Goal: Task Accomplishment & Management: Manage account settings

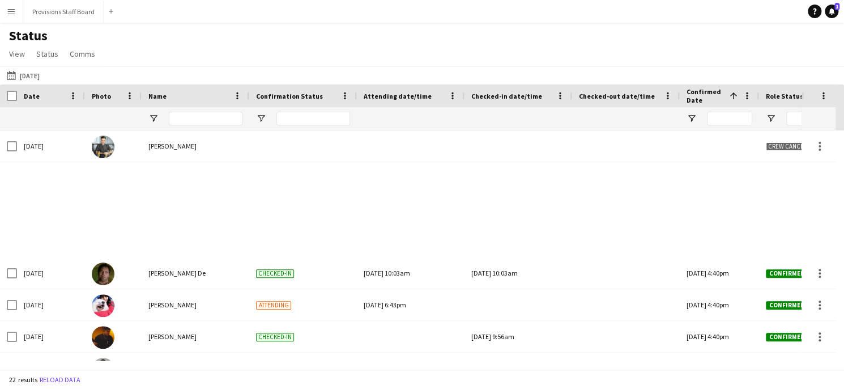
scroll to position [468, 0]
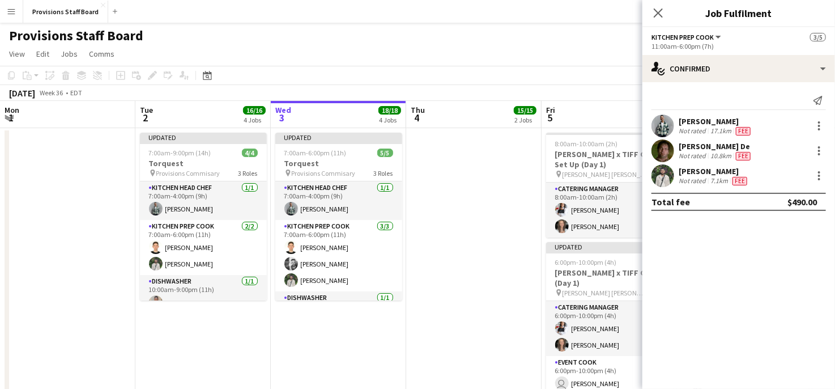
scroll to position [0, 410]
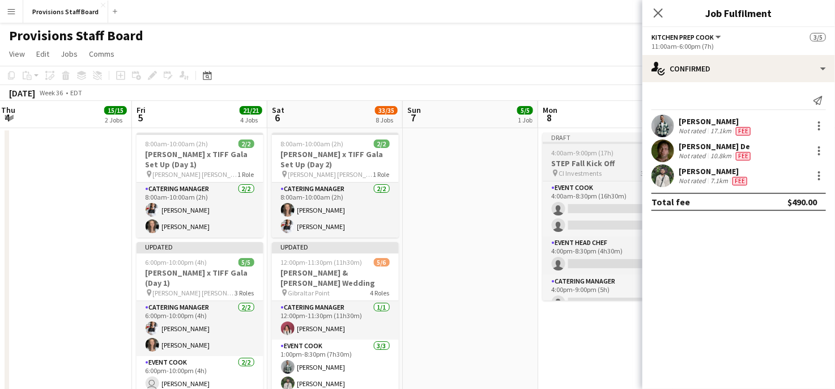
click at [562, 170] on span "CI Investments" at bounding box center [580, 173] width 43 height 9
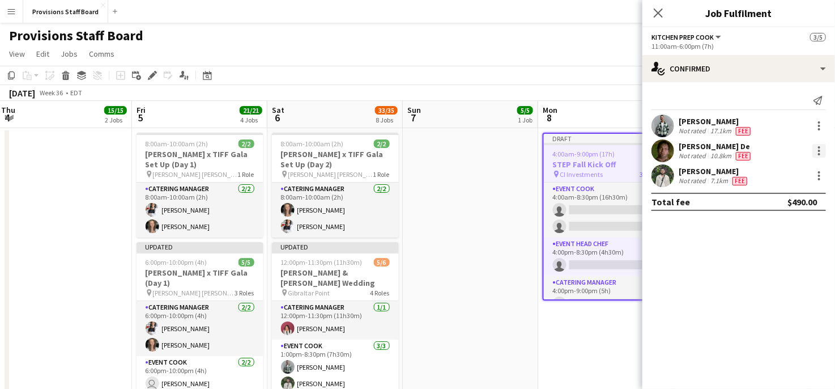
click at [819, 151] on div at bounding box center [819, 151] width 2 height 2
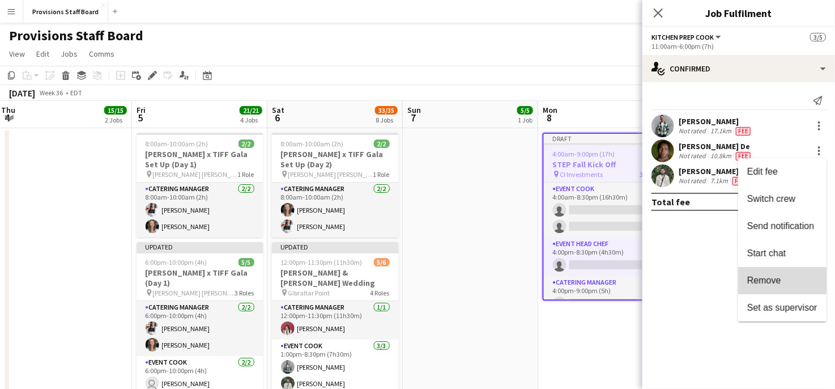
click at [768, 286] on span "Remove" at bounding box center [782, 280] width 70 height 10
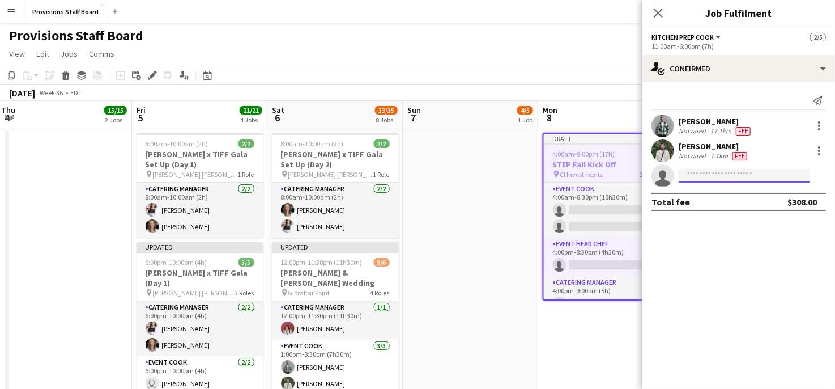
click at [728, 177] on input at bounding box center [744, 176] width 131 height 14
type input "*"
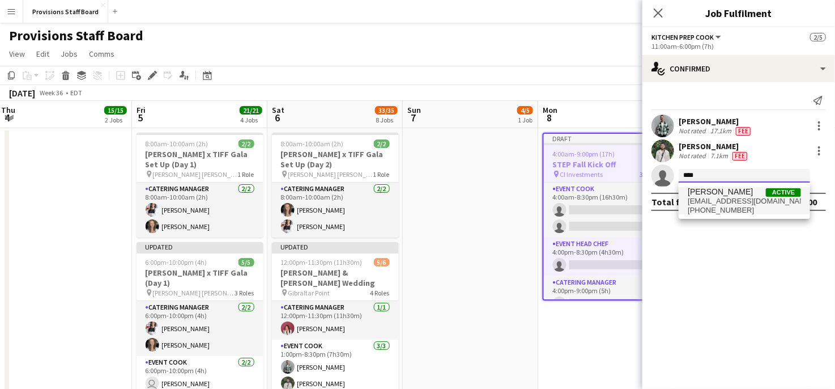
type input "****"
click at [715, 199] on span "[EMAIL_ADDRESS][DOMAIN_NAME]" at bounding box center [744, 201] width 113 height 9
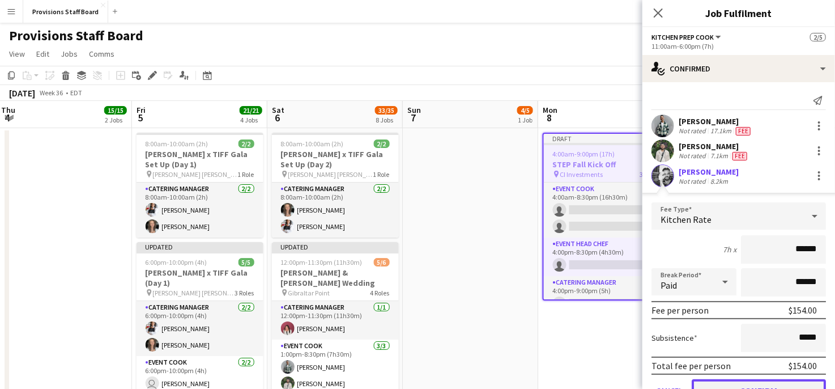
click at [758, 380] on button "Confirm" at bounding box center [759, 390] width 134 height 23
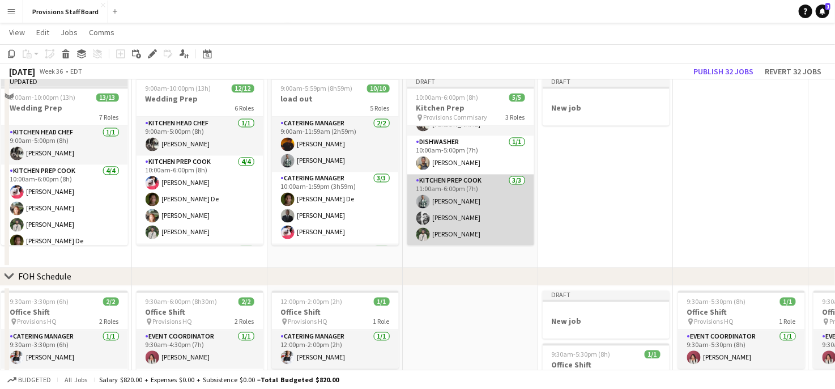
scroll to position [1031, 0]
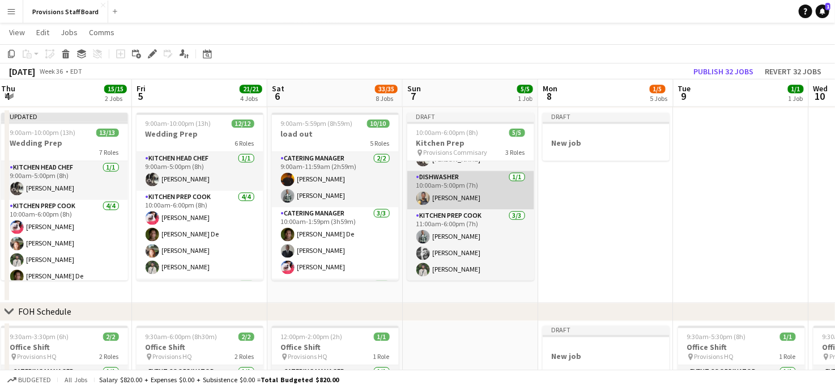
click at [469, 180] on app-card-role "Dishwasher [DATE] 10:00am-5:00pm (7h) [PERSON_NAME]" at bounding box center [470, 190] width 127 height 39
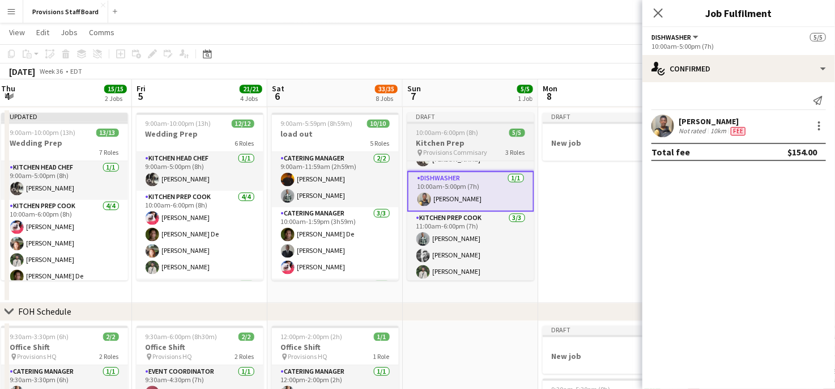
click at [431, 150] on span "Provisions Commisary" at bounding box center [456, 152] width 64 height 9
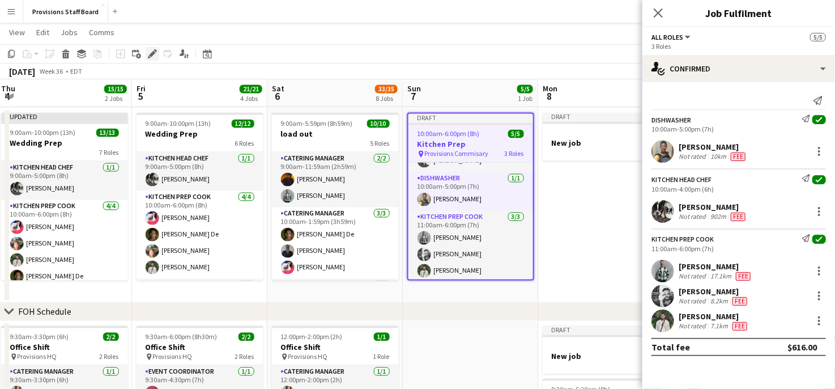
click at [151, 55] on icon at bounding box center [152, 54] width 6 height 6
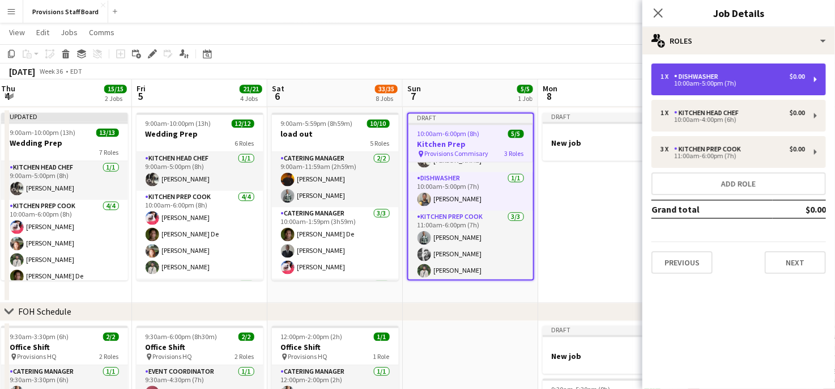
click at [750, 84] on div "10:00am-5:00pm (7h)" at bounding box center [733, 83] width 145 height 6
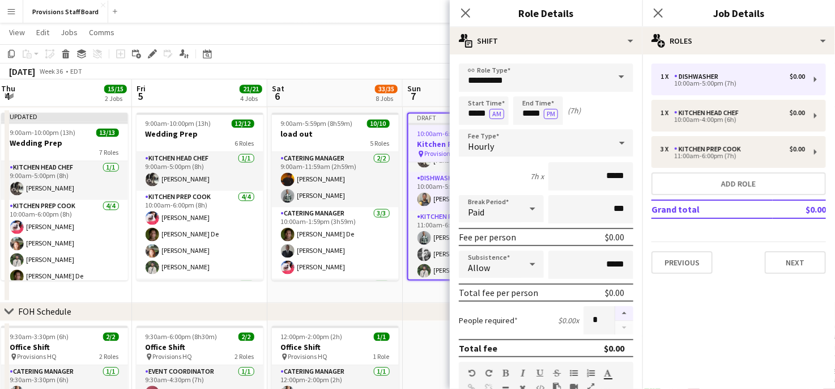
click at [615, 312] on button "button" at bounding box center [624, 313] width 18 height 15
click at [619, 327] on button "button" at bounding box center [624, 328] width 18 height 14
type input "*"
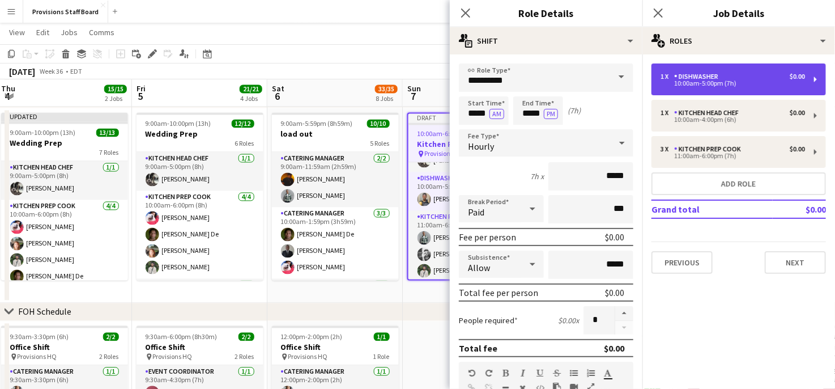
click at [741, 78] on div "1 x Dishwasher $0.00" at bounding box center [733, 77] width 145 height 8
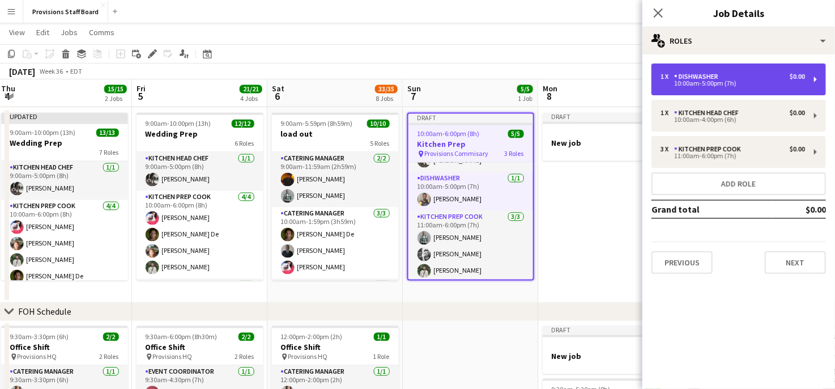
click at [741, 78] on div "1 x Dishwasher $0.00" at bounding box center [733, 77] width 145 height 8
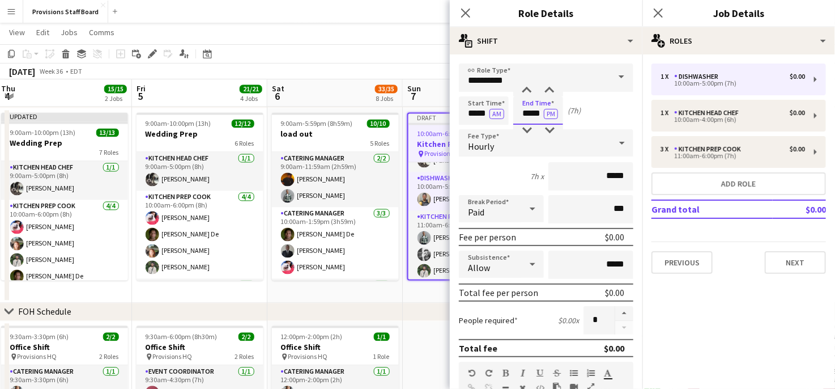
click at [526, 105] on input "*****" at bounding box center [538, 110] width 50 height 28
type input "*****"
click at [527, 87] on div at bounding box center [527, 90] width 23 height 11
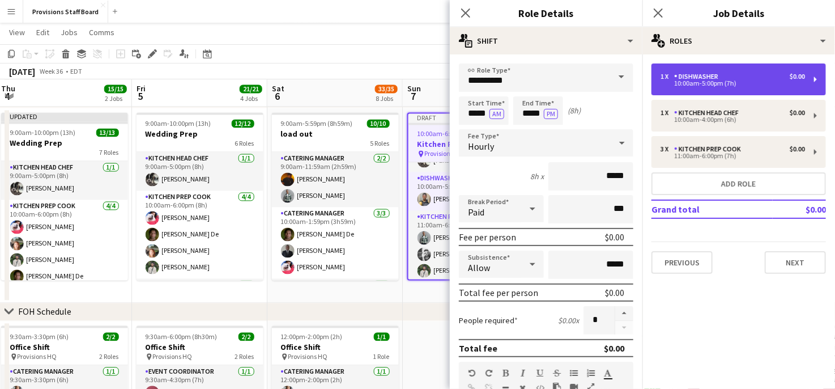
click at [673, 79] on div "1 x" at bounding box center [668, 77] width 14 height 8
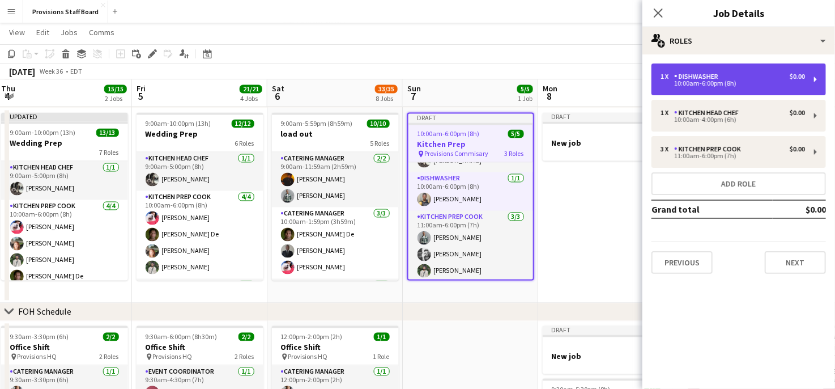
click at [732, 73] on div "1 x Dishwasher $0.00" at bounding box center [733, 77] width 145 height 8
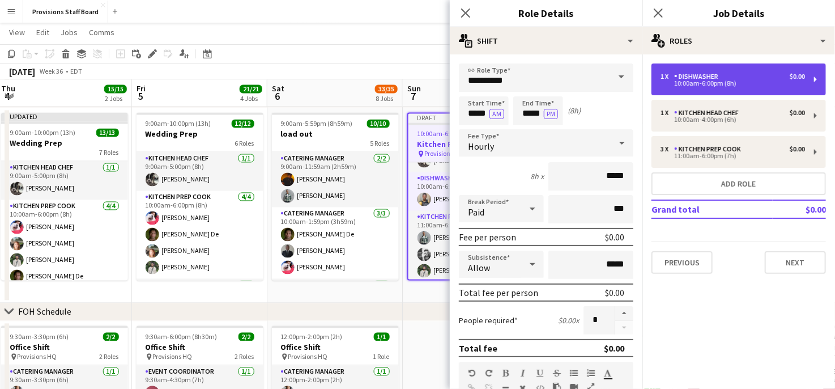
click at [713, 75] on div "Dishwasher" at bounding box center [698, 77] width 49 height 8
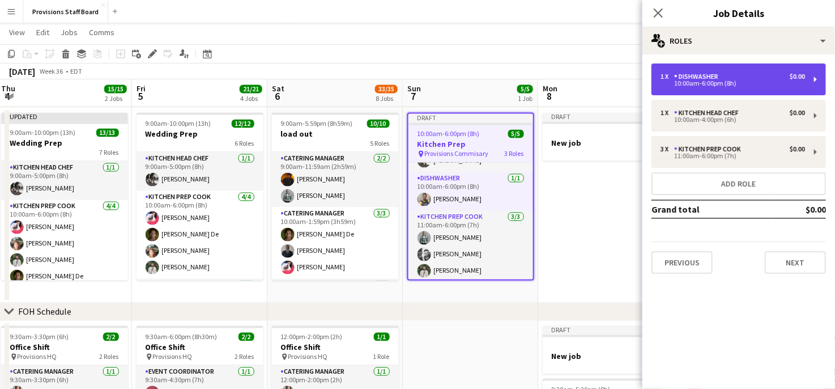
click at [713, 75] on div "Dishwasher" at bounding box center [698, 77] width 49 height 8
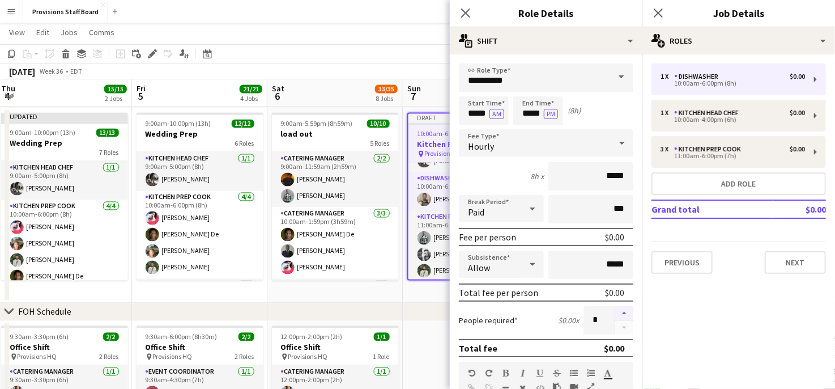
click at [620, 308] on button "button" at bounding box center [624, 313] width 18 height 15
type input "*"
click at [360, 295] on app-date-cell "9:00am-5:59pm (8h59m) 10/10 load out 5 Roles Catering Manager [DATE] 9:00am-11:…" at bounding box center [334, 205] width 135 height 195
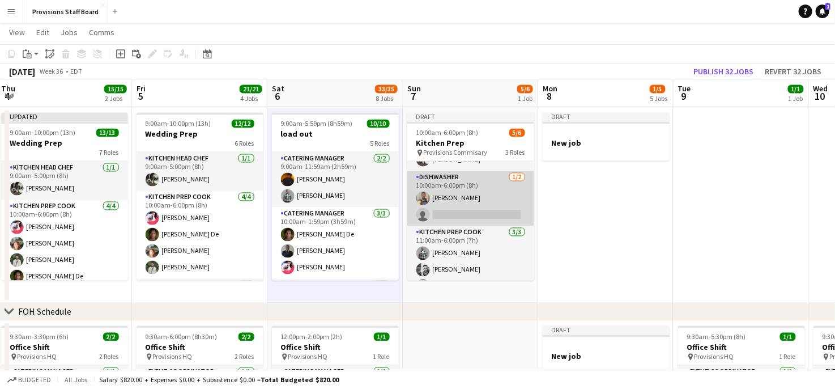
click at [454, 217] on app-card-role "Dishwasher [DATE] 10:00am-6:00pm (8h) [PERSON_NAME] single-neutral-actions" at bounding box center [470, 198] width 127 height 55
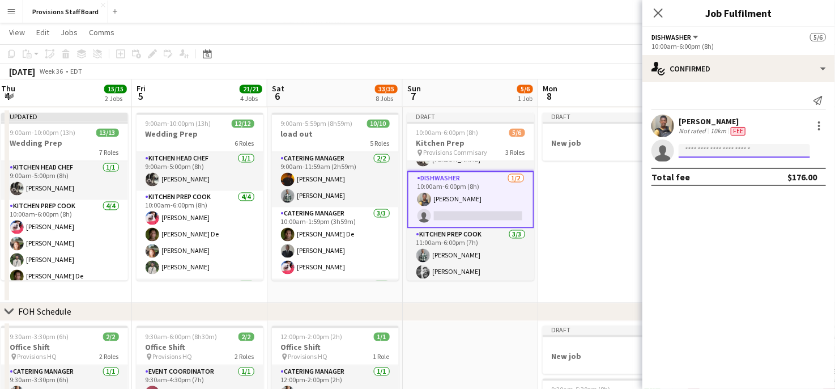
click at [700, 148] on input at bounding box center [744, 151] width 131 height 14
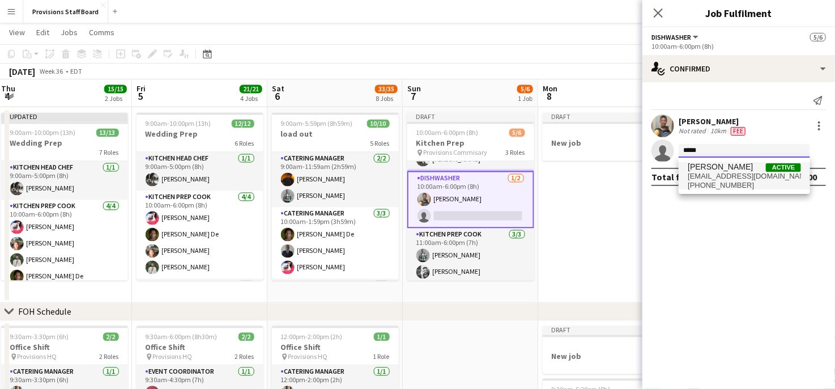
type input "*****"
click at [704, 172] on span "[EMAIL_ADDRESS][DOMAIN_NAME]" at bounding box center [744, 176] width 113 height 9
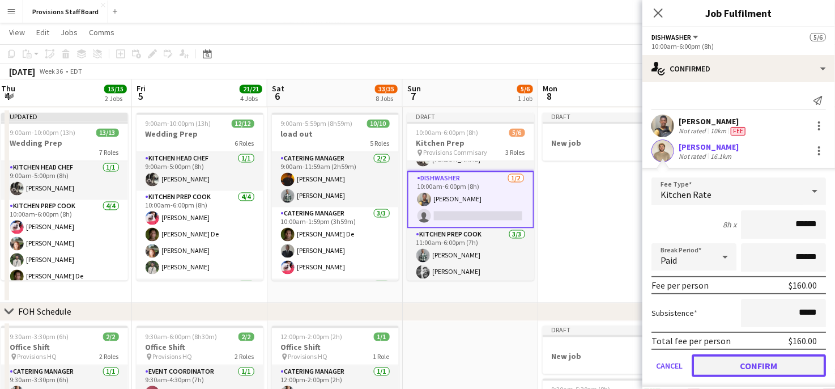
click at [737, 373] on button "Confirm" at bounding box center [759, 365] width 134 height 23
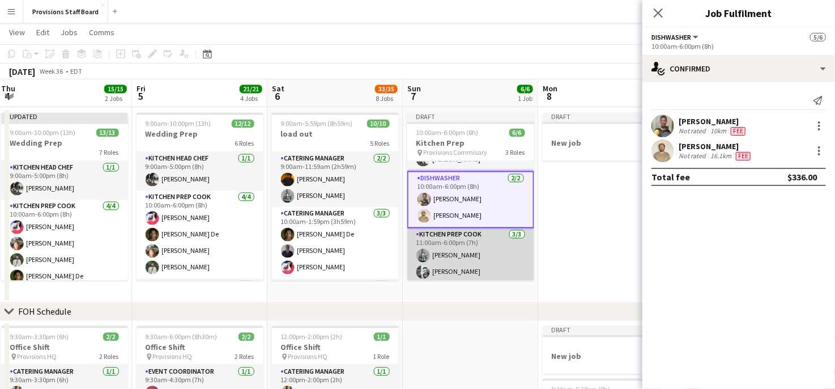
scroll to position [48, 0]
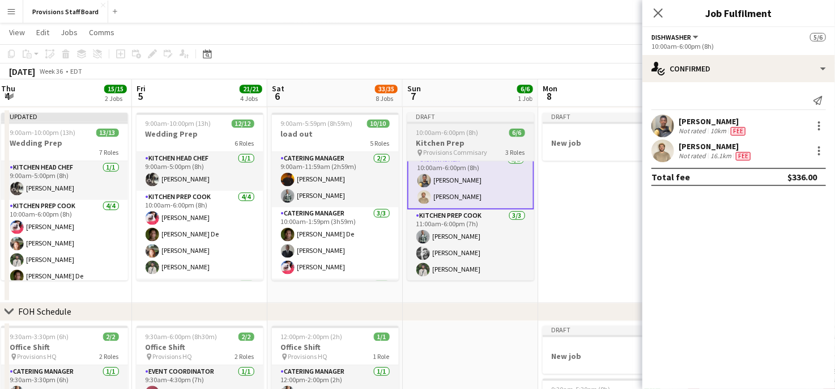
click at [457, 141] on h3 "Kitchen Prep" at bounding box center [470, 143] width 127 height 10
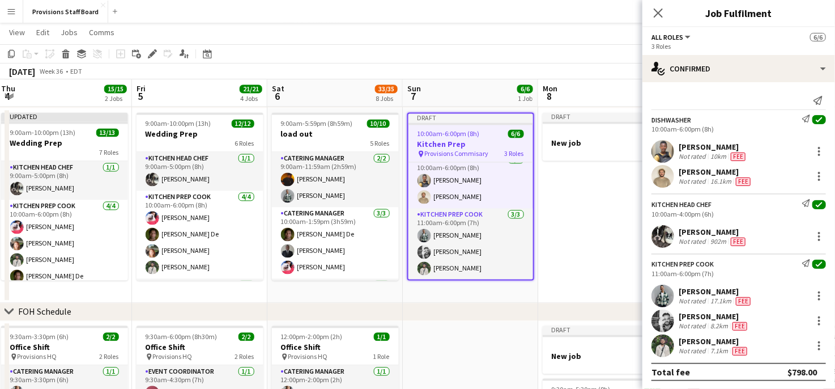
scroll to position [46, 0]
click at [150, 50] on icon "Edit" at bounding box center [152, 53] width 9 height 9
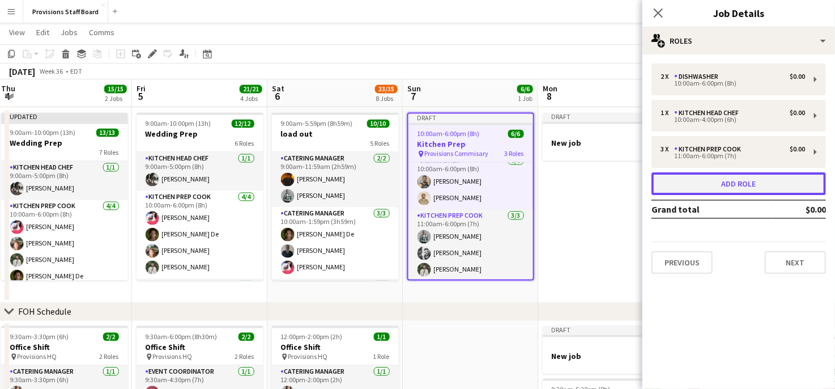
click at [728, 182] on button "Add role" at bounding box center [739, 183] width 175 height 23
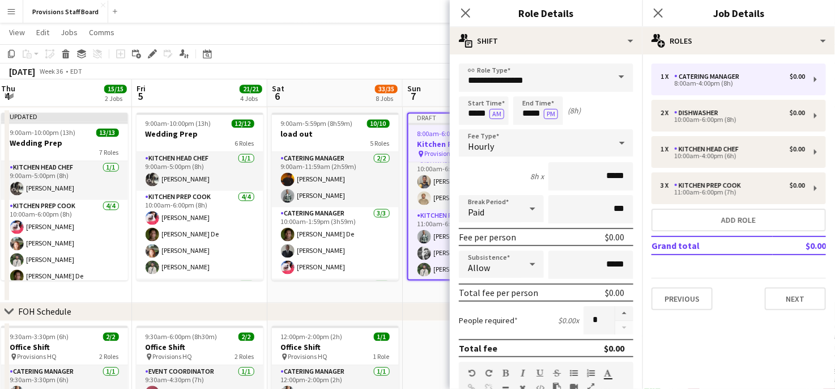
click at [610, 79] on span at bounding box center [622, 76] width 24 height 27
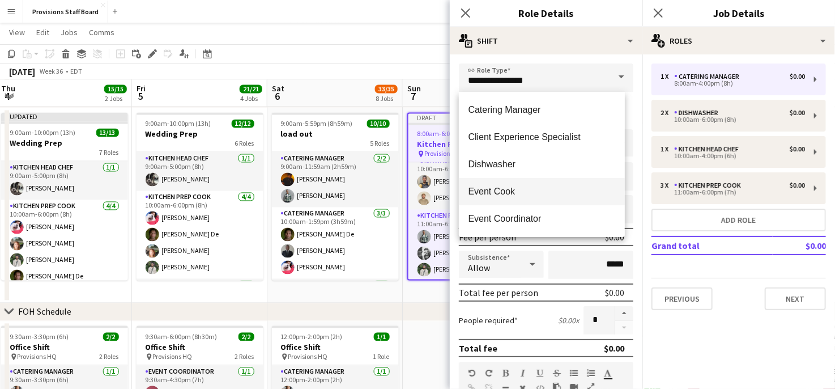
click at [515, 193] on span "Event Cook" at bounding box center [542, 191] width 148 height 11
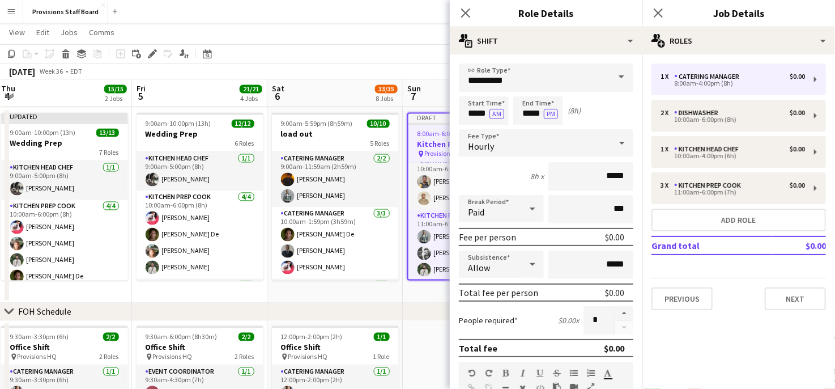
click at [613, 75] on span at bounding box center [622, 76] width 24 height 27
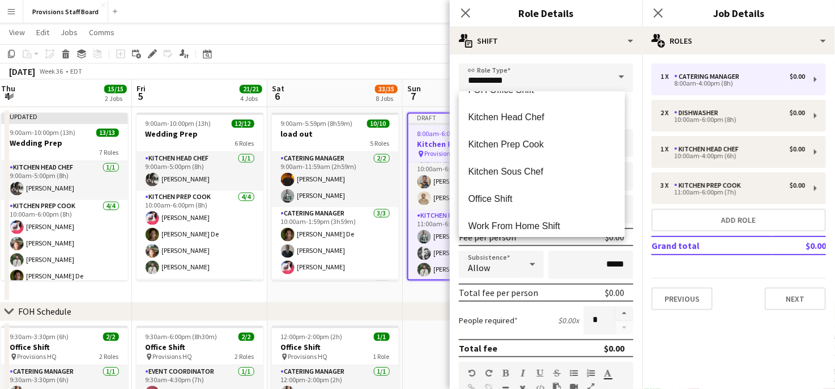
scroll to position [272, 0]
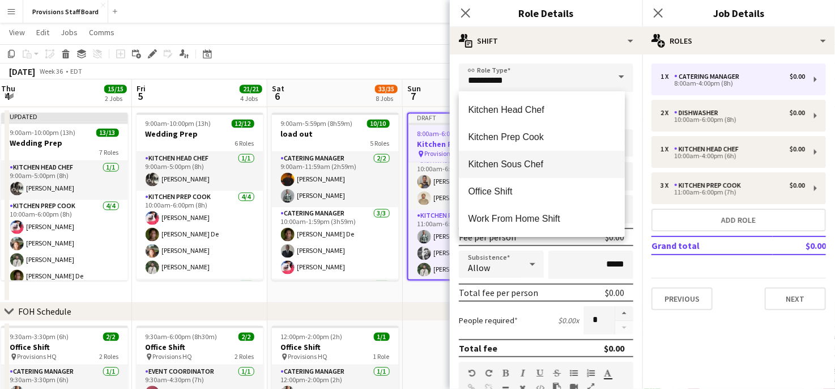
click at [499, 159] on span "Kitchen Sous Chef" at bounding box center [542, 164] width 148 height 11
type input "**********"
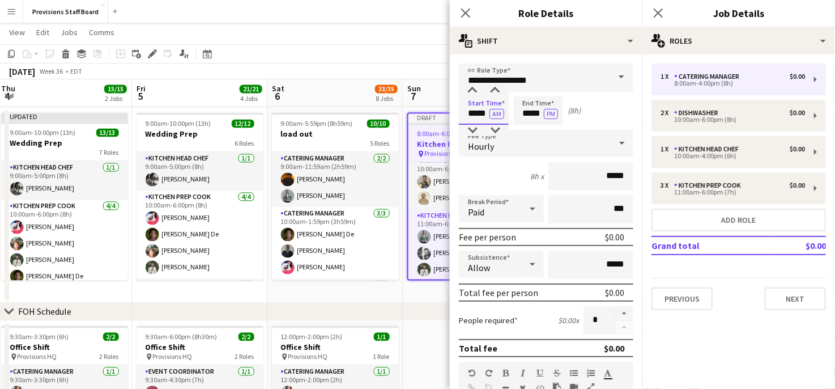
click at [475, 115] on input "*****" at bounding box center [484, 110] width 50 height 28
type input "*****"
click at [537, 114] on input "*****" at bounding box center [538, 110] width 50 height 28
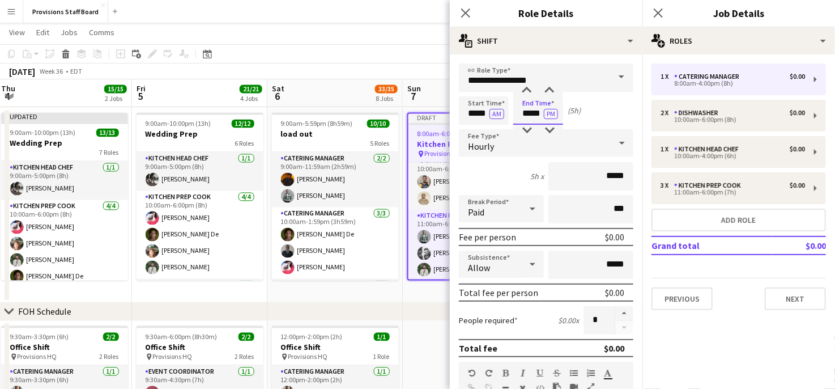
click at [537, 114] on input "*****" at bounding box center [538, 110] width 50 height 28
type input "*****"
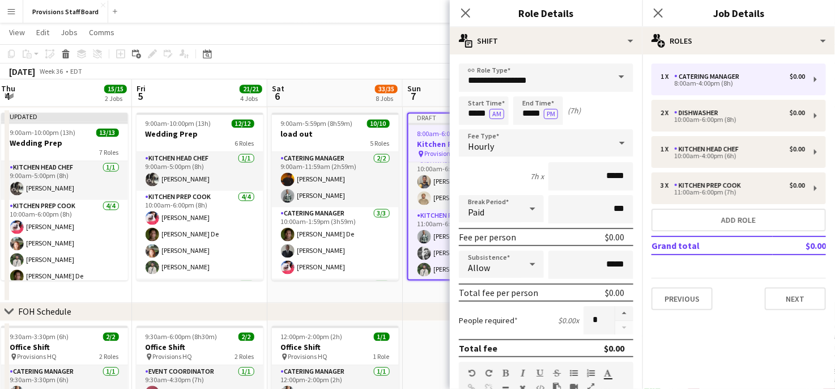
click at [474, 180] on div "7h x *****" at bounding box center [546, 176] width 175 height 28
click at [615, 139] on icon at bounding box center [622, 142] width 14 height 23
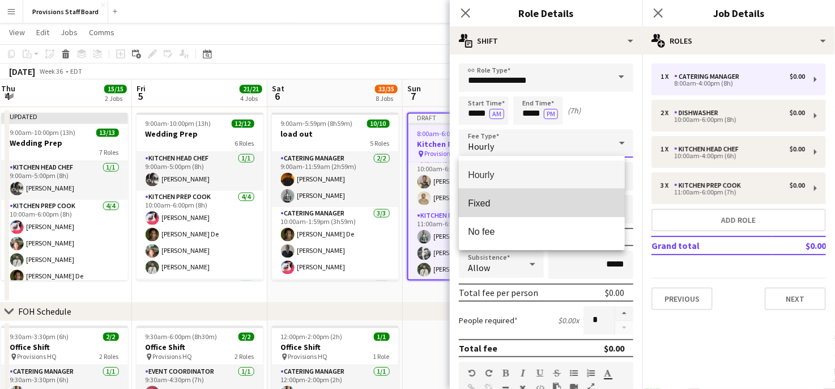
click at [487, 196] on mat-option "Fixed" at bounding box center [542, 203] width 166 height 28
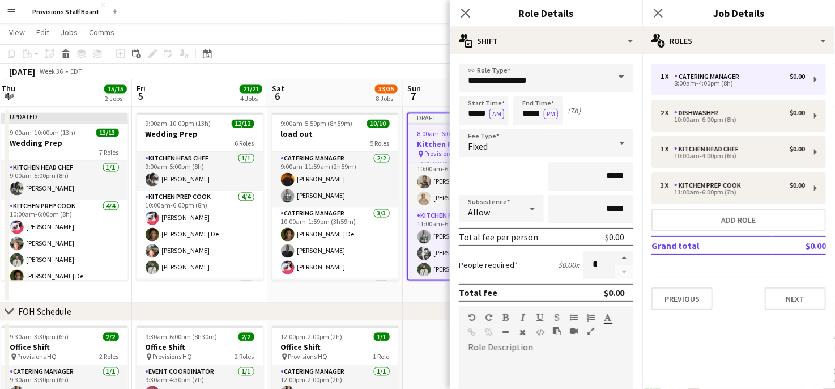
click at [673, 339] on mat-expansion-panel "pencil3 General details 1 x Catering Manager $0.00 8:00am-4:00pm (8h) 2 x Dishw…" at bounding box center [739, 221] width 193 height 334
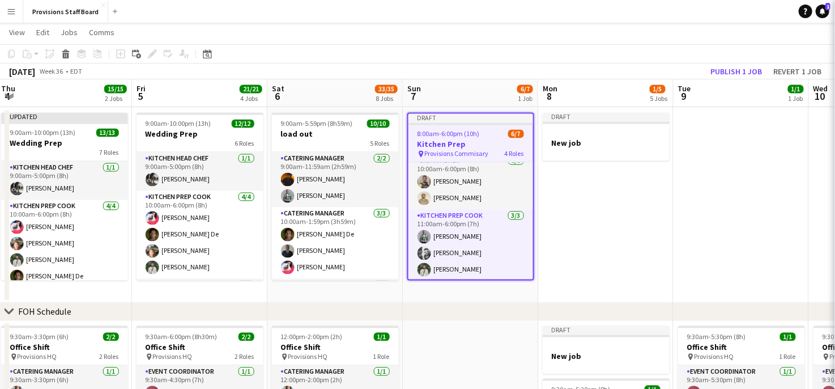
scroll to position [46, 0]
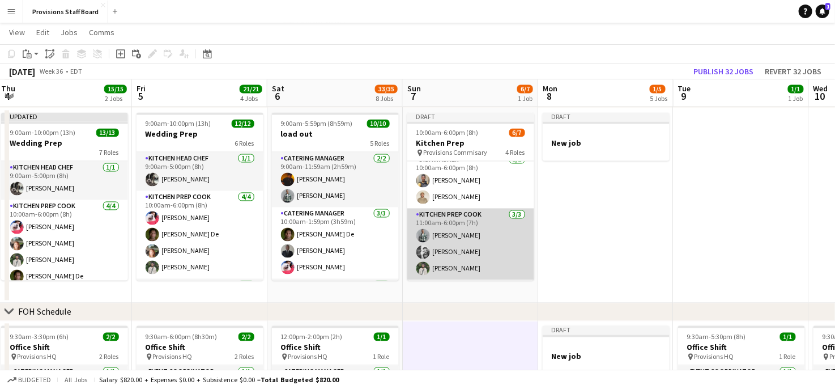
click at [456, 248] on app-card-role "Kitchen Prep Cook [DATE] 11:00am-6:00pm (7h) [PERSON_NAME] [PERSON_NAME] [PERSO…" at bounding box center [470, 244] width 127 height 71
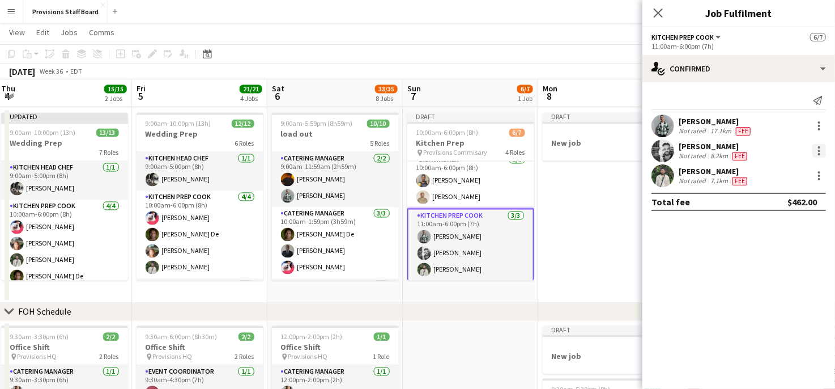
click at [818, 149] on div at bounding box center [820, 151] width 14 height 14
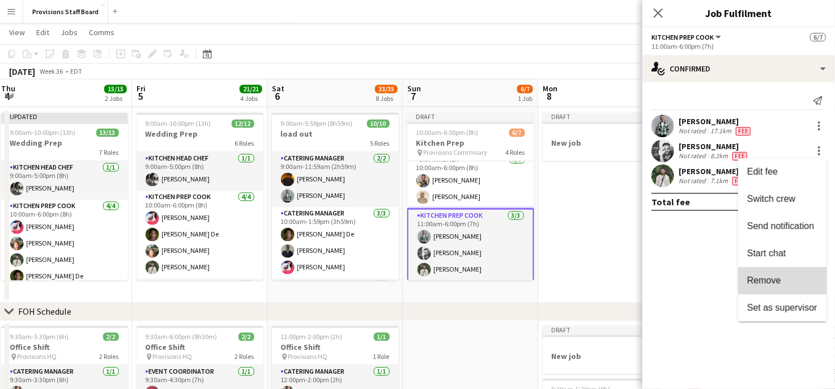
click at [757, 282] on span "Remove" at bounding box center [764, 280] width 34 height 10
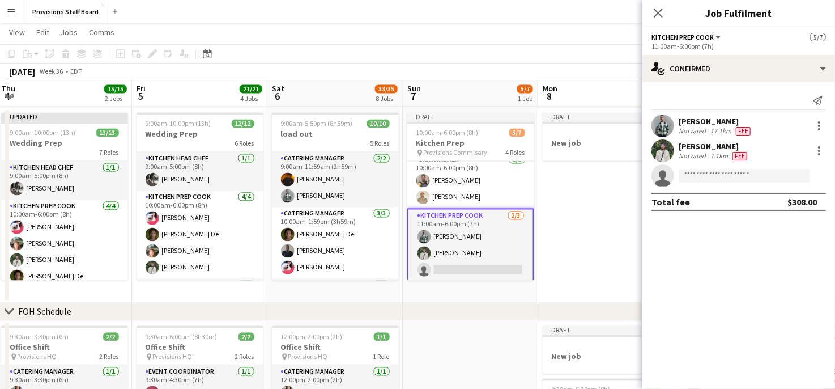
click at [490, 269] on app-card-role "Kitchen Prep Cook [DATE] 11:00am-6:00pm (7h) [PERSON_NAME] [PERSON_NAME] single…" at bounding box center [470, 246] width 127 height 74
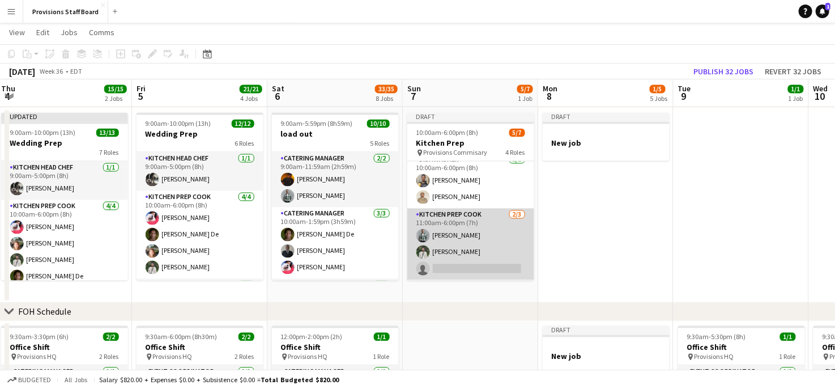
click at [490, 269] on app-card-role "Kitchen Prep Cook [DATE] 11:00am-6:00pm (7h) [PERSON_NAME] [PERSON_NAME] single…" at bounding box center [470, 244] width 127 height 71
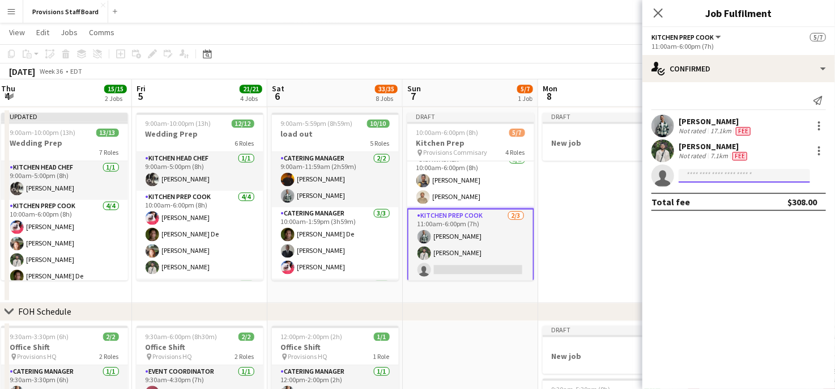
click at [718, 179] on input at bounding box center [744, 176] width 131 height 14
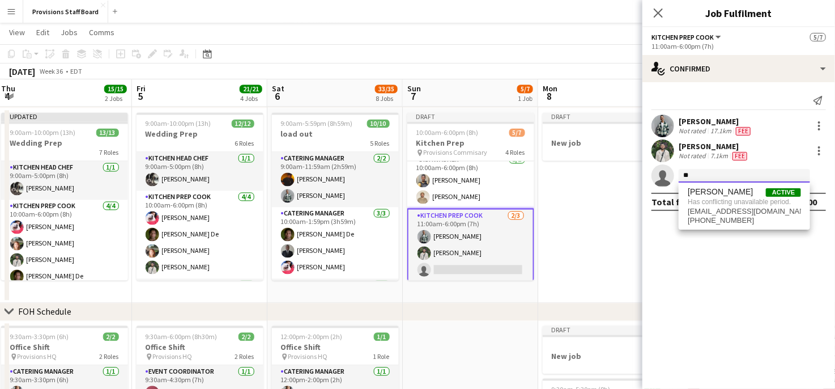
type input "*"
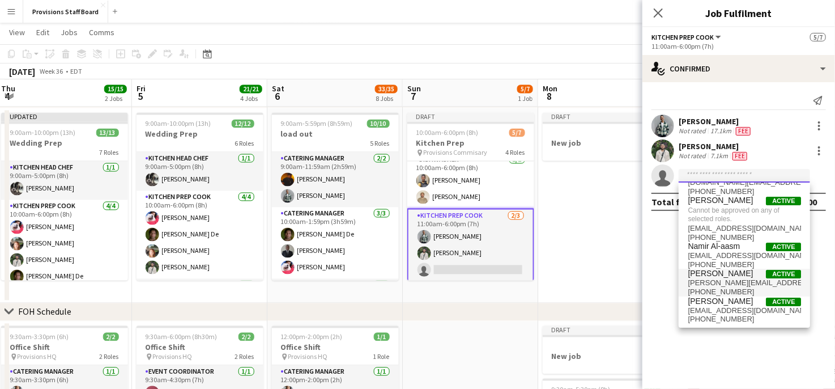
scroll to position [0, 0]
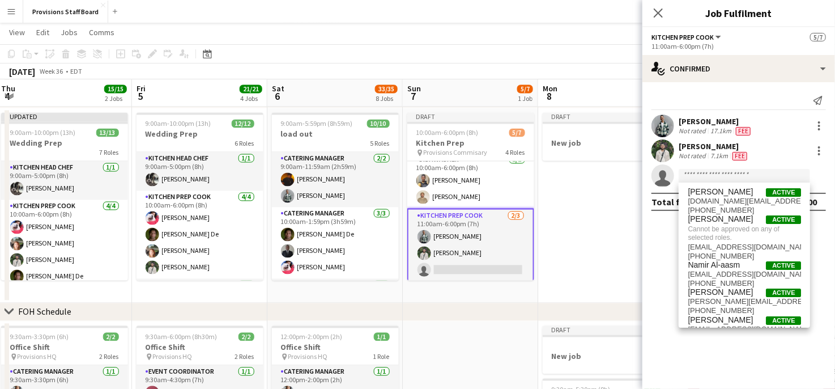
click at [609, 248] on app-date-cell "Draft New job" at bounding box center [605, 205] width 135 height 195
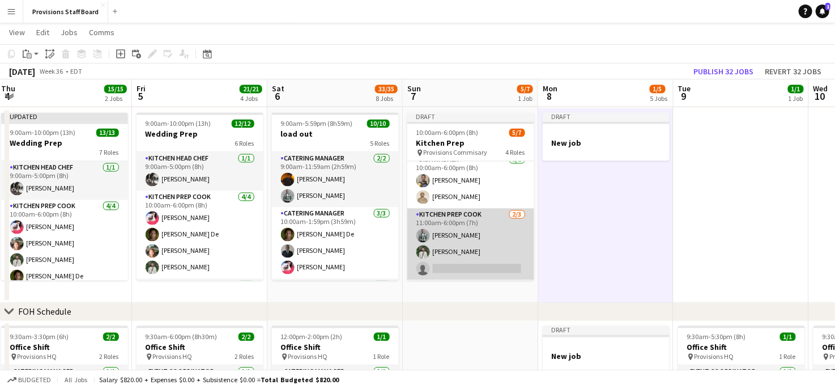
click at [474, 264] on app-card-role "Kitchen Prep Cook [DATE] 11:00am-6:00pm (7h) [PERSON_NAME] [PERSON_NAME] single…" at bounding box center [470, 244] width 127 height 71
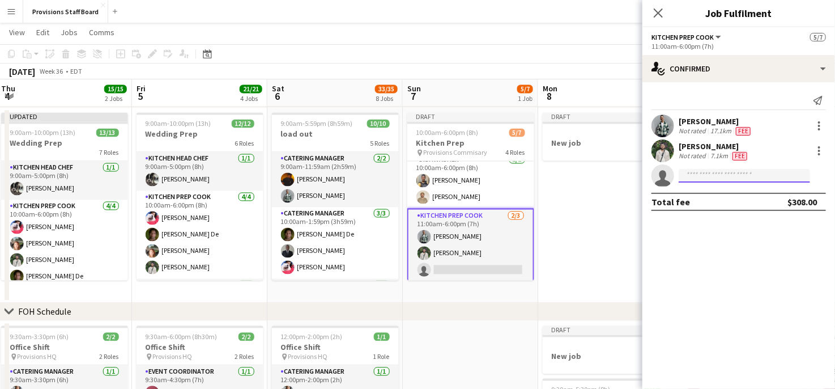
click at [742, 169] on input at bounding box center [744, 176] width 131 height 14
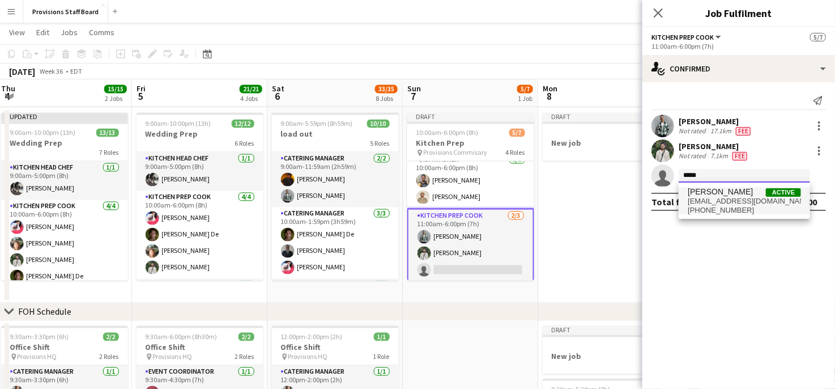
type input "*****"
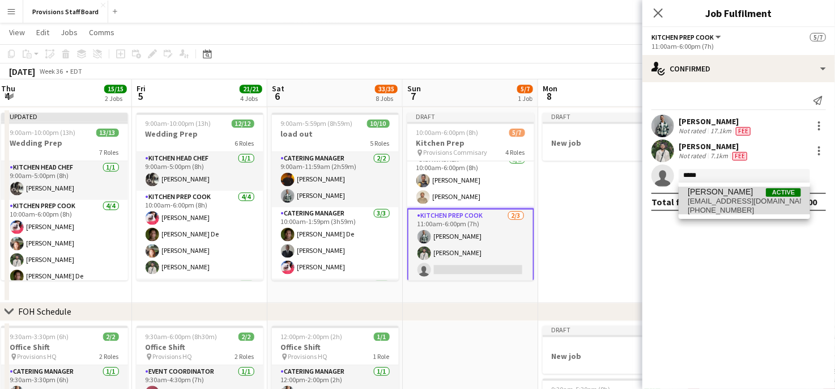
click at [721, 203] on span "[EMAIL_ADDRESS][DOMAIN_NAME]" at bounding box center [744, 201] width 113 height 9
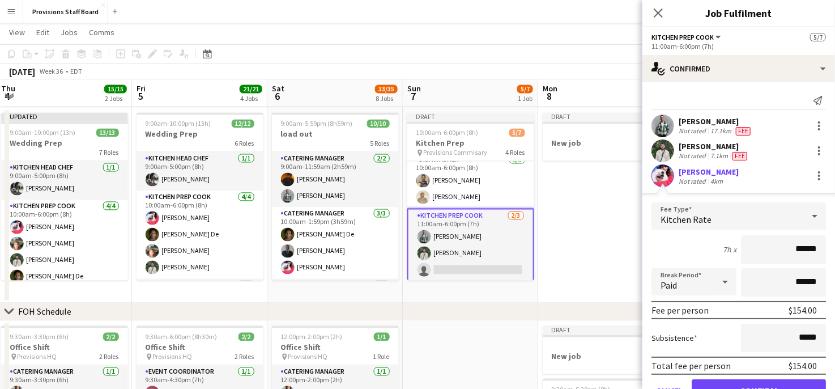
scroll to position [54, 0]
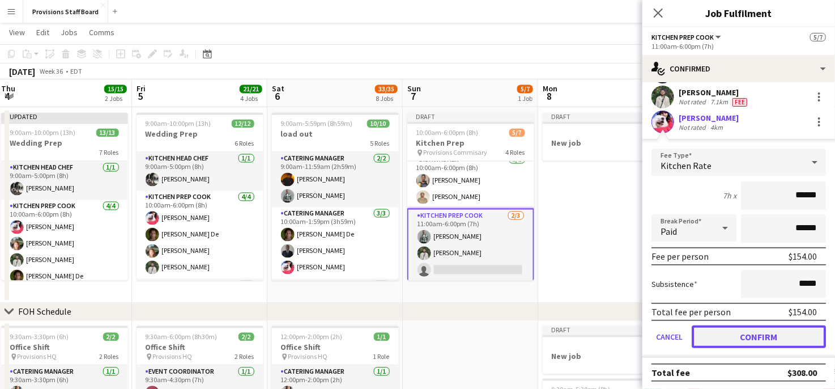
click at [730, 332] on button "Confirm" at bounding box center [759, 336] width 134 height 23
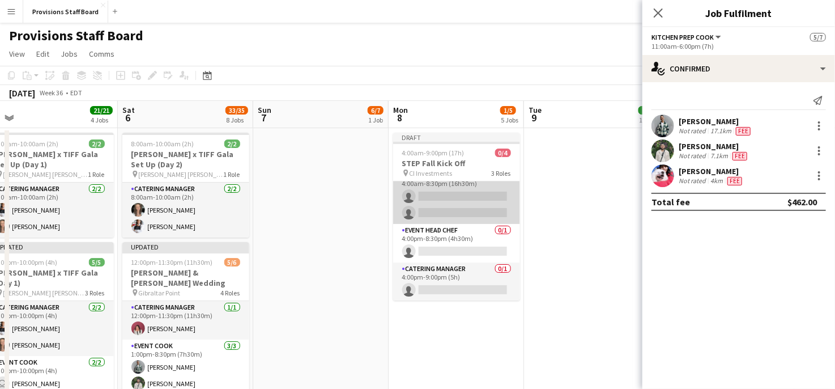
scroll to position [0, 0]
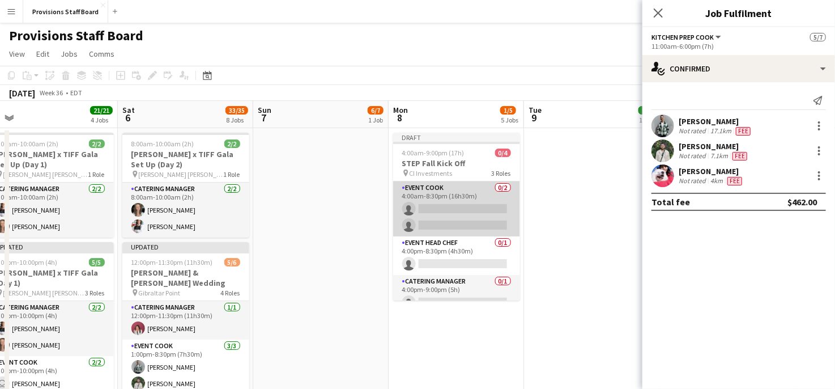
click at [438, 205] on app-card-role "Event Cook 0/2 4:00am-8:30pm (16h30m) single-neutral-actions single-neutral-act…" at bounding box center [456, 208] width 127 height 55
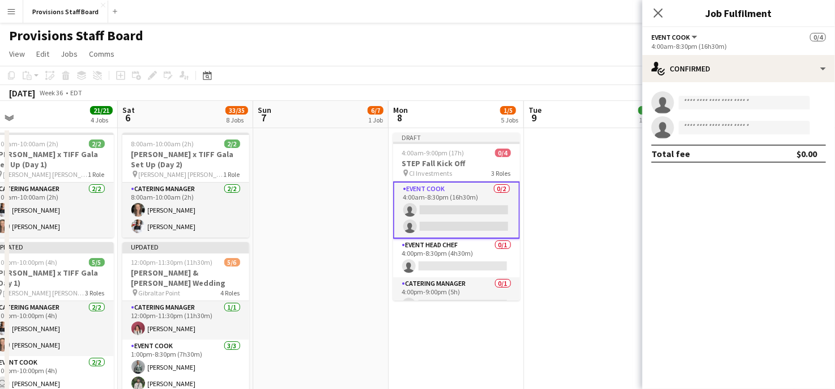
scroll to position [84, 0]
click at [717, 100] on input at bounding box center [744, 103] width 131 height 14
click at [448, 207] on app-card-role "Event Cook 0/2 4:00am-8:30pm (16h30m) single-neutral-actions single-neutral-act…" at bounding box center [456, 209] width 127 height 57
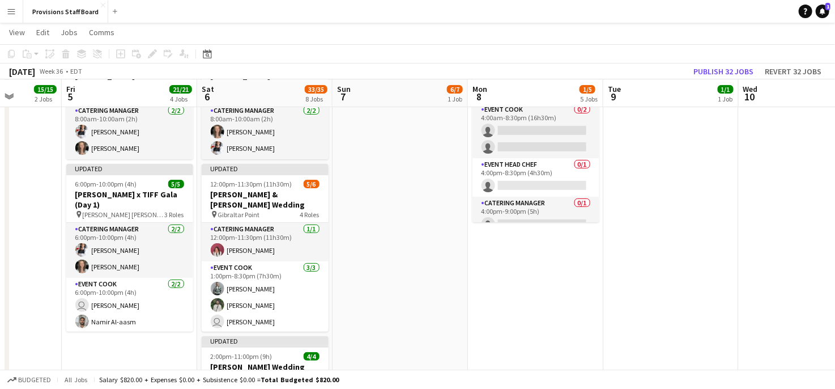
scroll to position [0, 0]
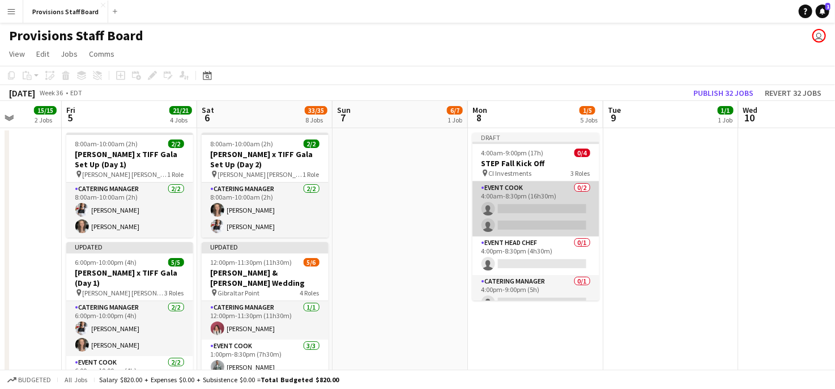
click at [529, 207] on app-card-role "Event Cook 0/2 4:00am-8:30pm (16h30m) single-neutral-actions single-neutral-act…" at bounding box center [536, 208] width 127 height 55
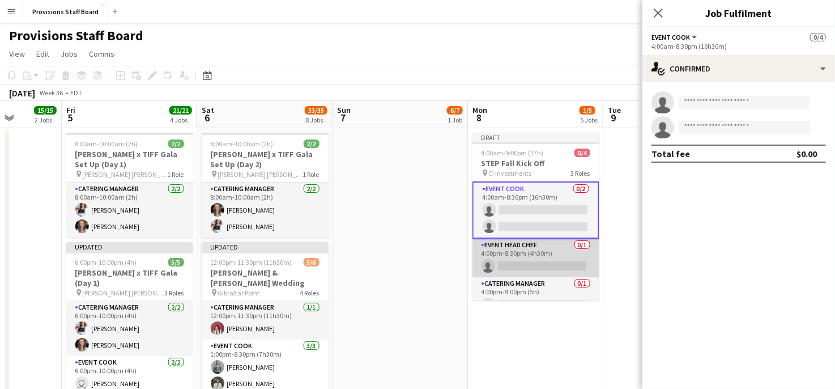
click at [513, 266] on app-card-role "Event Head Chef 0/1 4:00pm-8:30pm (4h30m) single-neutral-actions" at bounding box center [536, 258] width 127 height 39
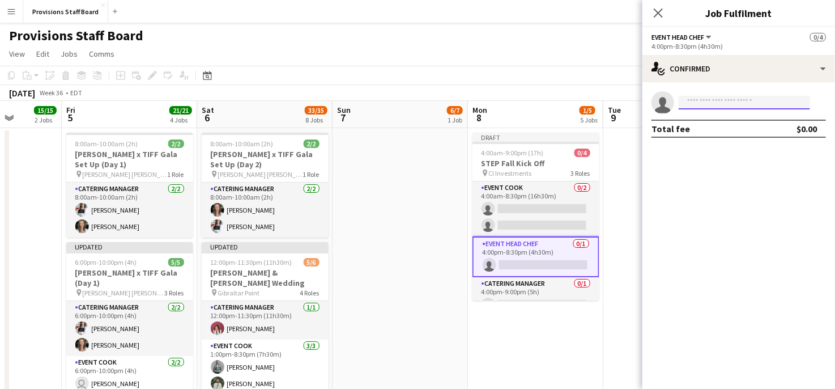
click at [734, 103] on input at bounding box center [744, 103] width 131 height 14
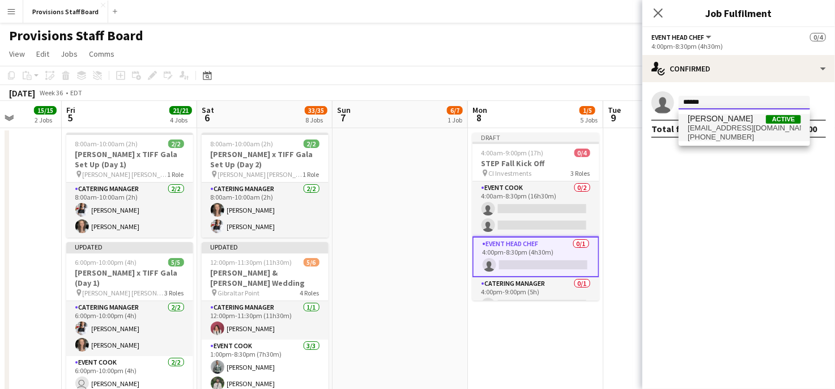
type input "******"
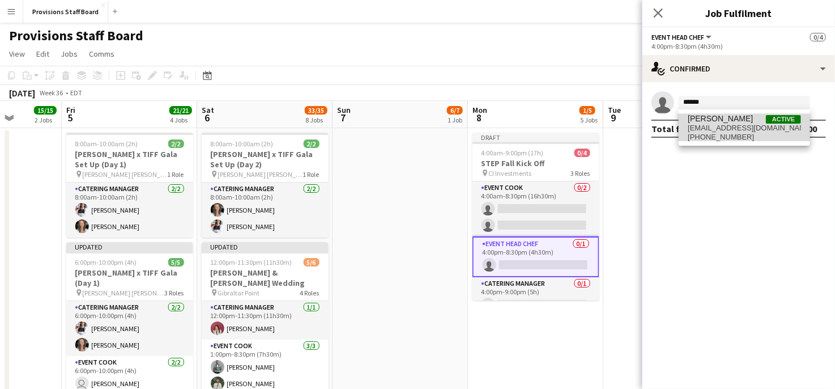
click at [724, 121] on span "[PERSON_NAME]" at bounding box center [720, 119] width 65 height 10
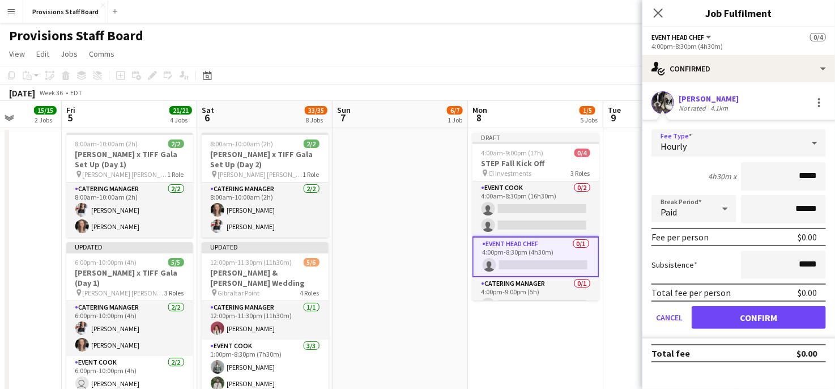
click at [757, 142] on div "Hourly" at bounding box center [728, 142] width 152 height 27
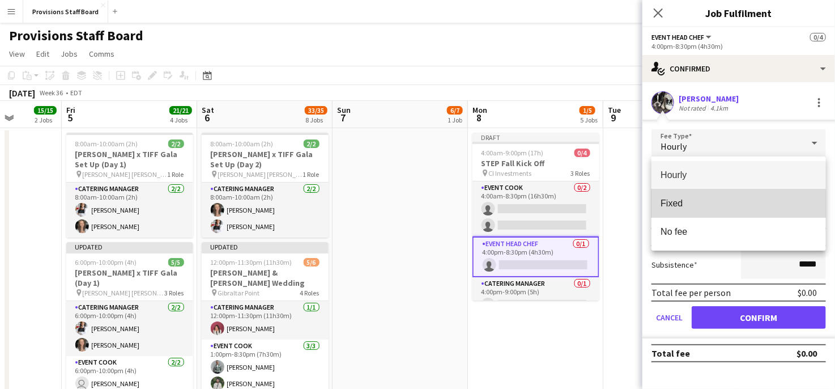
click at [696, 203] on span "Fixed" at bounding box center [739, 203] width 156 height 11
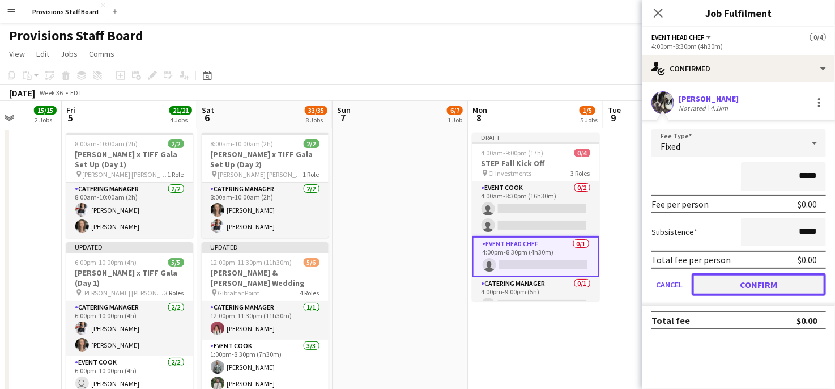
click at [705, 277] on button "Confirm" at bounding box center [759, 284] width 134 height 23
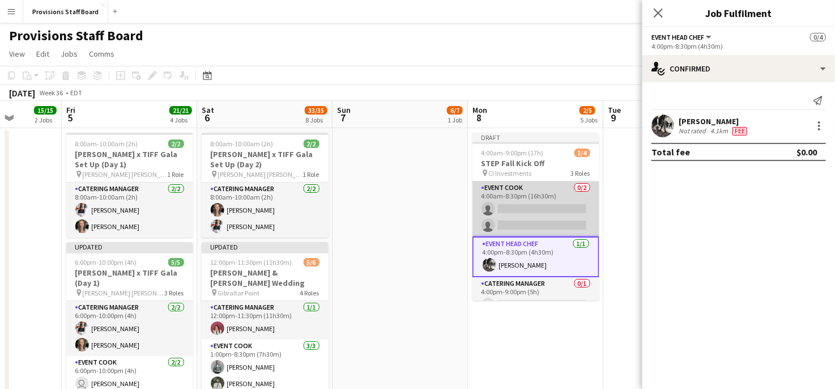
click at [530, 205] on app-card-role "Event Cook 0/2 4:00am-8:30pm (16h30m) single-neutral-actions single-neutral-act…" at bounding box center [536, 208] width 127 height 55
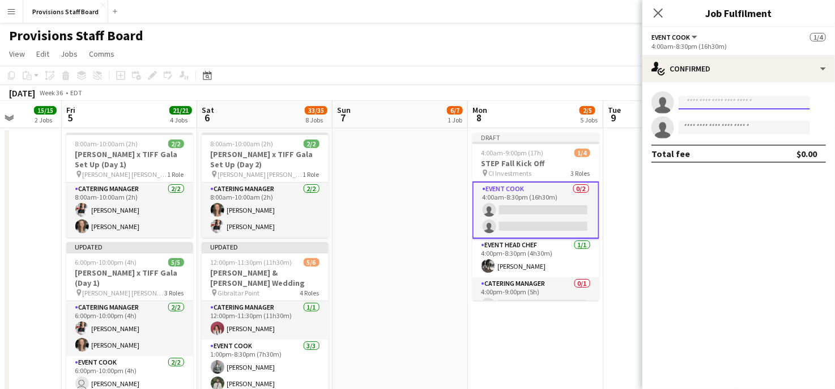
click at [719, 105] on input at bounding box center [744, 103] width 131 height 14
type input "*"
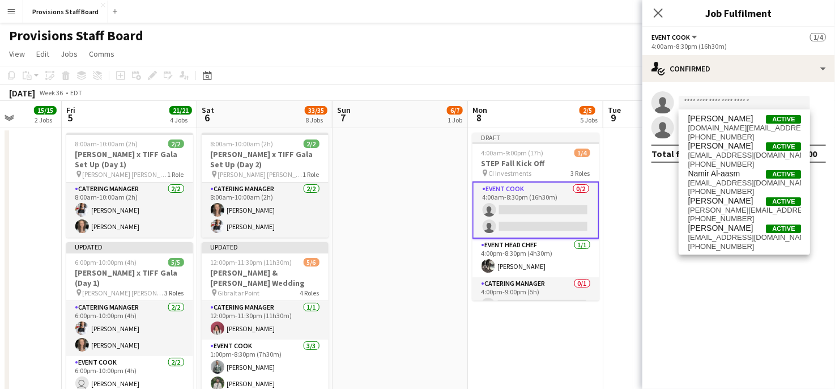
click at [728, 316] on mat-expansion-panel "check Confirmed single-neutral-actions single-neutral-actions Total fee $0.00" at bounding box center [739, 235] width 193 height 307
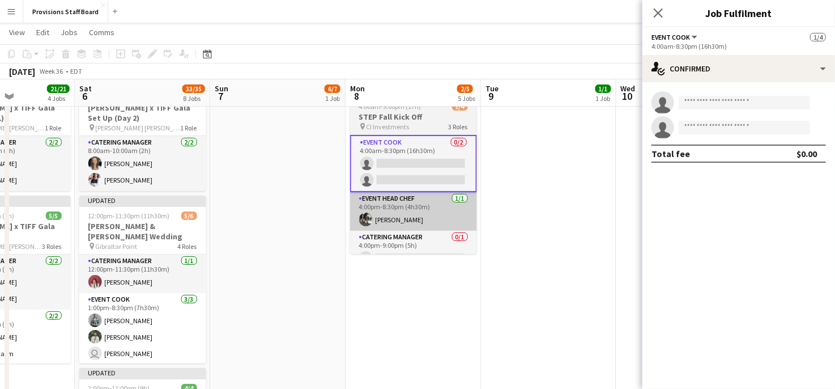
scroll to position [0, 471]
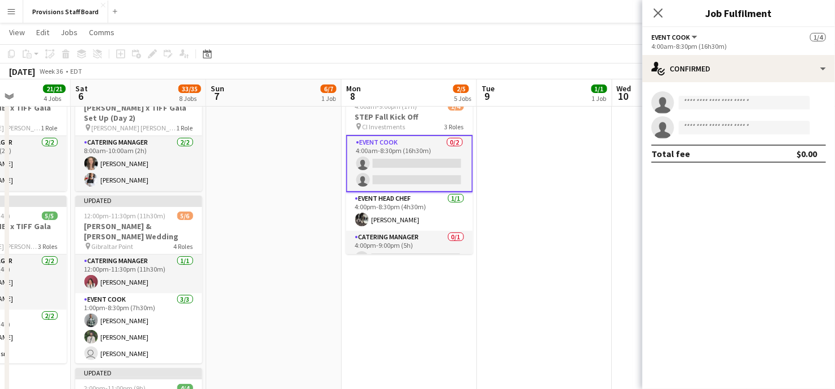
click at [392, 167] on app-card-role "Event Cook 0/2 4:00am-8:30pm (16h30m) single-neutral-actions single-neutral-act…" at bounding box center [409, 163] width 127 height 57
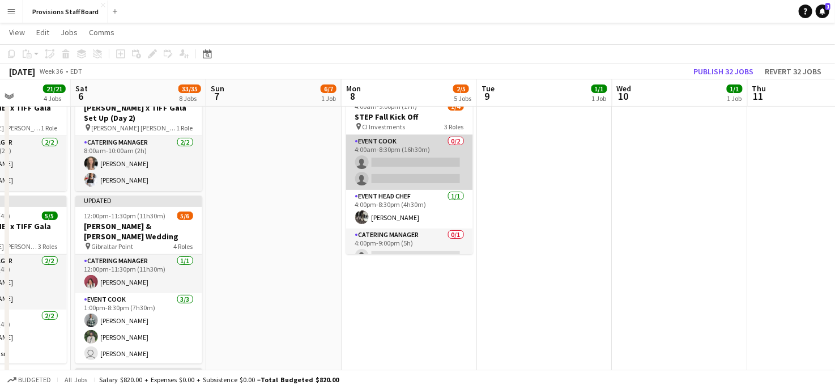
click at [392, 162] on app-card-role "Event Cook 0/2 4:00am-8:30pm (16h30m) single-neutral-actions single-neutral-act…" at bounding box center [409, 162] width 127 height 55
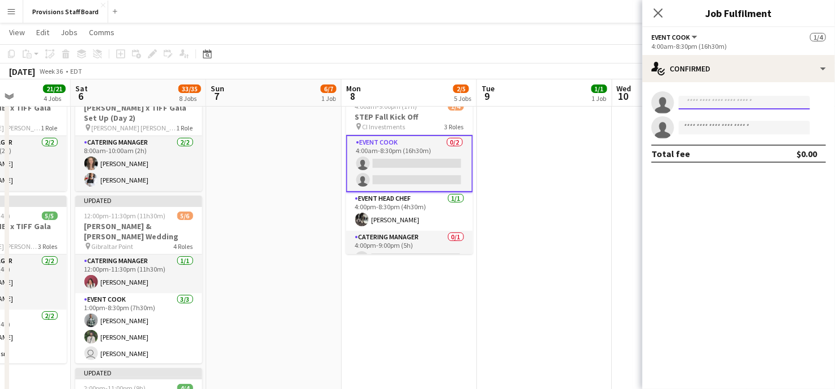
click at [739, 106] on input at bounding box center [744, 103] width 131 height 14
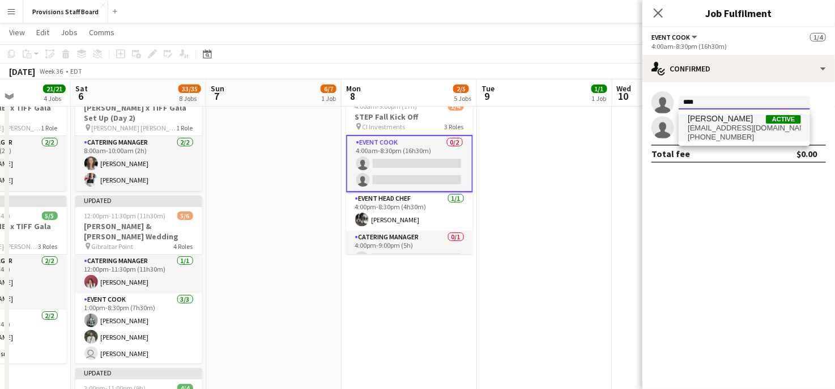
type input "****"
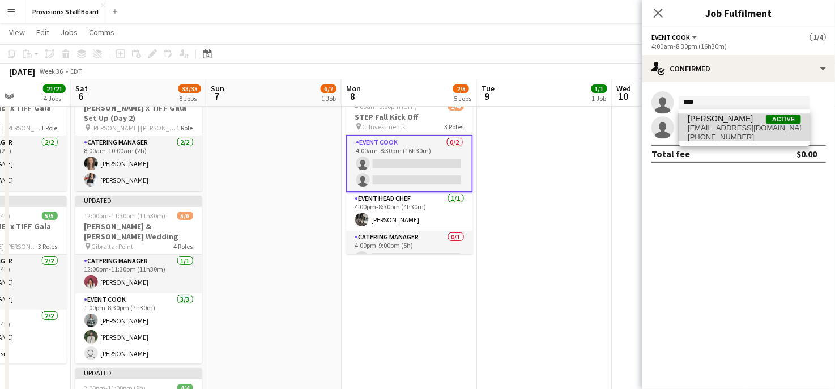
click at [732, 128] on span "[EMAIL_ADDRESS][DOMAIN_NAME]" at bounding box center [744, 128] width 113 height 9
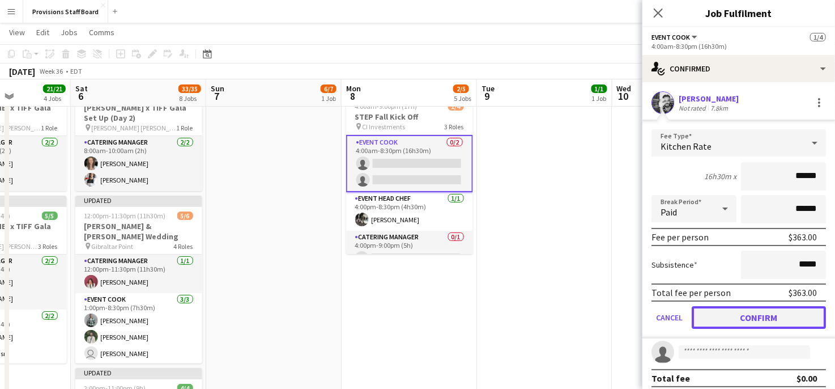
click at [729, 316] on button "Confirm" at bounding box center [759, 317] width 134 height 23
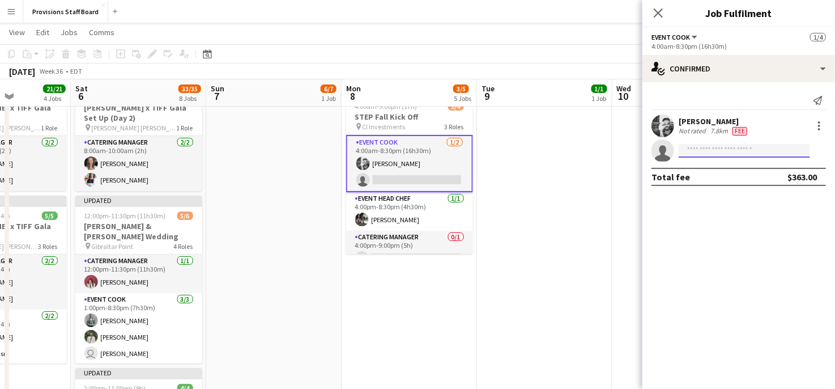
click at [716, 147] on input at bounding box center [744, 151] width 131 height 14
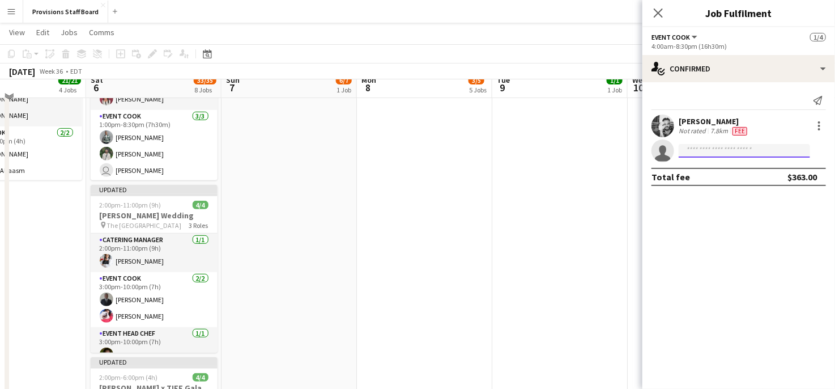
scroll to position [220, 0]
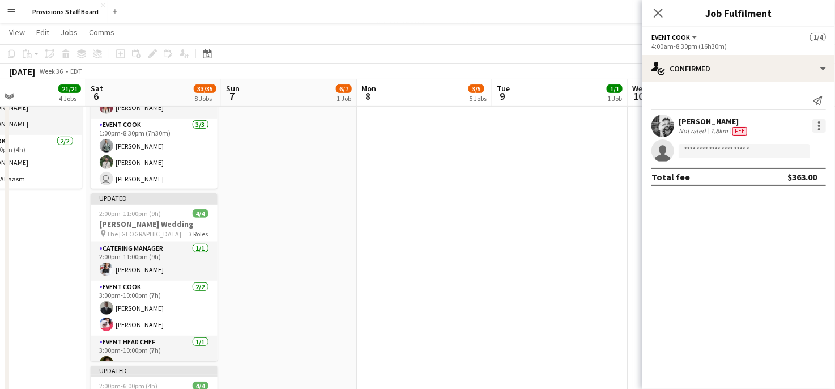
click at [822, 126] on div at bounding box center [820, 126] width 14 height 14
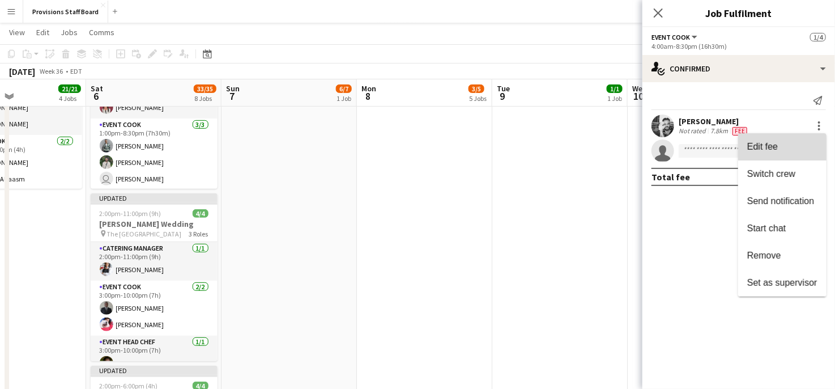
click at [791, 151] on span "Edit fee" at bounding box center [782, 147] width 70 height 10
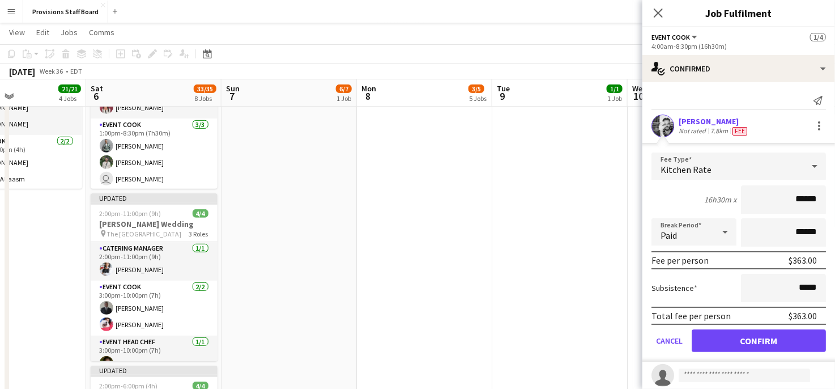
click at [809, 166] on div at bounding box center [744, 162] width 131 height 9
click at [805, 166] on div at bounding box center [744, 162] width 131 height 9
click at [804, 165] on div at bounding box center [744, 162] width 131 height 9
click at [771, 166] on div at bounding box center [744, 162] width 131 height 9
click at [698, 162] on div at bounding box center [744, 162] width 131 height 9
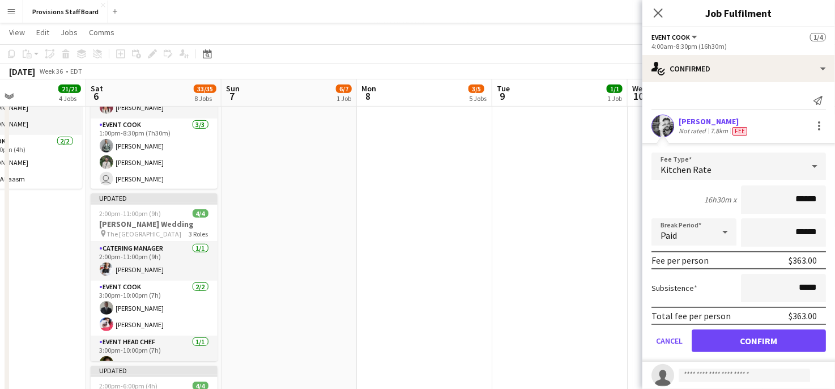
click at [695, 165] on div at bounding box center [744, 162] width 131 height 9
click at [808, 166] on div at bounding box center [744, 162] width 131 height 9
click at [808, 169] on icon at bounding box center [815, 166] width 14 height 23
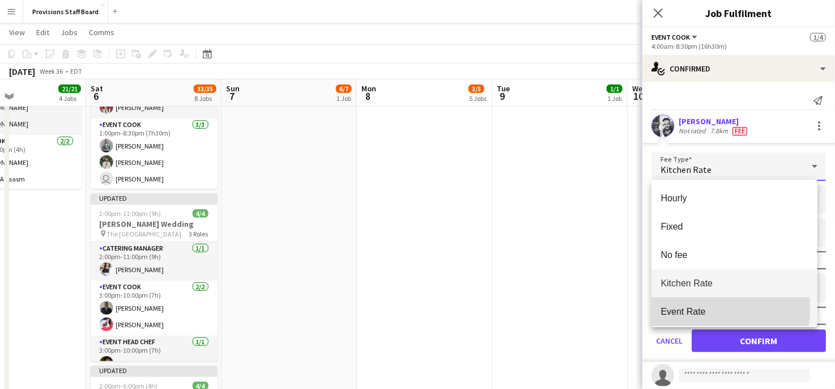
click at [700, 308] on span "Event Rate" at bounding box center [735, 311] width 148 height 11
type input "******"
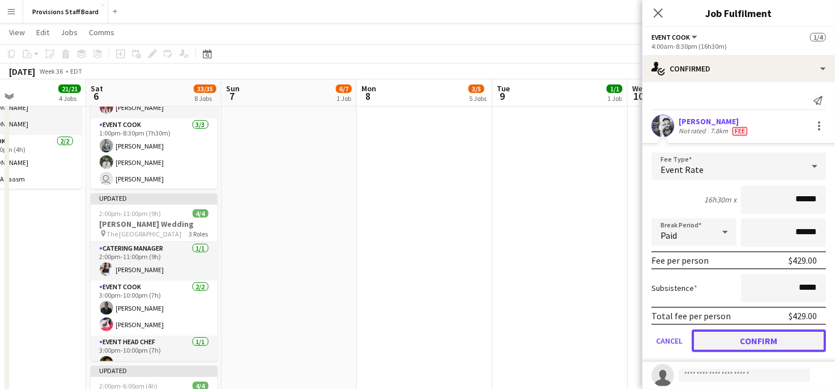
click at [725, 336] on button "Confirm" at bounding box center [759, 340] width 134 height 23
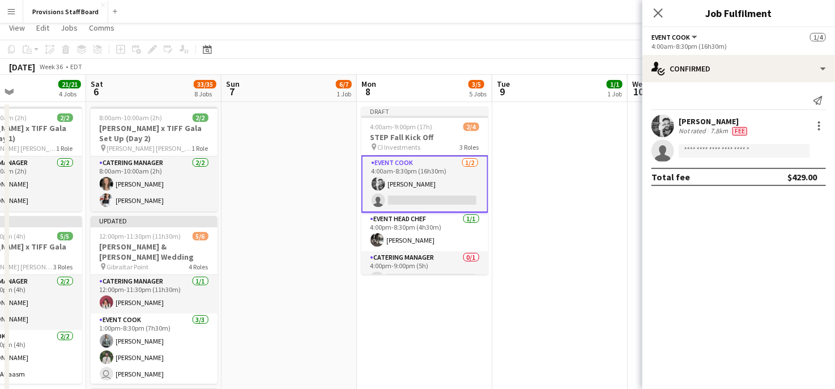
scroll to position [3, 0]
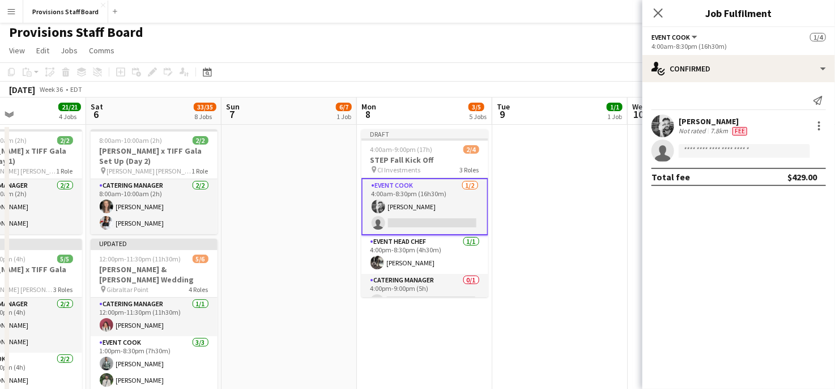
click at [408, 186] on app-card-role "Event Cook [DATE] 4:00am-8:30pm (16h30m) [PERSON_NAME] single-neutral-actions" at bounding box center [425, 206] width 127 height 57
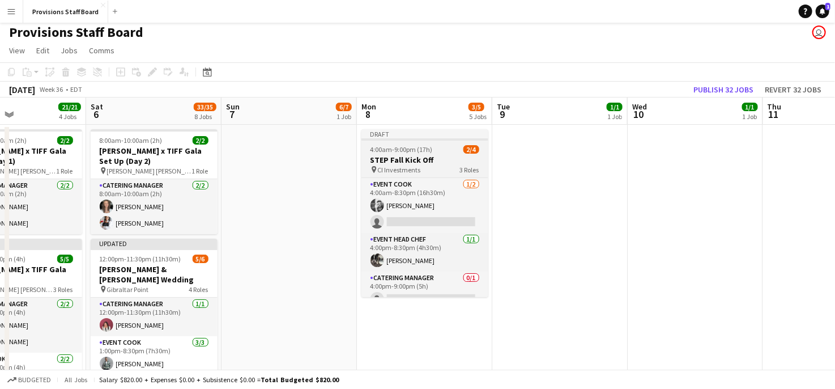
click at [405, 159] on h3 "STEP Fall Kick Off" at bounding box center [425, 160] width 127 height 10
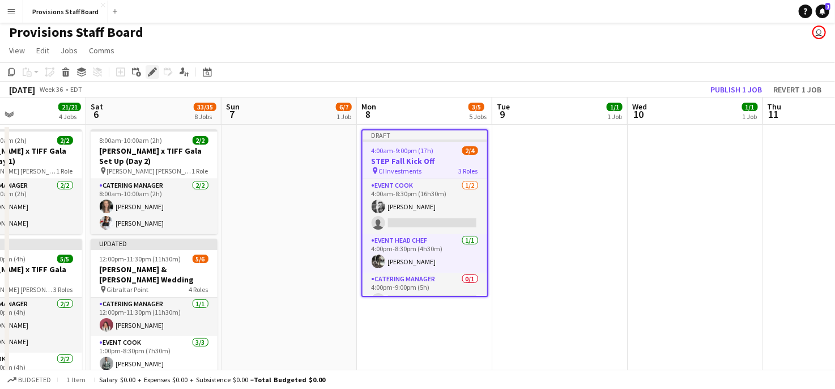
click at [148, 70] on icon "Edit" at bounding box center [152, 71] width 9 height 9
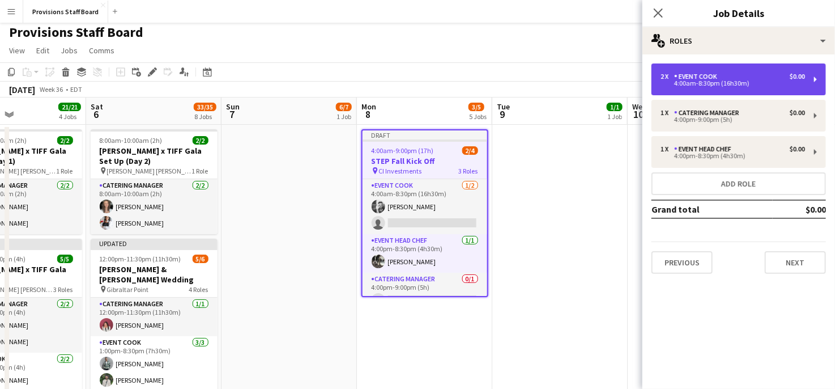
click at [708, 82] on div "4:00am-8:30pm (16h30m)" at bounding box center [733, 83] width 145 height 6
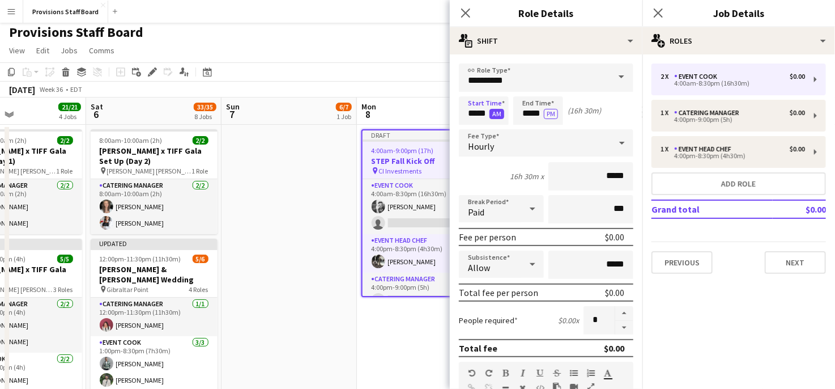
click at [498, 113] on button "AM" at bounding box center [497, 114] width 15 height 10
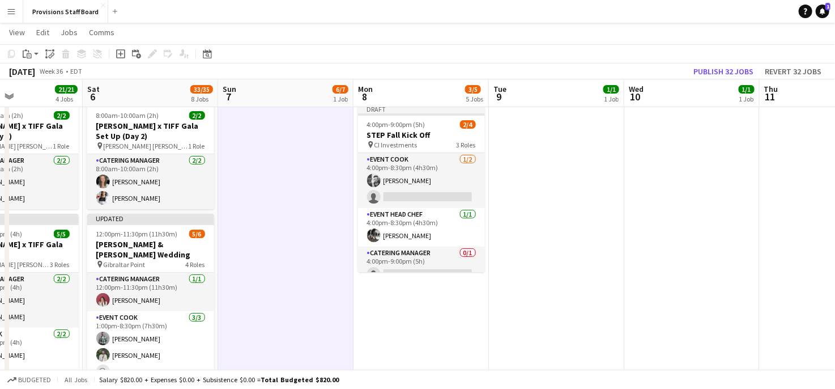
scroll to position [27, 0]
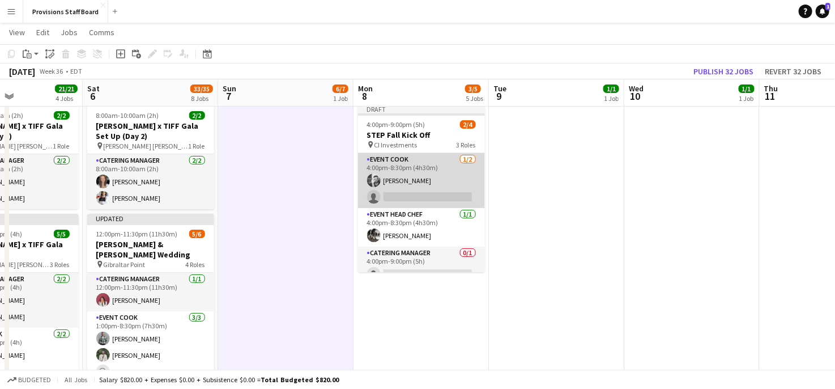
click at [406, 193] on app-card-role "Event Cook [DATE] 4:00pm-8:30pm (4h30m) [PERSON_NAME] single-neutral-actions" at bounding box center [421, 180] width 127 height 55
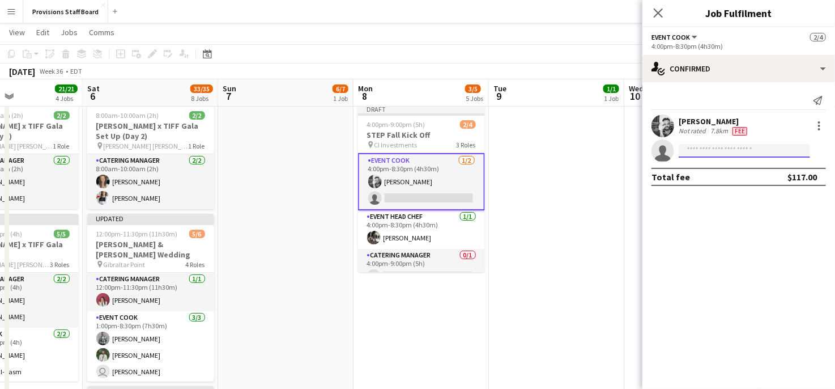
click at [720, 154] on input at bounding box center [744, 151] width 131 height 14
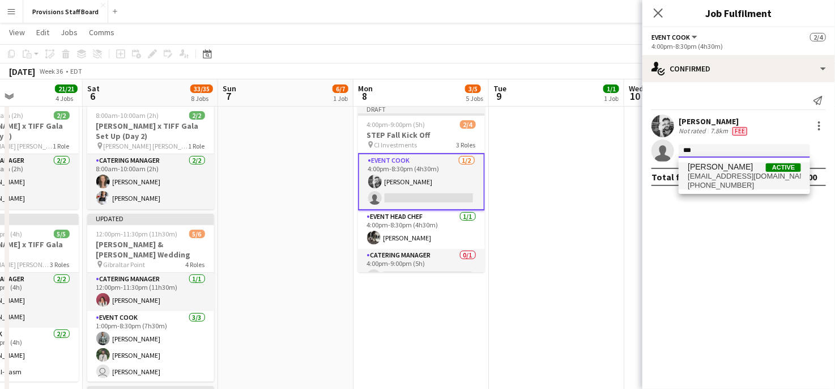
type input "***"
click at [706, 171] on span "[PERSON_NAME]" at bounding box center [720, 167] width 65 height 10
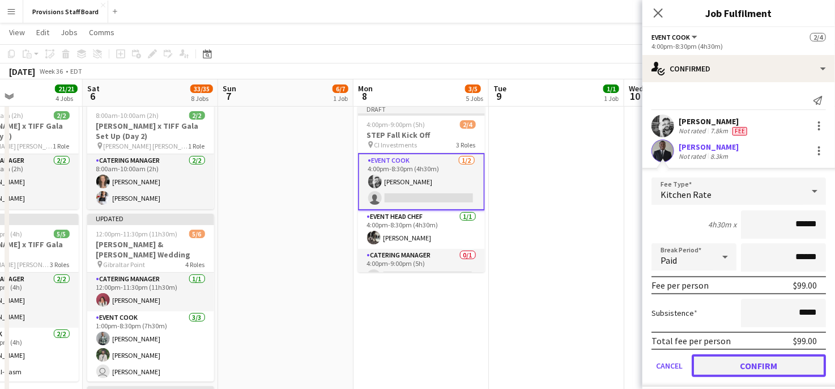
click at [734, 364] on button "Confirm" at bounding box center [759, 365] width 134 height 23
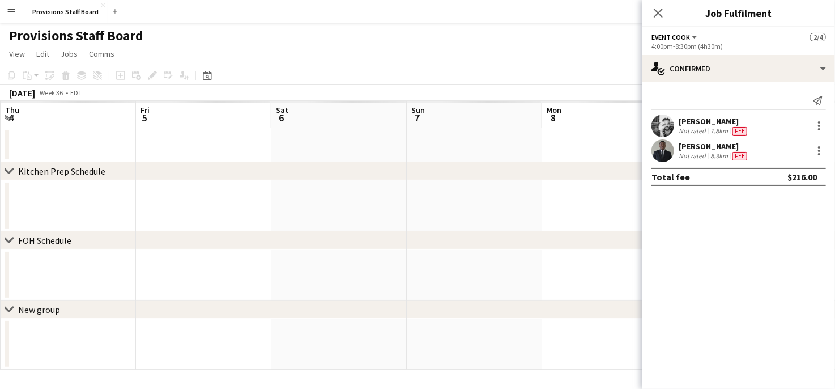
scroll to position [0, 0]
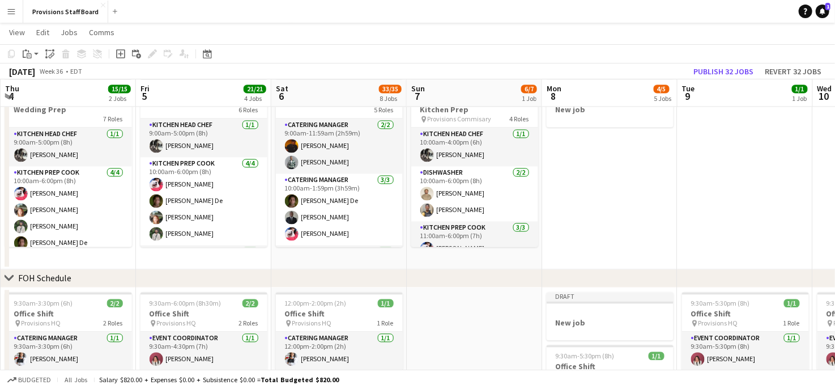
scroll to position [84, 0]
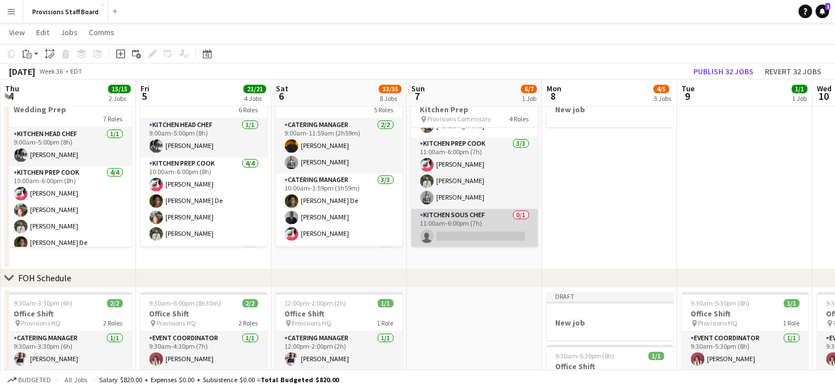
click at [479, 234] on app-card-role "Kitchen Sous Chef 0/1 11:00am-6:00pm (7h) single-neutral-actions" at bounding box center [474, 228] width 127 height 39
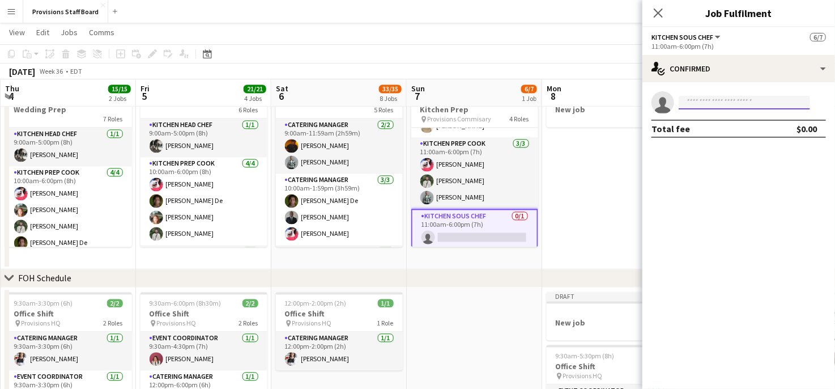
click at [694, 103] on input at bounding box center [744, 103] width 131 height 14
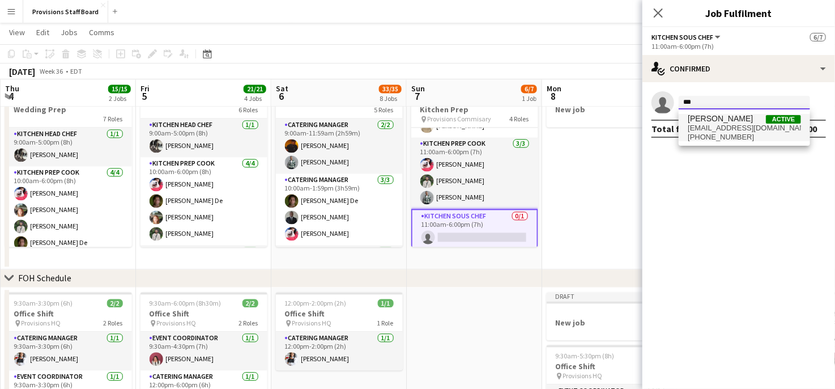
type input "***"
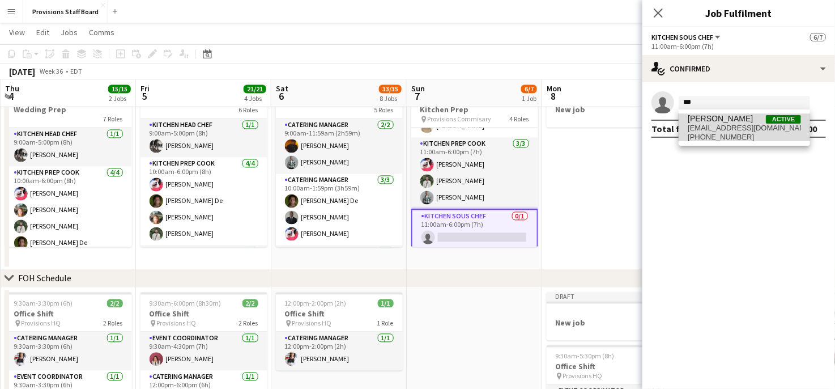
click at [702, 122] on span "[PERSON_NAME]" at bounding box center [720, 119] width 65 height 10
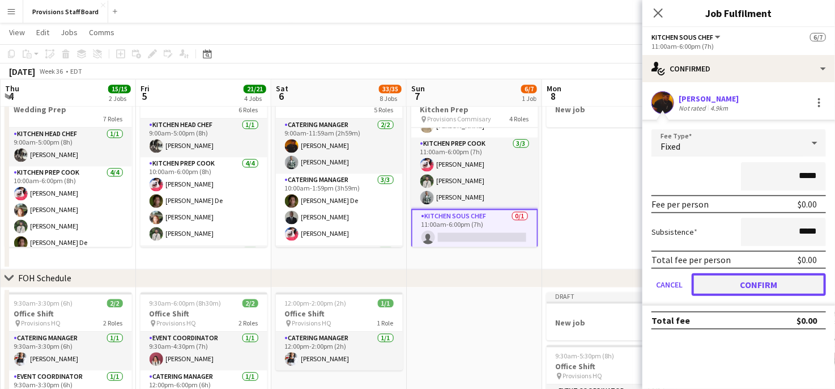
click at [732, 284] on button "Confirm" at bounding box center [759, 284] width 134 height 23
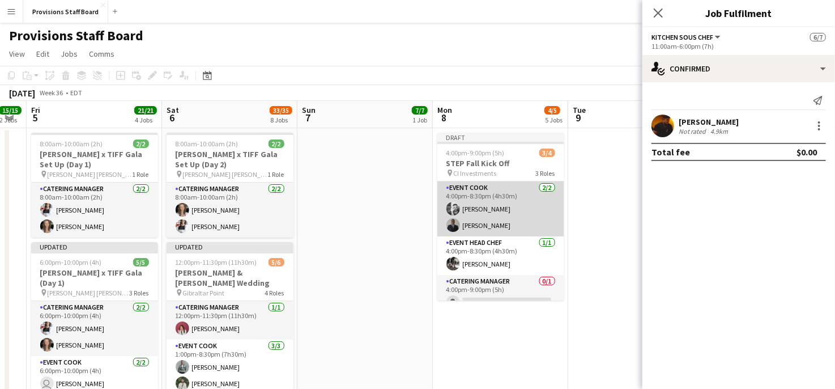
scroll to position [12, 0]
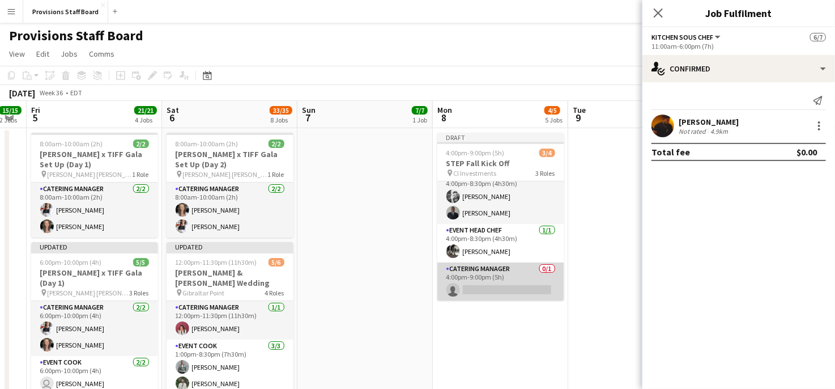
click at [469, 290] on app-card-role "Catering Manager 0/1 4:00pm-9:00pm (5h) single-neutral-actions" at bounding box center [500, 281] width 127 height 39
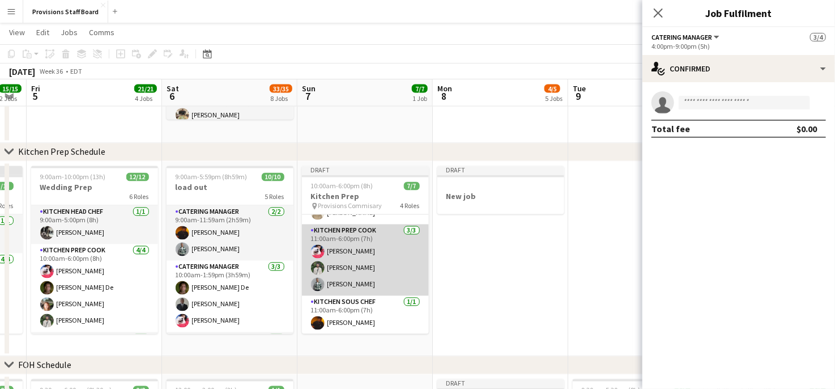
scroll to position [0, 244]
drag, startPoint x: 417, startPoint y: 220, endPoint x: 413, endPoint y: 284, distance: 63.6
click at [413, 284] on app-card-role "Kitchen Prep Cook [DATE] 11:00am-6:00pm (7h) [PERSON_NAME] [PERSON_NAME] [PERSO…" at bounding box center [366, 259] width 127 height 71
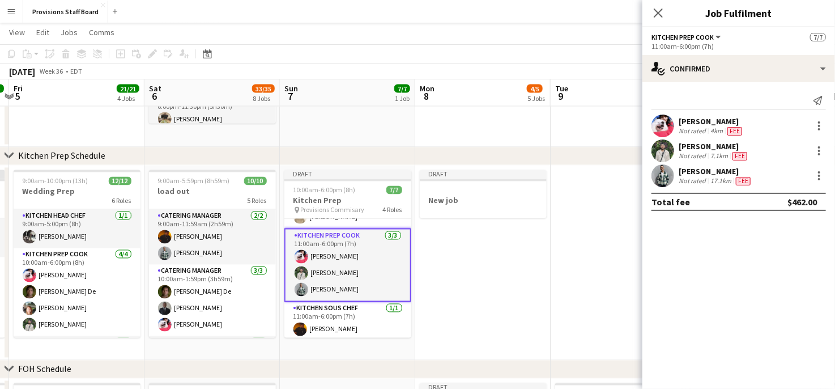
scroll to position [86, 0]
click at [346, 232] on app-card-role "Kitchen Prep Cook [DATE] 11:00am-6:00pm (7h) [PERSON_NAME] [PERSON_NAME] [PERSO…" at bounding box center [347, 263] width 127 height 74
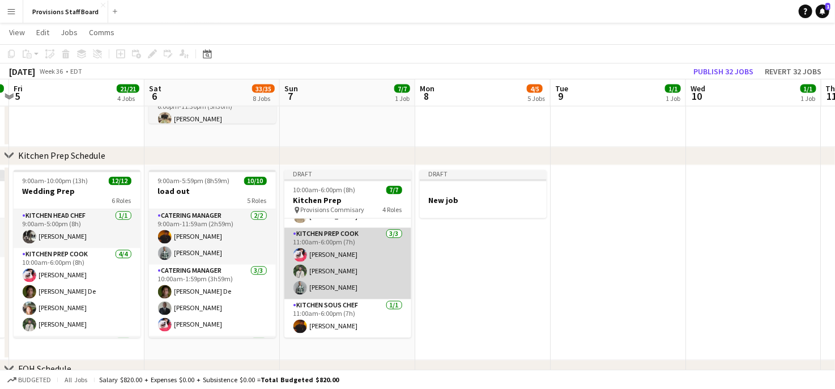
scroll to position [84, 0]
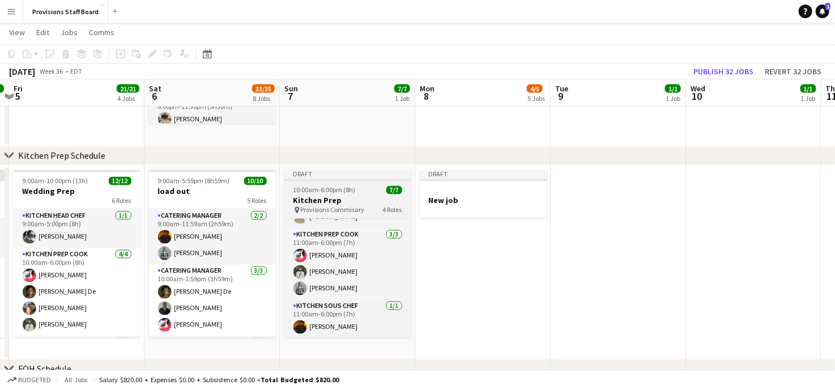
click at [315, 196] on h3 "Kitchen Prep" at bounding box center [347, 201] width 127 height 10
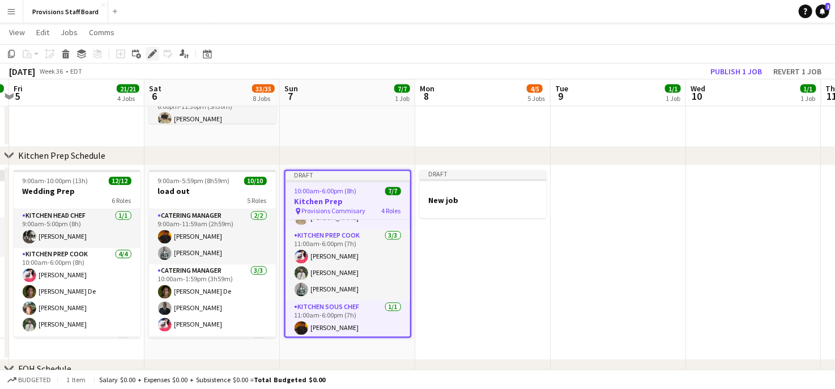
click at [156, 53] on icon "Edit" at bounding box center [152, 53] width 9 height 9
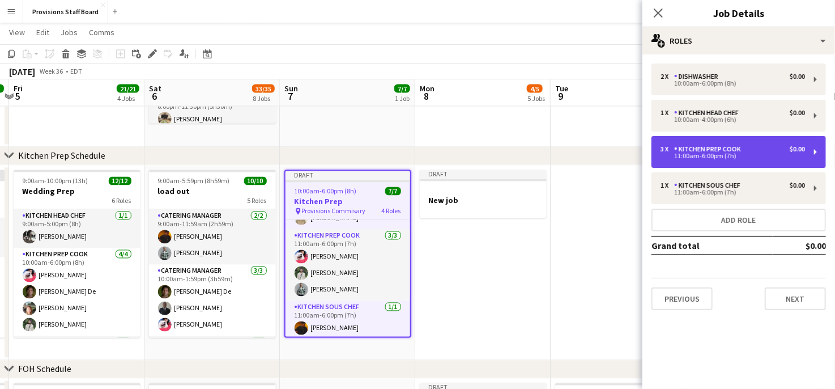
click at [739, 156] on div "11:00am-6:00pm (7h)" at bounding box center [733, 156] width 145 height 6
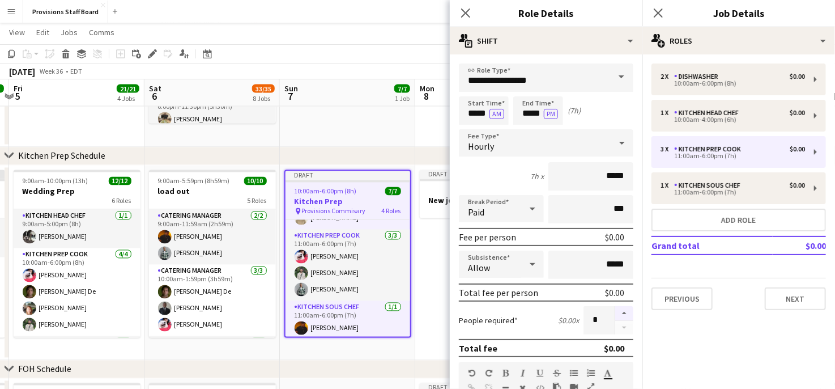
click at [615, 309] on button "button" at bounding box center [624, 313] width 18 height 15
type input "*"
click at [809, 295] on button "Next" at bounding box center [795, 298] width 61 height 23
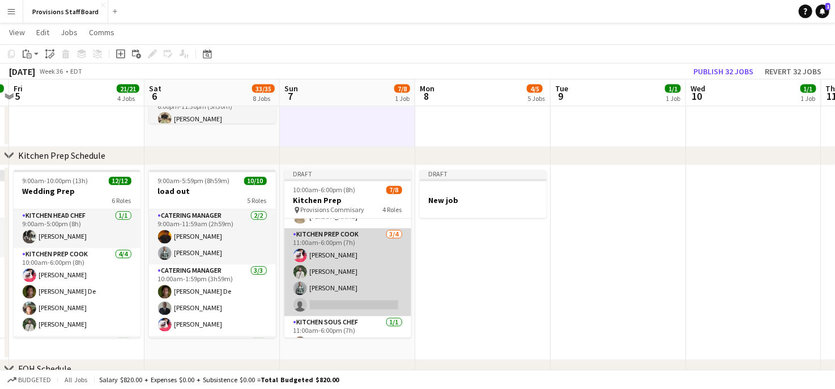
click at [339, 297] on app-card-role "Kitchen Prep Cook [DATE] 11:00am-6:00pm (7h) [PERSON_NAME] [PERSON_NAME] [PERSO…" at bounding box center [347, 272] width 127 height 88
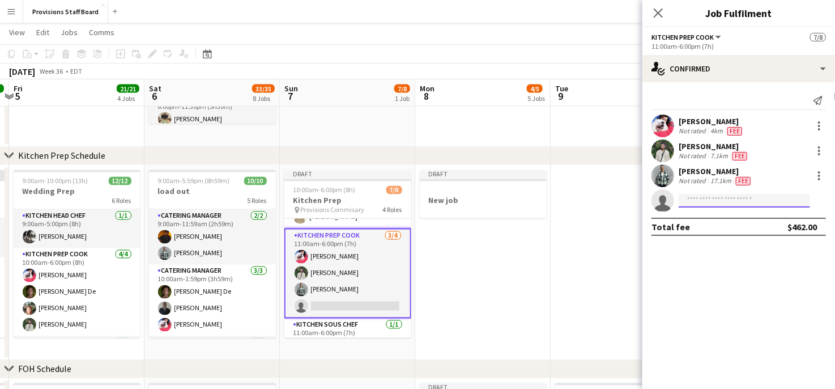
click at [707, 202] on input at bounding box center [744, 201] width 131 height 14
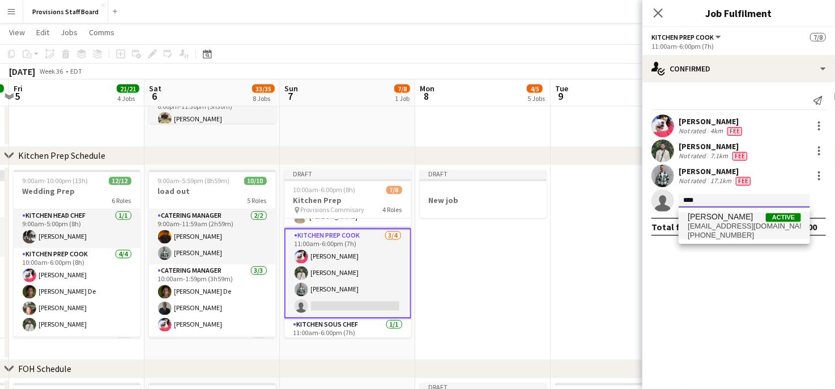
type input "****"
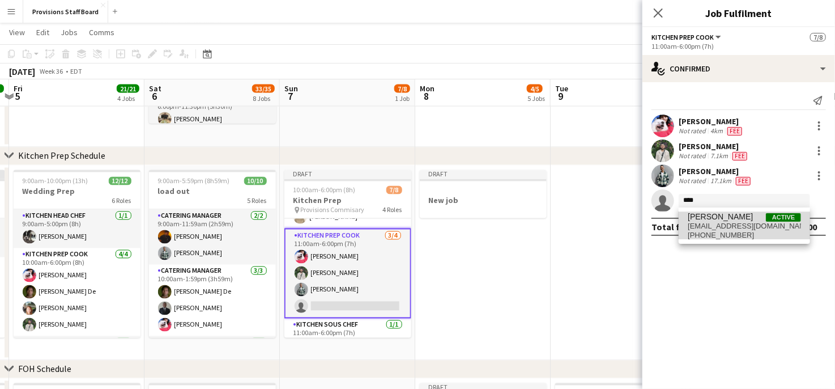
click at [700, 218] on span "[PERSON_NAME]" at bounding box center [720, 217] width 65 height 10
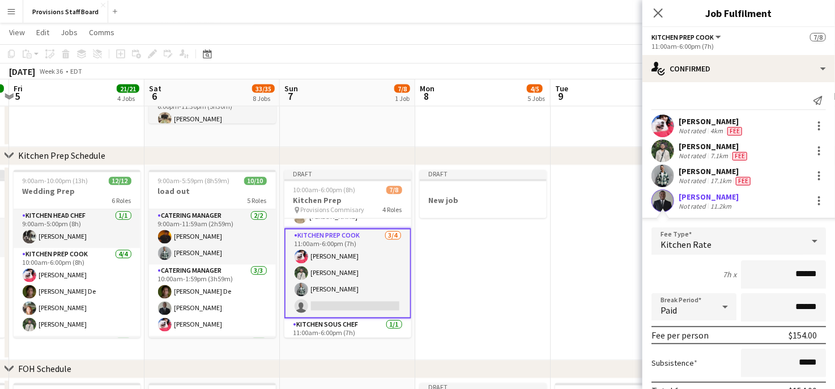
scroll to position [79, 0]
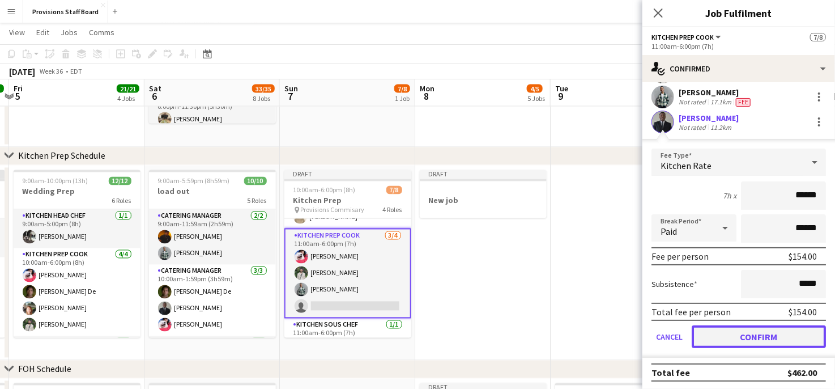
click at [726, 329] on button "Confirm" at bounding box center [759, 336] width 134 height 23
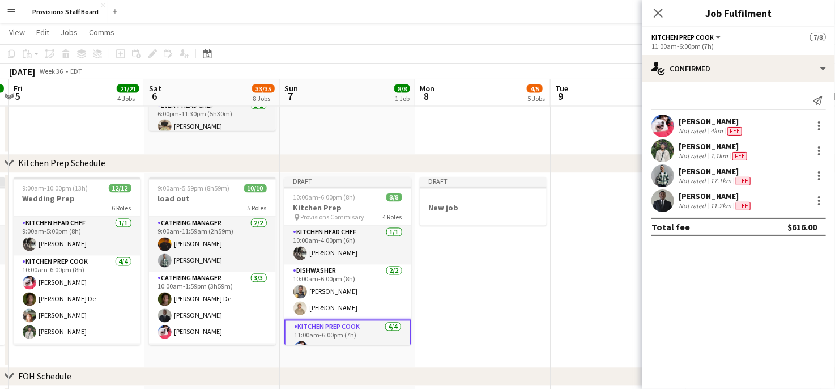
scroll to position [980, 0]
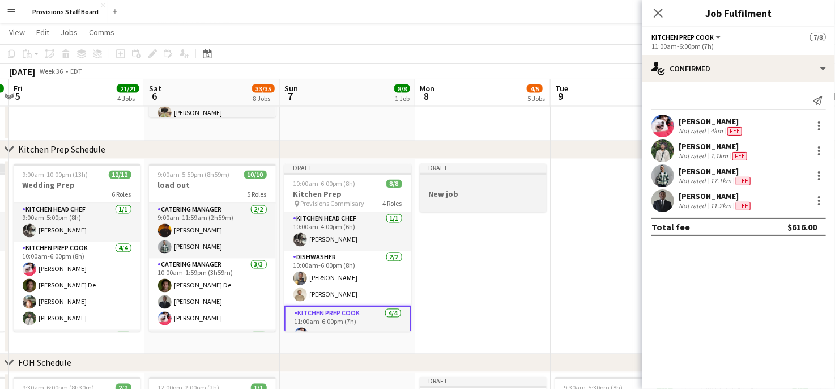
click at [471, 189] on h3 "New job" at bounding box center [483, 194] width 127 height 10
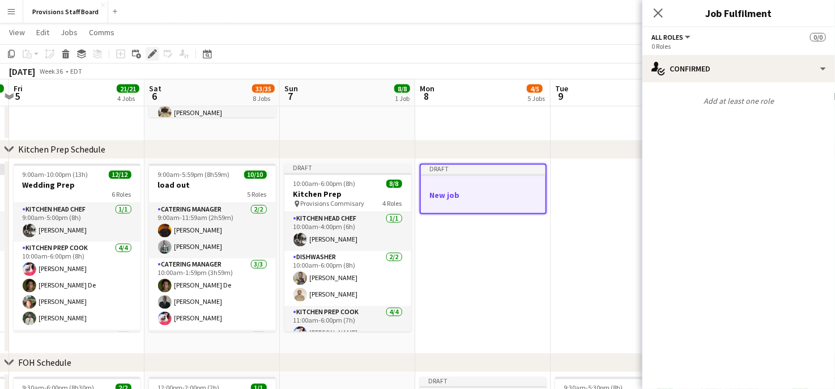
click at [152, 53] on icon at bounding box center [152, 54] width 6 height 6
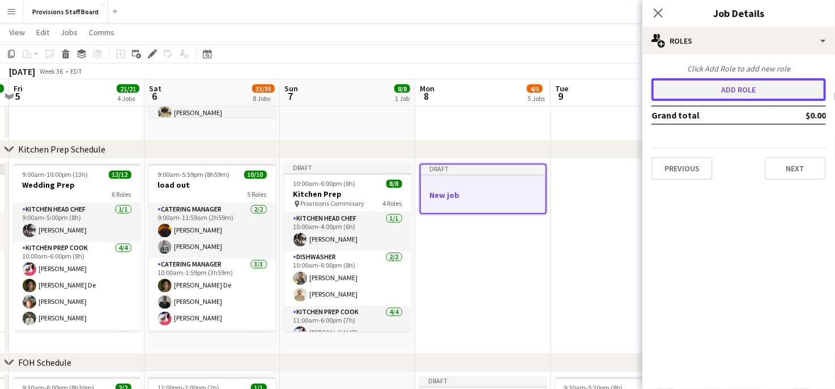
click at [737, 86] on button "Add role" at bounding box center [739, 89] width 175 height 23
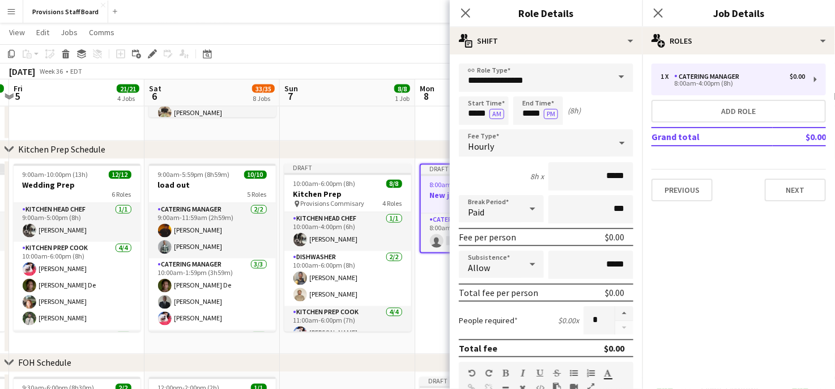
click at [613, 77] on span at bounding box center [622, 76] width 24 height 27
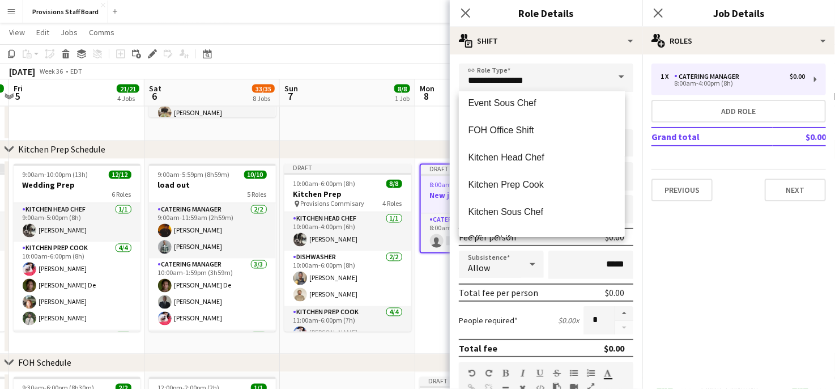
scroll to position [272, 0]
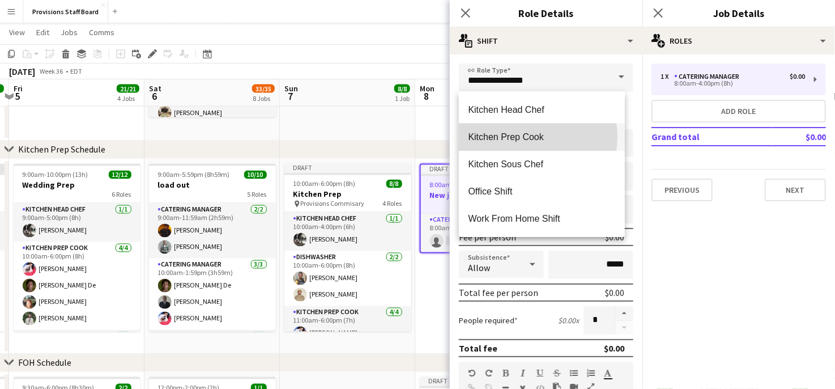
click at [526, 137] on span "Kitchen Prep Cook" at bounding box center [542, 136] width 148 height 11
type input "**********"
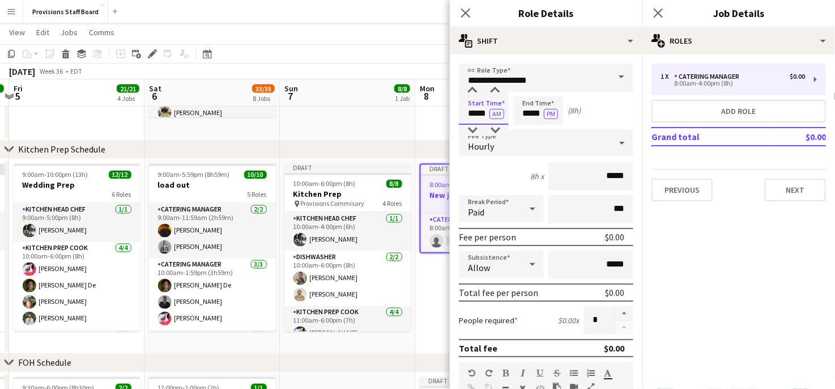
click at [474, 114] on input "*****" at bounding box center [484, 110] width 50 height 28
click at [482, 116] on input "*****" at bounding box center [484, 110] width 50 height 28
type input "*****"
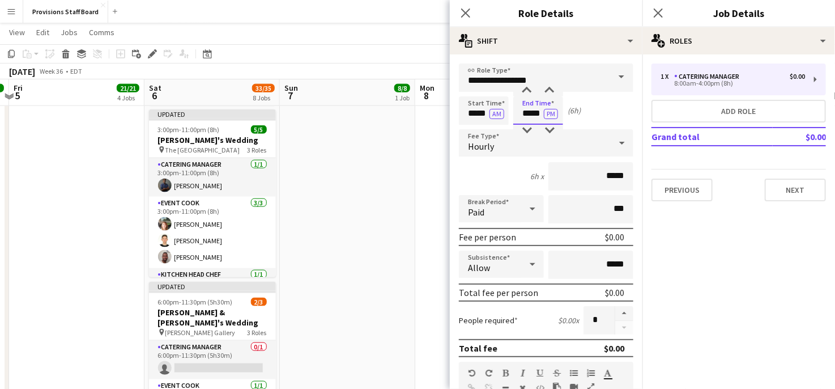
scroll to position [647, 0]
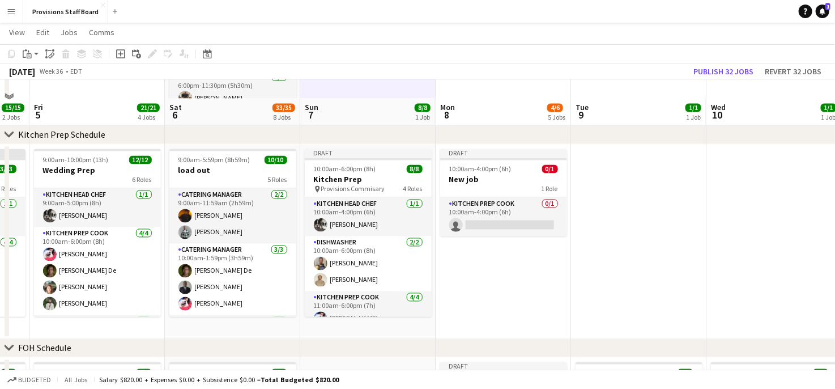
scroll to position [1014, 0]
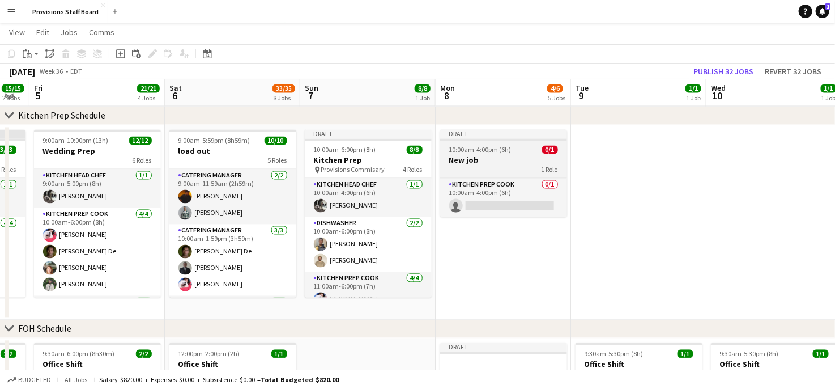
click at [482, 169] on div "1 Role" at bounding box center [503, 169] width 127 height 9
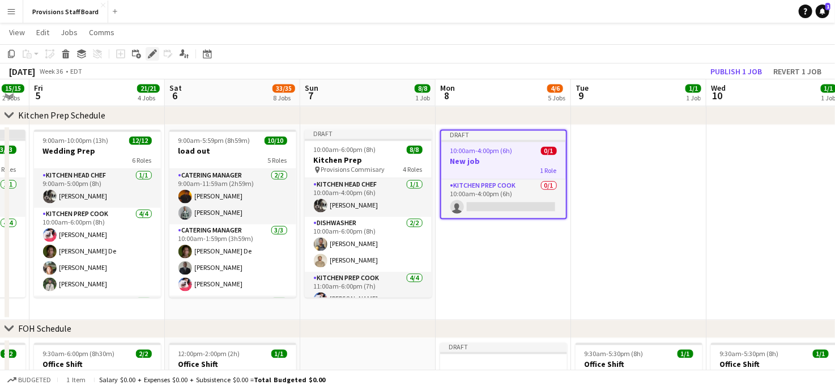
click at [156, 53] on icon "Edit" at bounding box center [152, 53] width 9 height 9
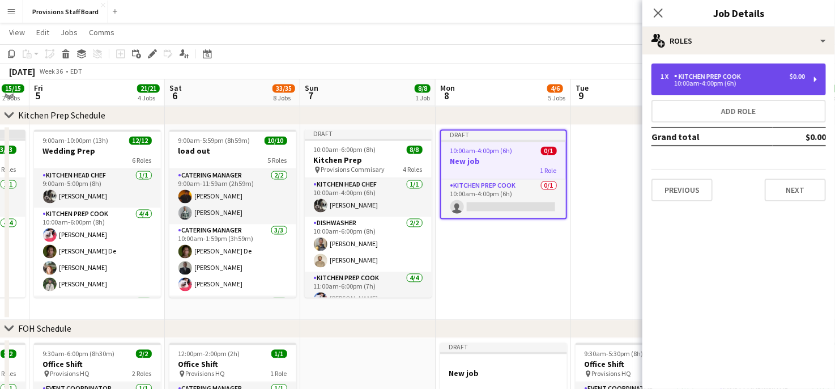
click at [784, 80] on div "1 x Kitchen Prep Cook $0.00" at bounding box center [733, 77] width 145 height 8
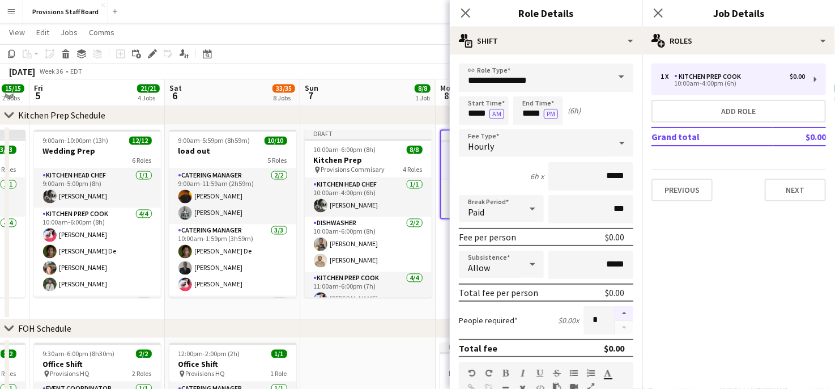
click at [615, 312] on button "button" at bounding box center [624, 313] width 18 height 15
type input "*"
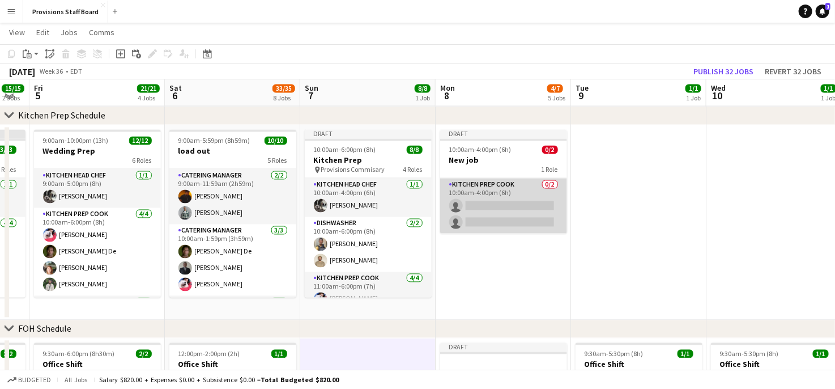
click at [492, 202] on app-card-role "Kitchen Prep Cook 0/2 10:00am-4:00pm (6h) single-neutral-actions single-neutral…" at bounding box center [503, 206] width 127 height 55
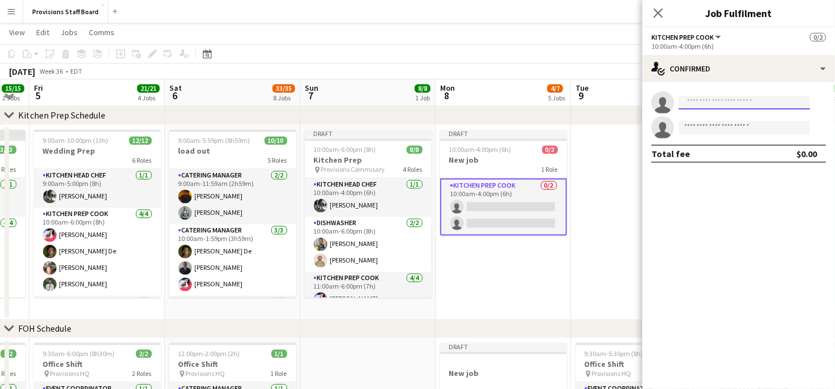
click at [699, 104] on input at bounding box center [744, 103] width 131 height 14
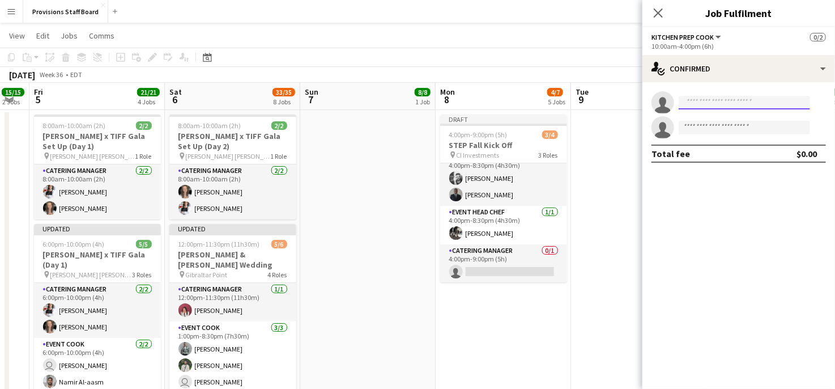
scroll to position [0, 0]
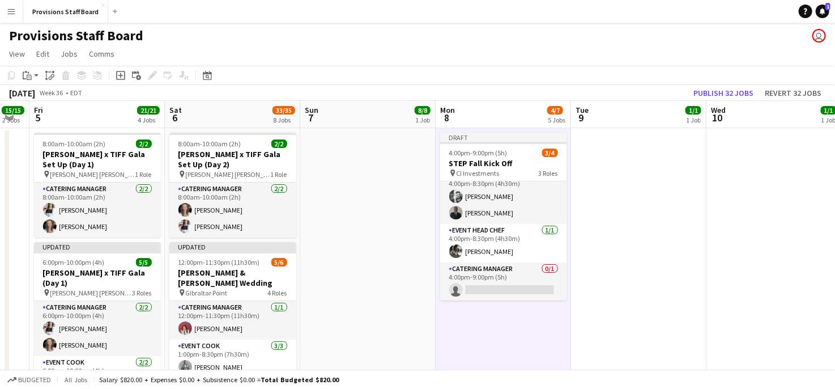
click at [152, 78] on div "Add job Add linked Job Edit Edit linked Job Applicants" at bounding box center [147, 76] width 87 height 14
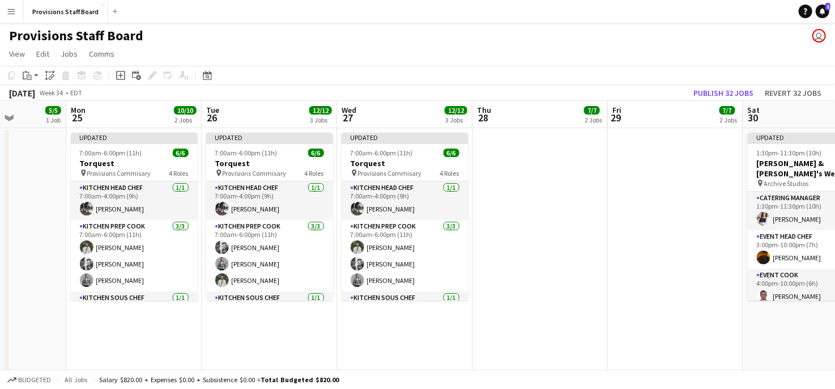
scroll to position [0, 358]
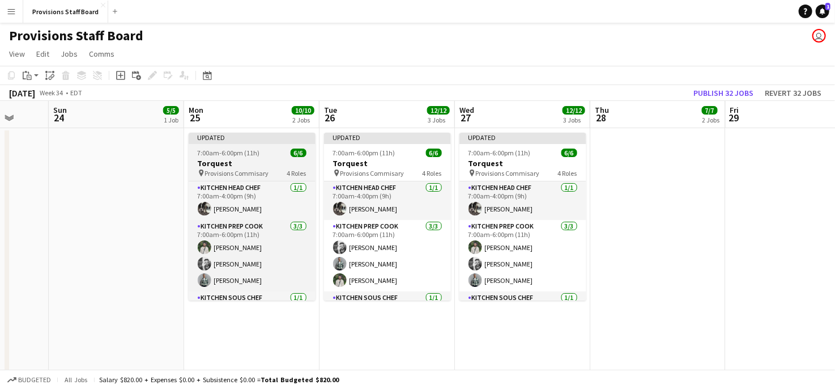
click at [222, 159] on h3 "Torquest" at bounding box center [252, 163] width 127 height 10
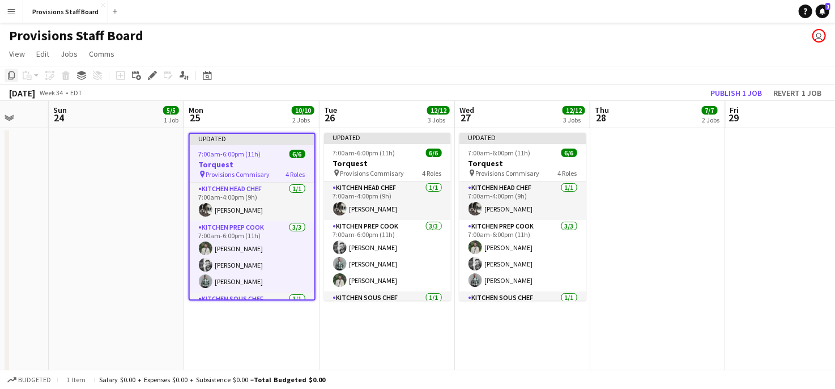
click at [10, 73] on icon "Copy" at bounding box center [11, 75] width 9 height 9
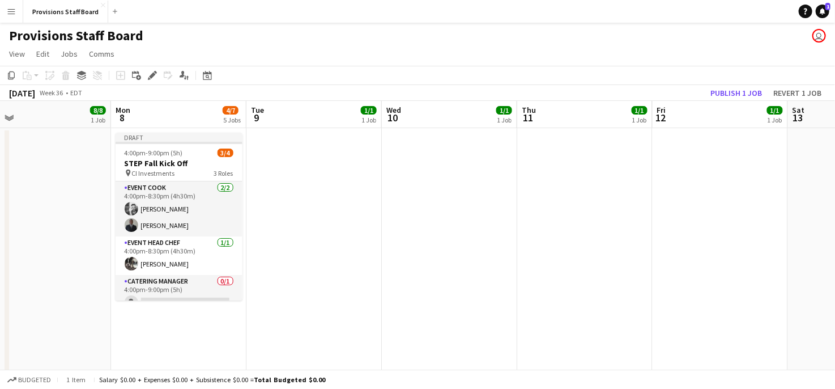
scroll to position [0, 471]
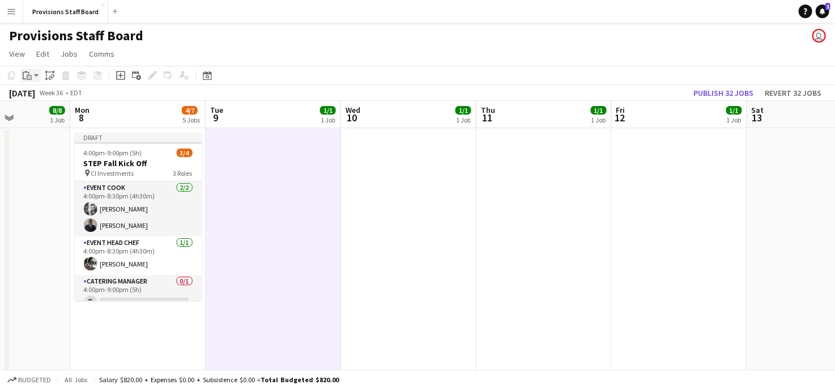
click at [26, 75] on icon "Paste" at bounding box center [27, 75] width 9 height 9
click at [57, 97] on link "Paste Ctrl+V" at bounding box center [83, 97] width 107 height 10
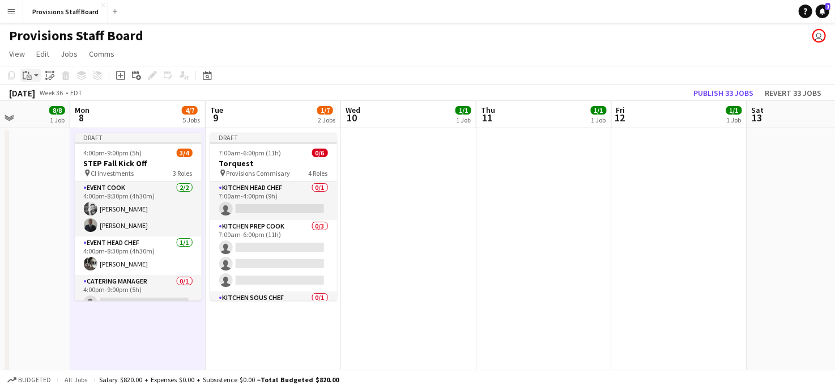
click at [26, 77] on icon "Paste" at bounding box center [27, 75] width 9 height 9
click at [44, 96] on link "Paste Ctrl+V" at bounding box center [83, 97] width 107 height 10
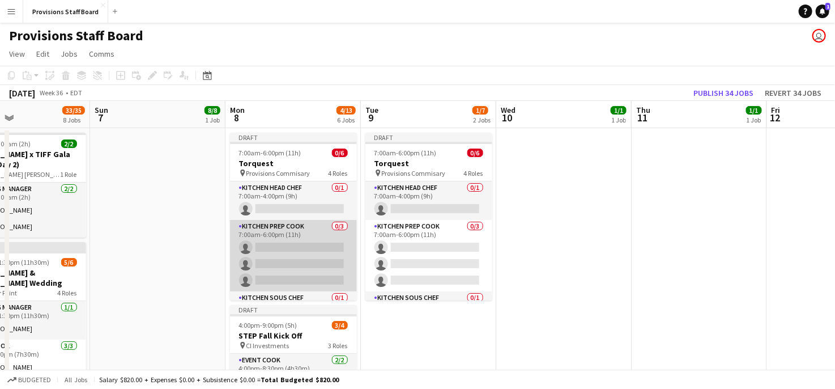
scroll to position [0, 313]
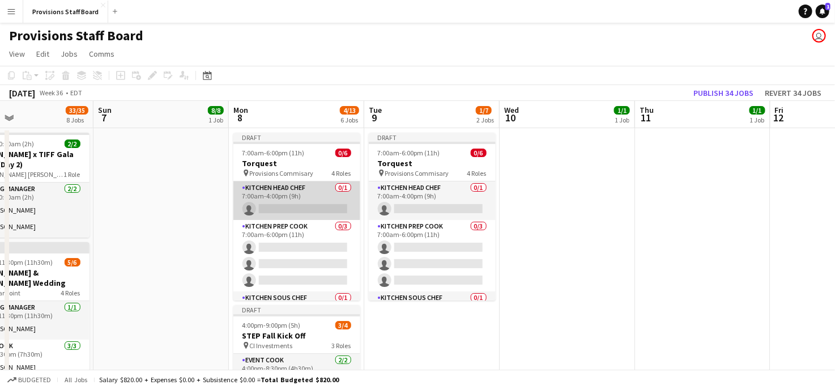
click at [290, 212] on app-card-role "Kitchen Head Chef 0/1 7:00am-4:00pm (9h) single-neutral-actions" at bounding box center [296, 200] width 127 height 39
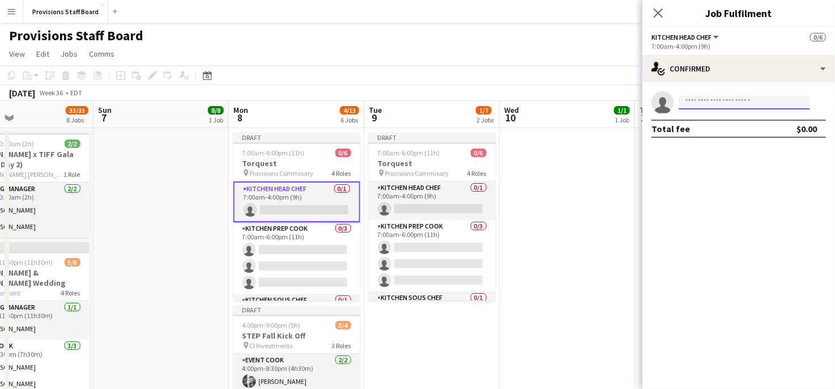
click at [719, 100] on input at bounding box center [744, 103] width 131 height 14
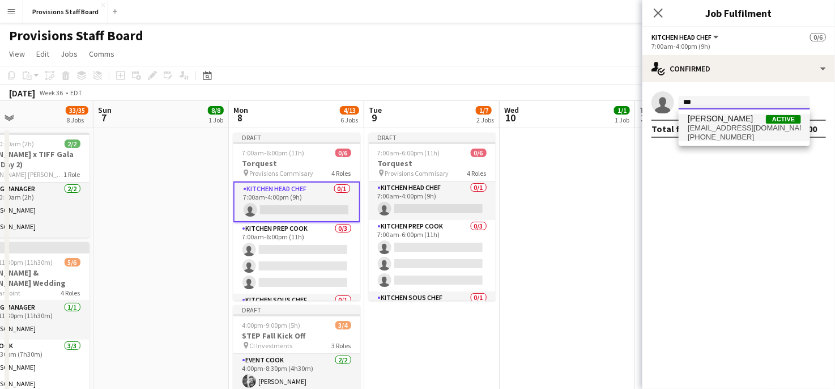
type input "***"
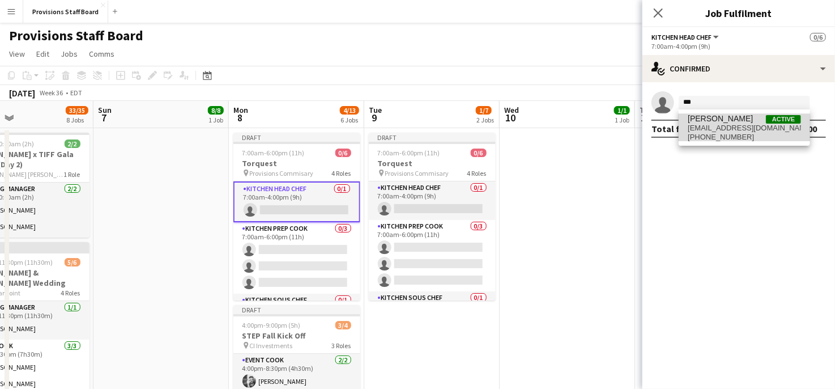
click at [721, 125] on span "[EMAIL_ADDRESS][DOMAIN_NAME]" at bounding box center [744, 128] width 113 height 9
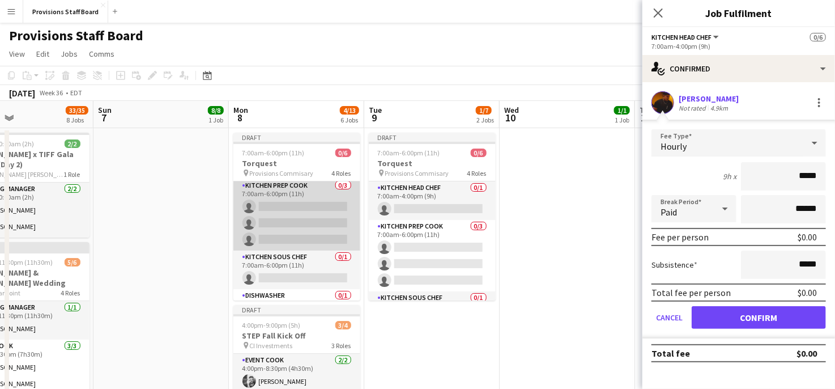
scroll to position [0, 0]
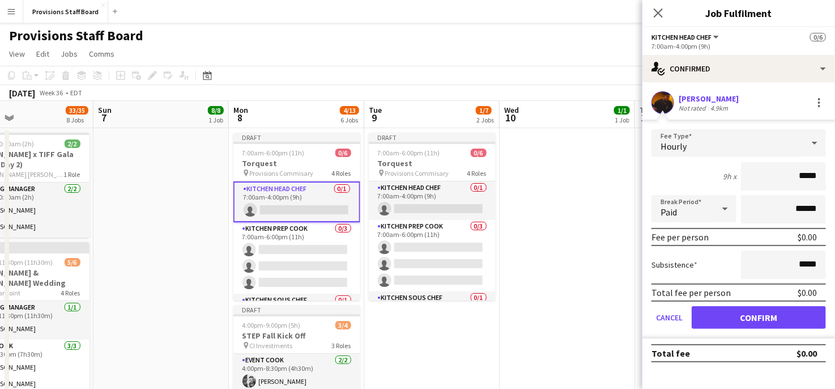
click at [270, 209] on app-card-role "Kitchen Head Chef 0/1 7:00am-4:00pm (9h) single-neutral-actions" at bounding box center [296, 201] width 127 height 41
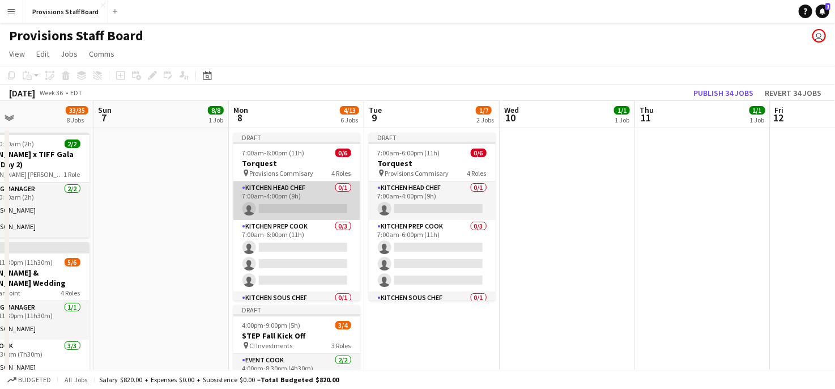
click at [270, 209] on app-card-role "Kitchen Head Chef 0/1 7:00am-4:00pm (9h) single-neutral-actions" at bounding box center [296, 200] width 127 height 39
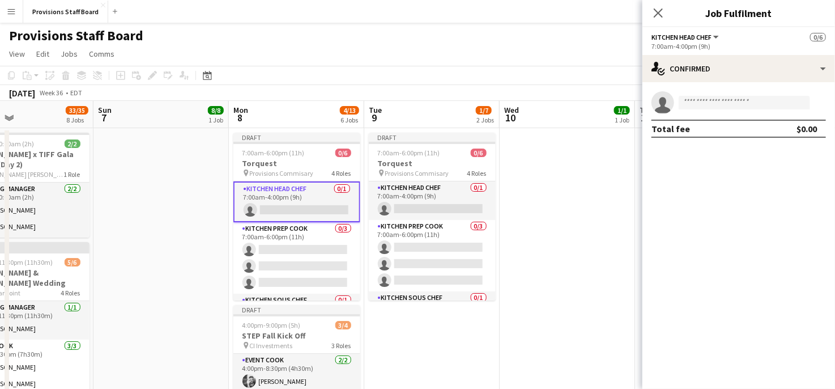
click at [278, 209] on app-card-role "Kitchen Head Chef 0/1 7:00am-4:00pm (9h) single-neutral-actions" at bounding box center [296, 201] width 127 height 41
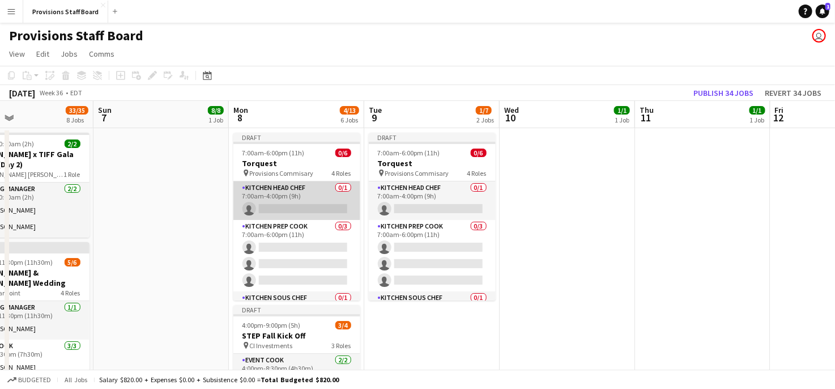
click at [278, 209] on app-card-role "Kitchen Head Chef 0/1 7:00am-4:00pm (9h) single-neutral-actions" at bounding box center [296, 200] width 127 height 39
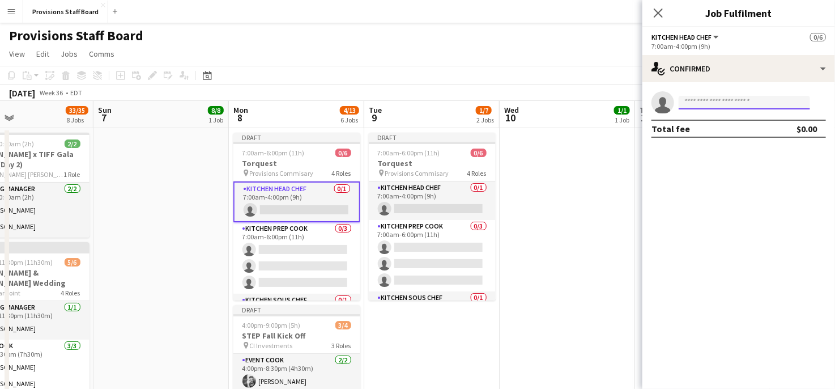
click at [696, 105] on input at bounding box center [744, 103] width 131 height 14
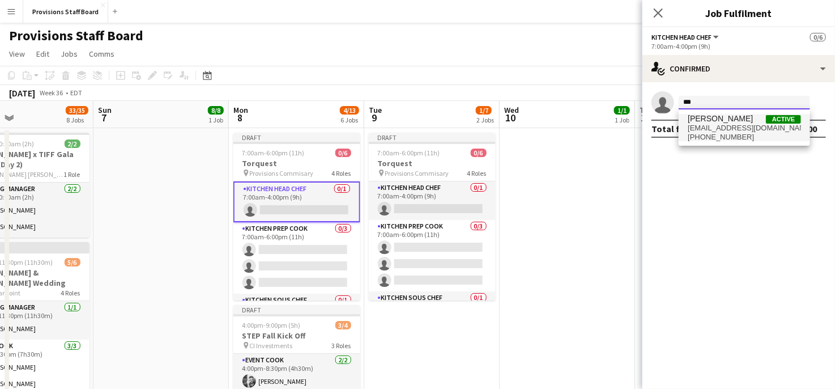
type input "***"
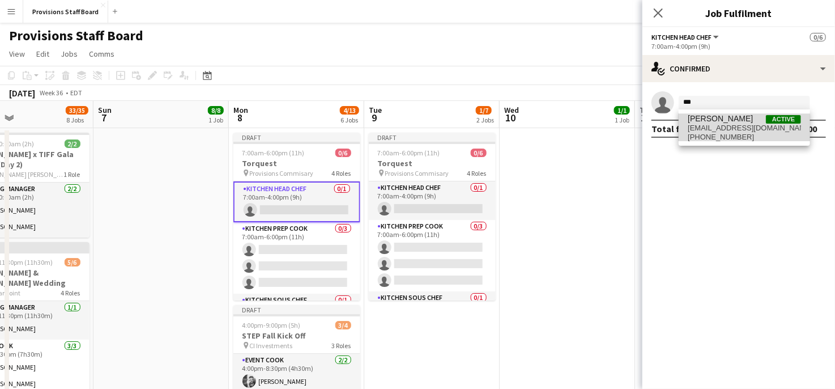
click at [709, 117] on span "[PERSON_NAME]" at bounding box center [720, 119] width 65 height 10
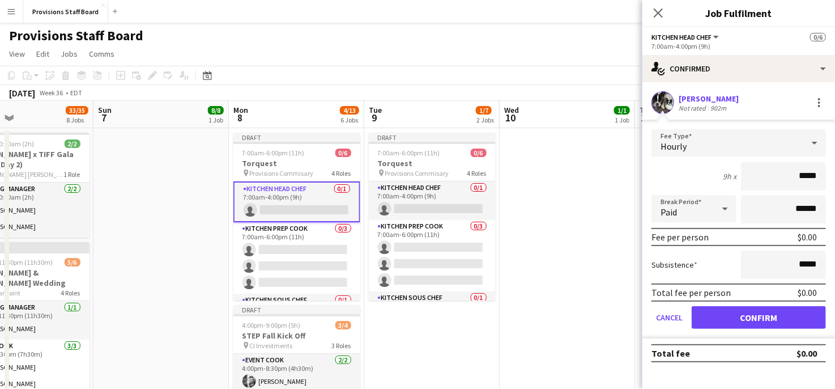
click at [279, 198] on app-card-role "Kitchen Head Chef 0/1 7:00am-4:00pm (9h) single-neutral-actions" at bounding box center [296, 201] width 127 height 41
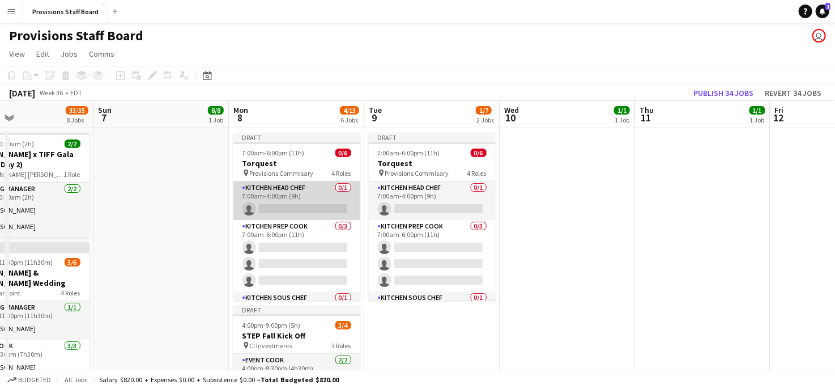
click at [279, 198] on app-card-role "Kitchen Head Chef 0/1 7:00am-4:00pm (9h) single-neutral-actions" at bounding box center [296, 200] width 127 height 39
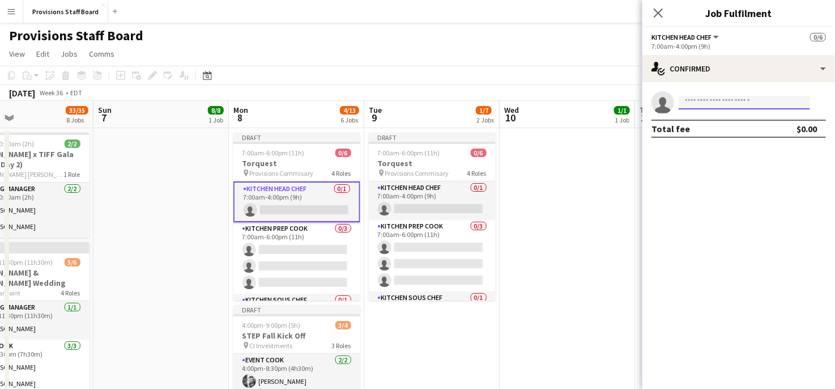
click at [710, 101] on input at bounding box center [744, 103] width 131 height 14
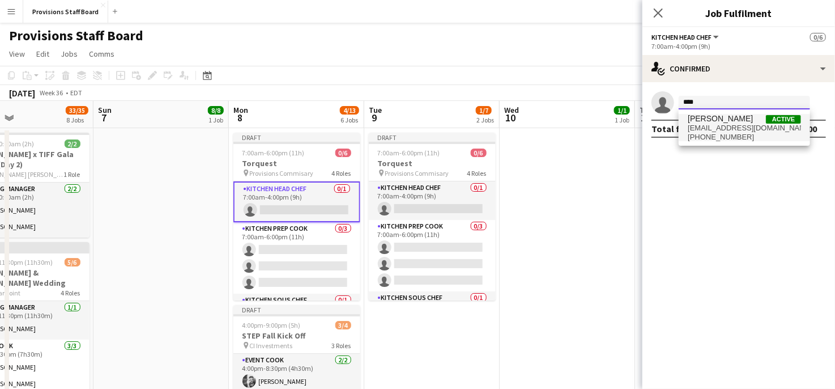
type input "****"
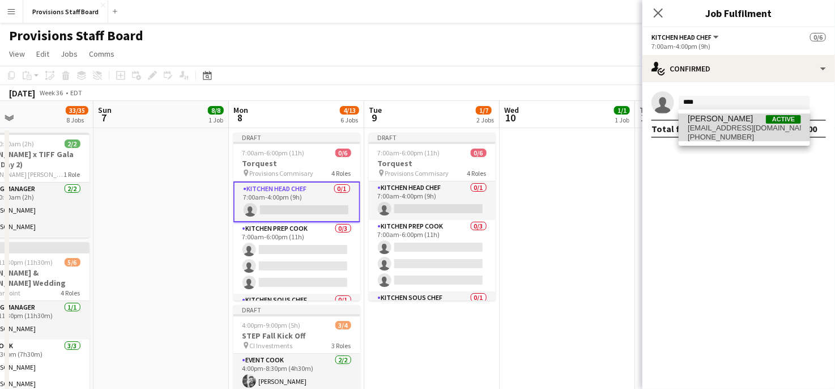
click at [708, 128] on span "[EMAIL_ADDRESS][DOMAIN_NAME]" at bounding box center [744, 128] width 113 height 9
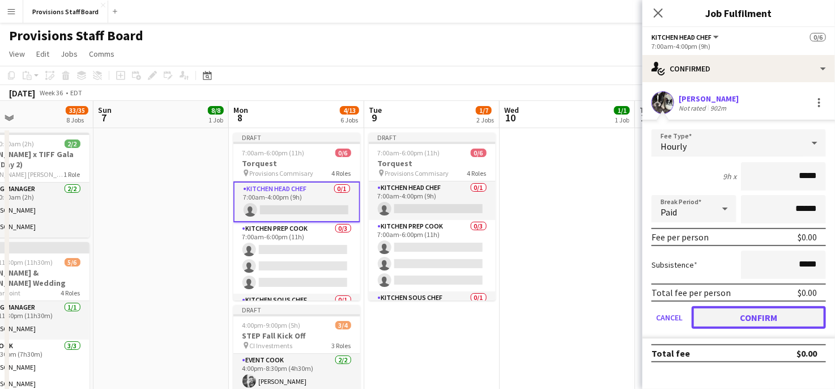
click at [721, 307] on button "Confirm" at bounding box center [759, 317] width 134 height 23
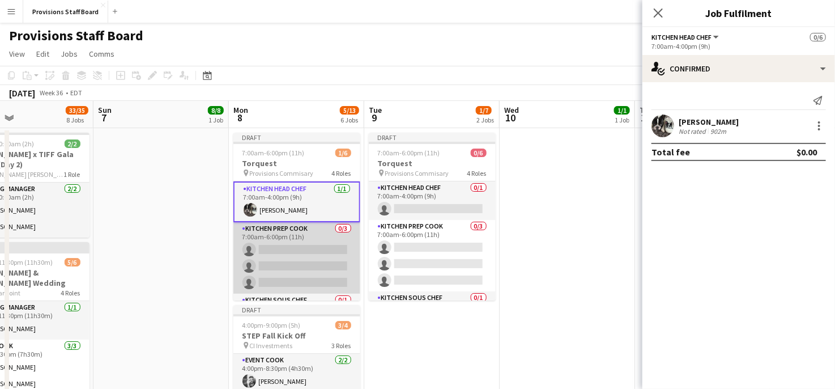
click at [295, 245] on app-card-role "Kitchen Prep Cook 0/3 7:00am-6:00pm (11h) single-neutral-actions single-neutral…" at bounding box center [296, 257] width 127 height 71
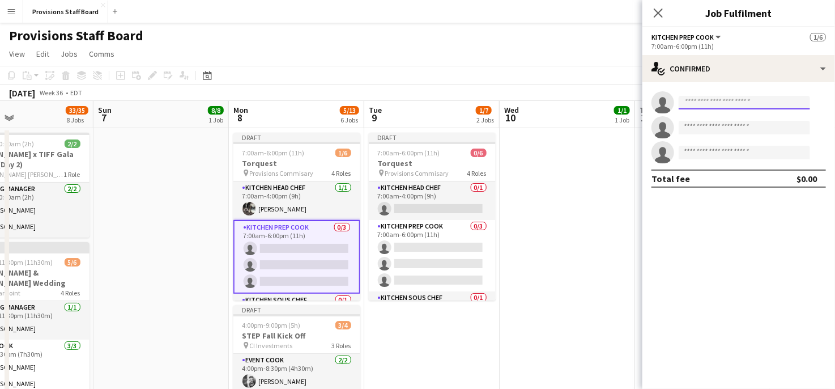
click at [721, 102] on input at bounding box center [744, 103] width 131 height 14
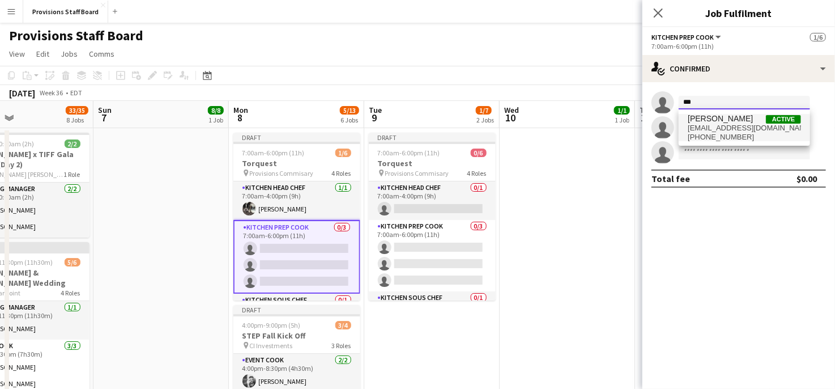
type input "***"
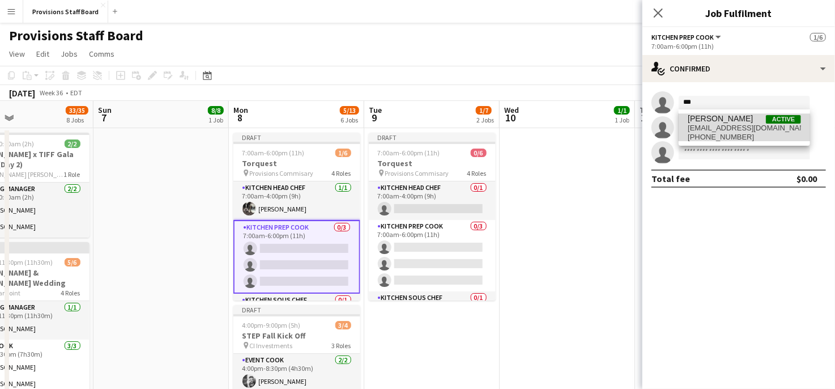
click at [714, 118] on span "[PERSON_NAME]" at bounding box center [720, 119] width 65 height 10
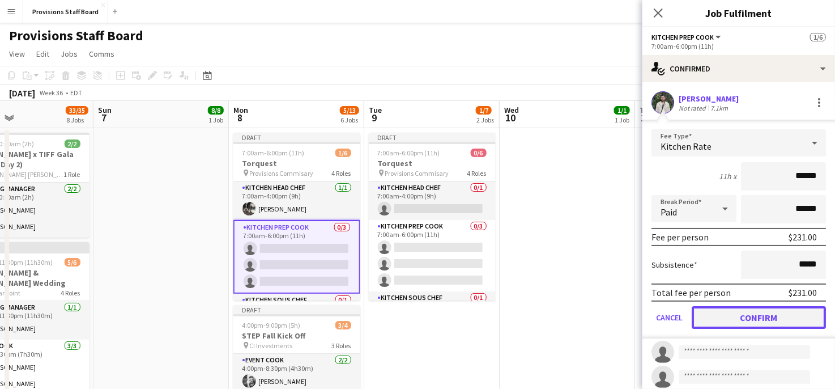
click at [730, 316] on button "Confirm" at bounding box center [759, 317] width 134 height 23
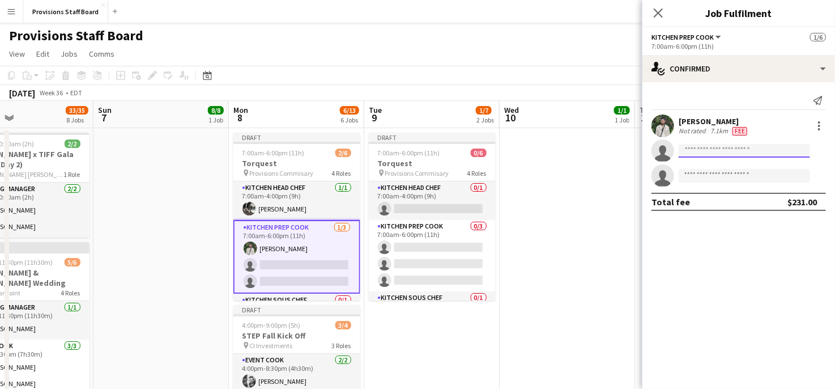
click at [704, 148] on input at bounding box center [744, 151] width 131 height 14
click at [299, 268] on app-card-role "Kitchen Prep Cook [DATE] 7:00am-6:00pm (11h) [PERSON_NAME] single-neutral-actio…" at bounding box center [296, 257] width 127 height 74
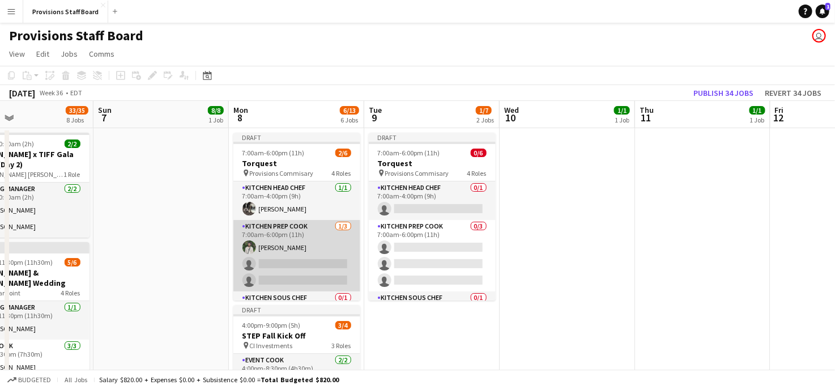
click at [299, 268] on app-card-role "Kitchen Prep Cook [DATE] 7:00am-6:00pm (11h) [PERSON_NAME] single-neutral-actio…" at bounding box center [296, 255] width 127 height 71
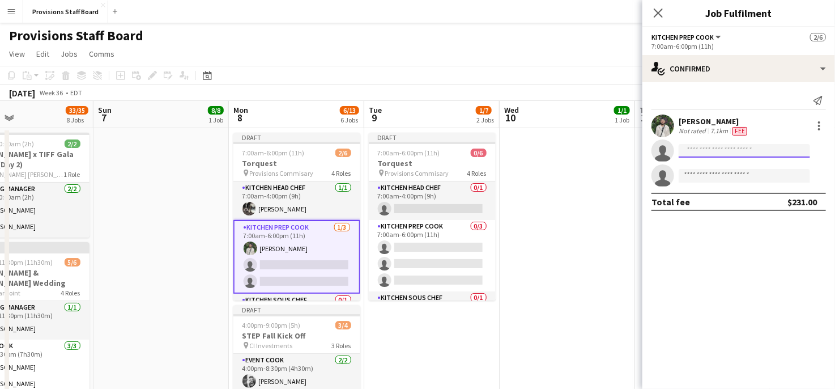
click at [721, 151] on input at bounding box center [744, 151] width 131 height 14
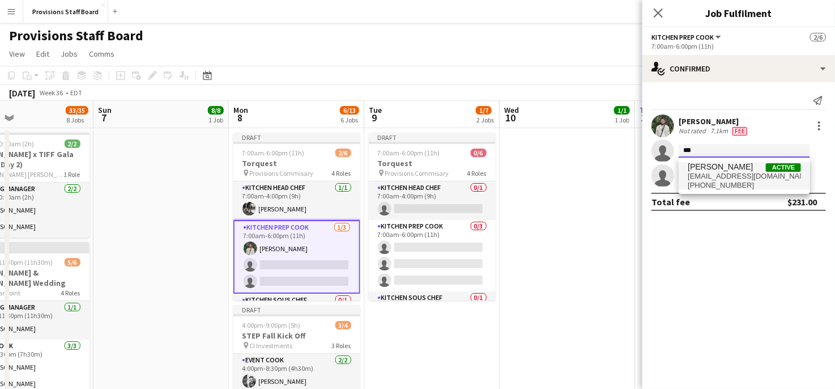
type input "***"
click at [719, 172] on span "[EMAIL_ADDRESS][DOMAIN_NAME]" at bounding box center [744, 176] width 113 height 9
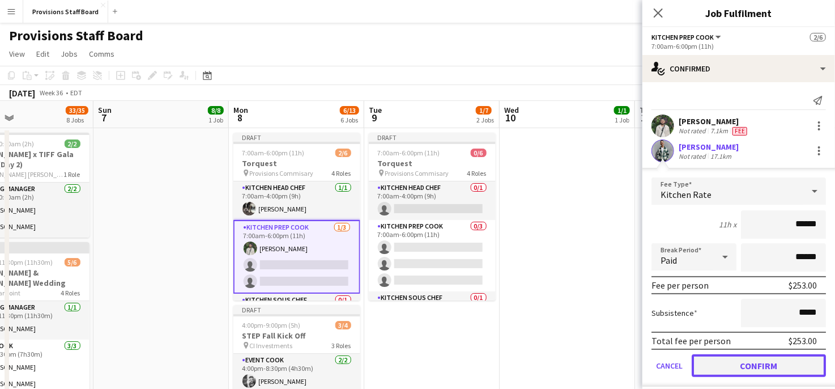
click at [733, 364] on button "Confirm" at bounding box center [759, 365] width 134 height 23
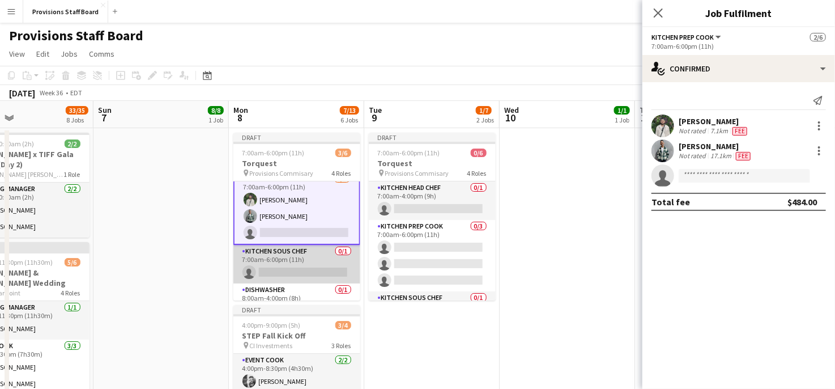
scroll to position [51, 0]
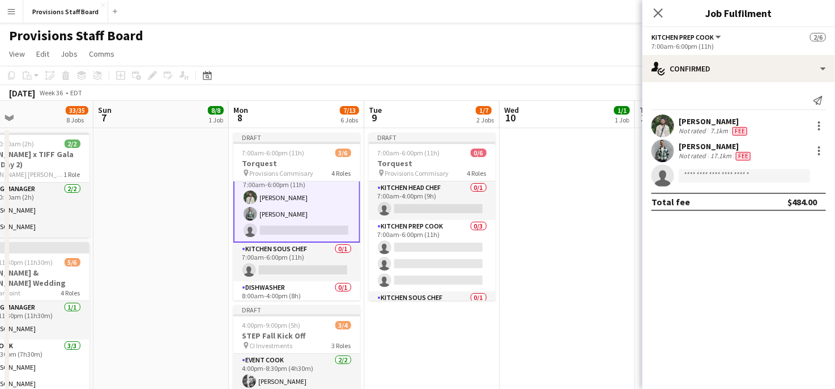
click at [299, 228] on app-card-role "Kitchen Prep Cook [DATE] 7:00am-6:00pm (11h) [PERSON_NAME] [PERSON_NAME] single…" at bounding box center [296, 206] width 127 height 74
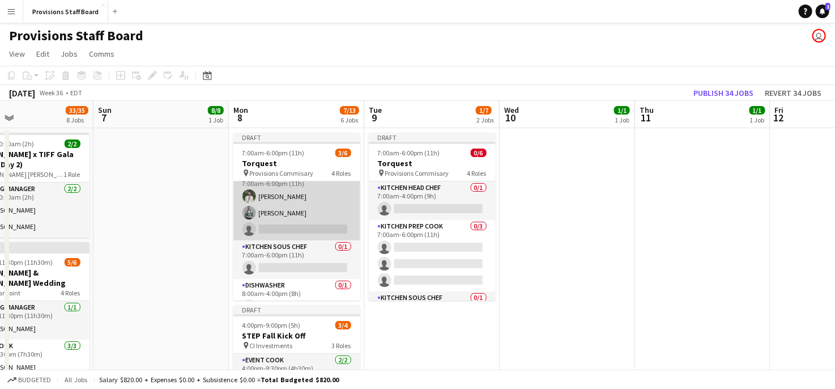
scroll to position [50, 0]
click at [299, 228] on app-card-role "Kitchen Prep Cook [DATE] 7:00am-6:00pm (11h) [PERSON_NAME] [PERSON_NAME] single…" at bounding box center [296, 205] width 127 height 71
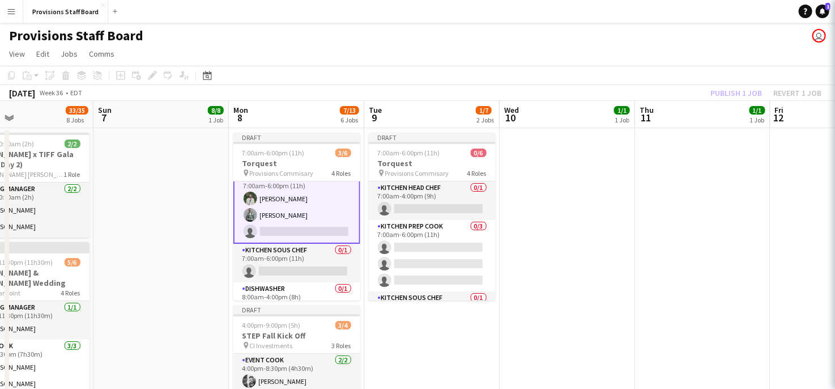
scroll to position [51, 0]
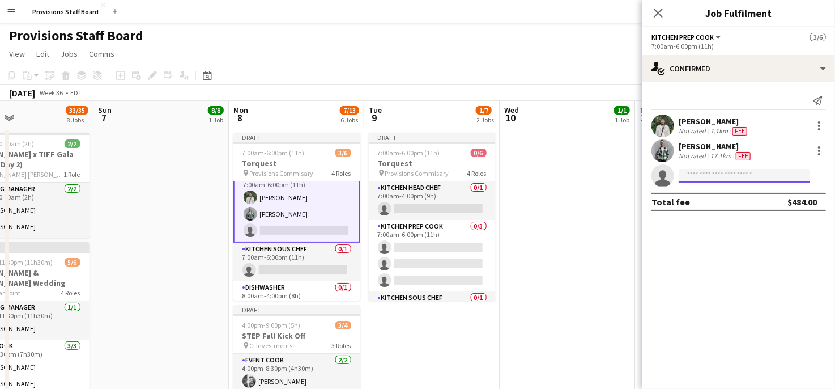
click at [694, 179] on input at bounding box center [744, 176] width 131 height 14
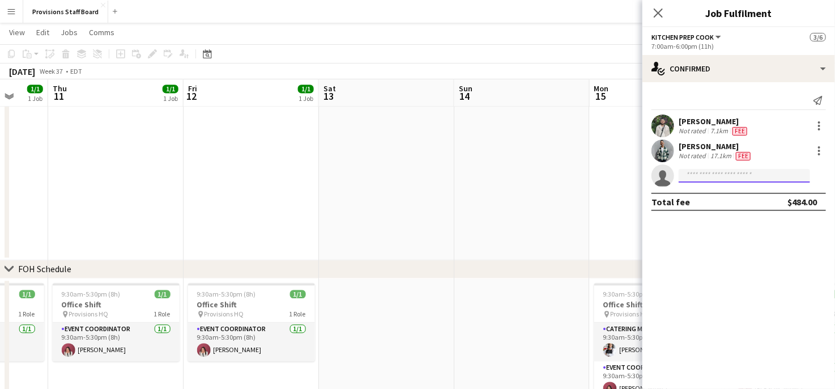
scroll to position [0, 494]
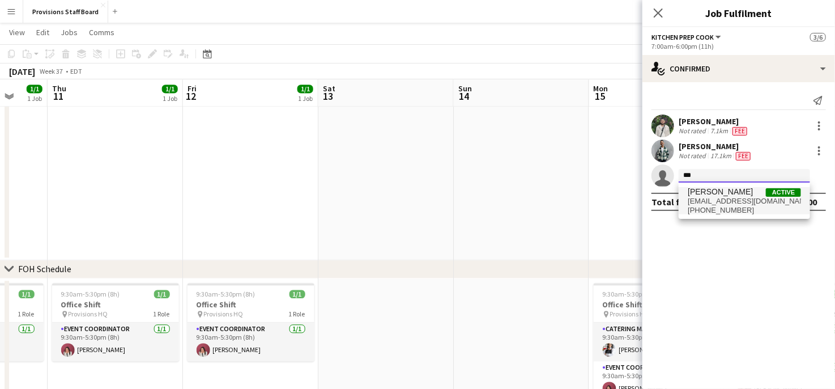
type input "***"
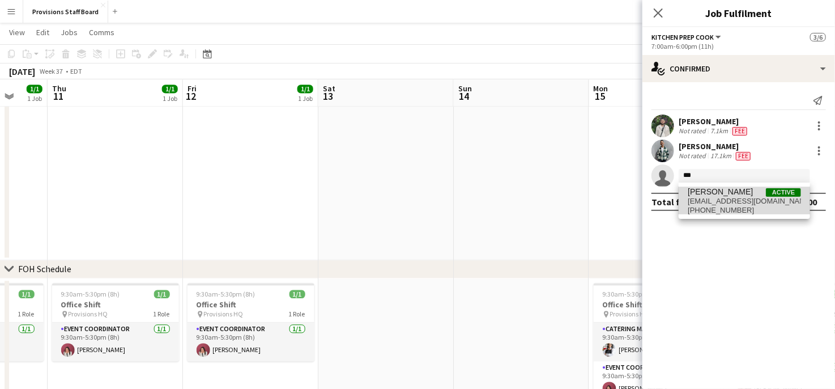
click at [717, 190] on span "[PERSON_NAME]" at bounding box center [720, 192] width 65 height 10
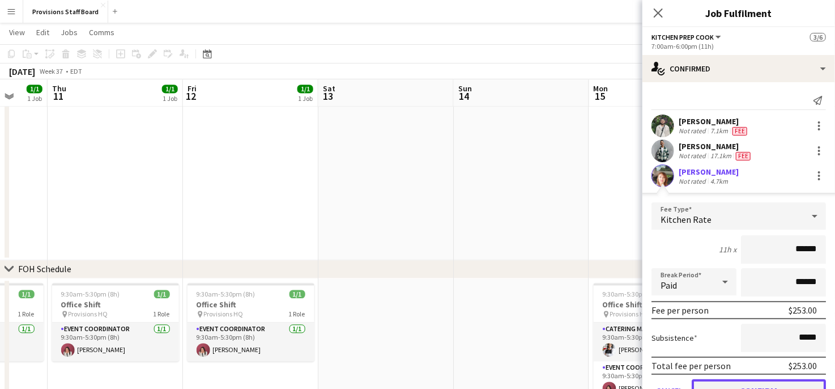
click at [699, 380] on button "Confirm" at bounding box center [759, 390] width 134 height 23
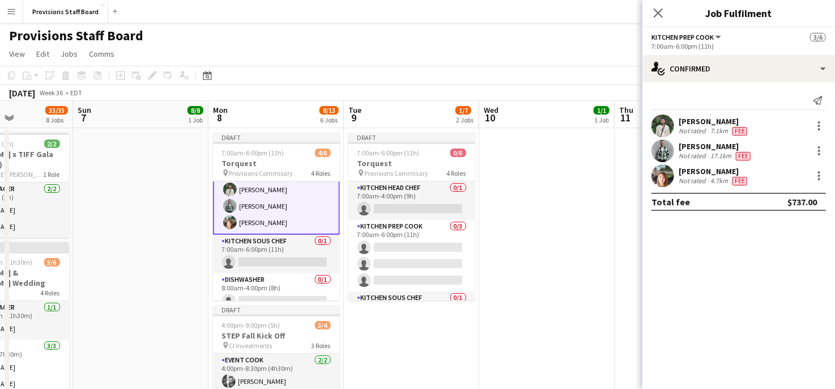
scroll to position [65, 0]
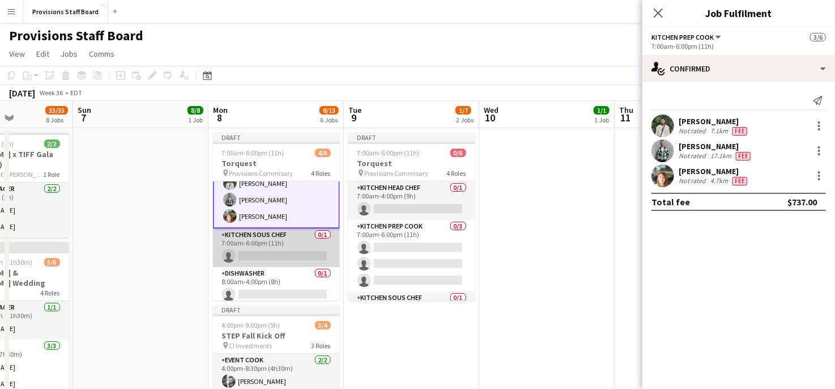
click at [288, 255] on app-card-role "Kitchen Sous Chef 0/1 7:00am-6:00pm (11h) single-neutral-actions" at bounding box center [276, 247] width 127 height 39
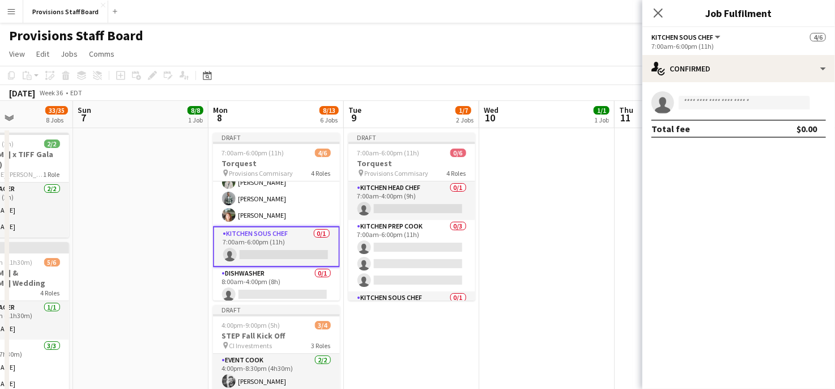
scroll to position [64, 0]
click at [288, 255] on app-card-role "Kitchen Sous Chef 0/1 7:00am-6:00pm (11h) single-neutral-actions" at bounding box center [276, 247] width 127 height 41
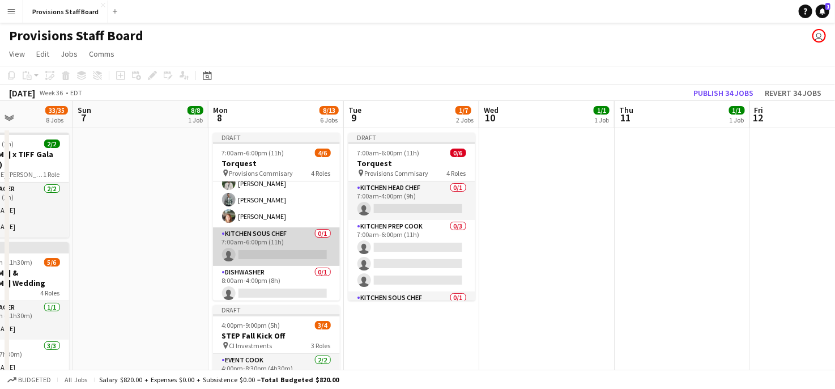
click at [288, 255] on app-card-role "Kitchen Sous Chef 0/1 7:00am-6:00pm (11h) single-neutral-actions" at bounding box center [276, 246] width 127 height 39
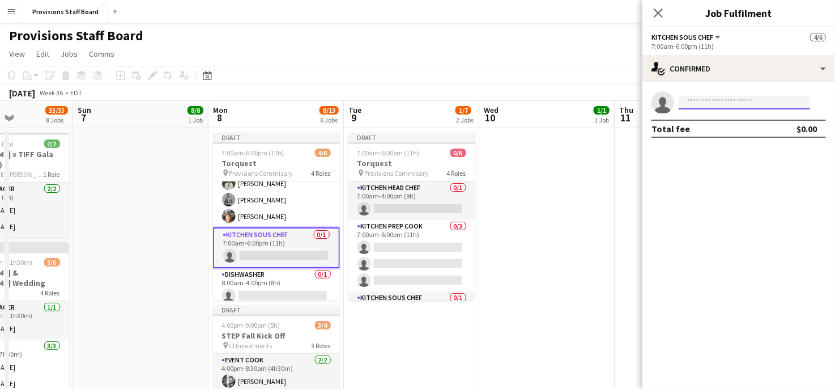
click at [742, 99] on input at bounding box center [744, 103] width 131 height 14
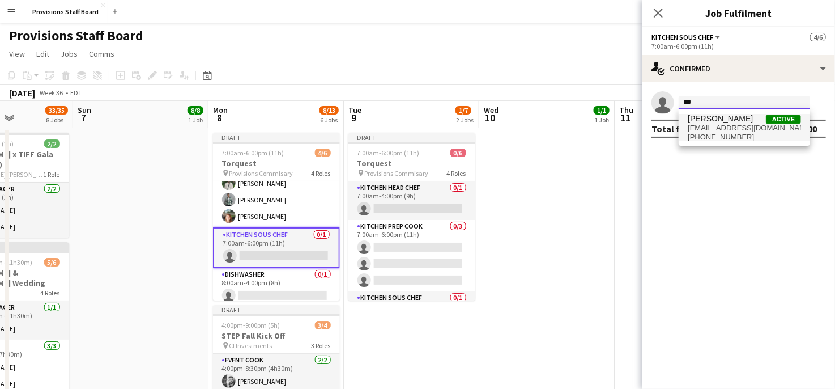
type input "***"
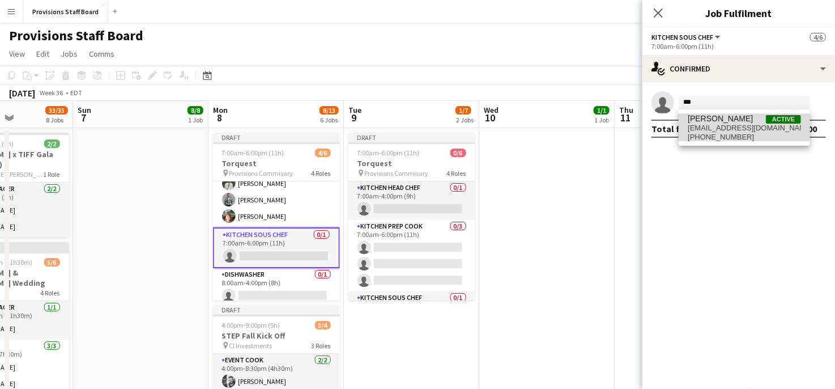
click at [740, 126] on span "[EMAIL_ADDRESS][DOMAIN_NAME]" at bounding box center [744, 128] width 113 height 9
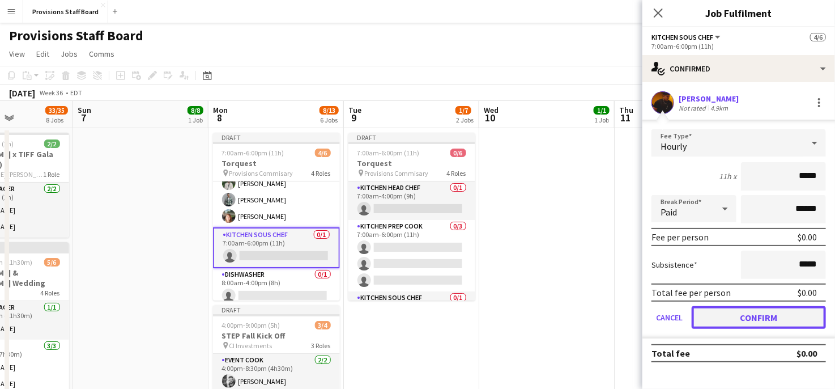
click at [757, 314] on button "Confirm" at bounding box center [759, 317] width 134 height 23
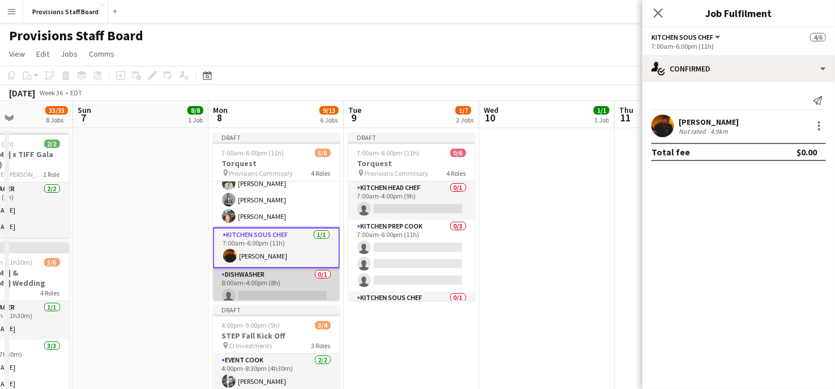
click at [281, 291] on app-card-role "Dishwasher 0/1 8:00am-4:00pm (8h) single-neutral-actions" at bounding box center [276, 287] width 127 height 39
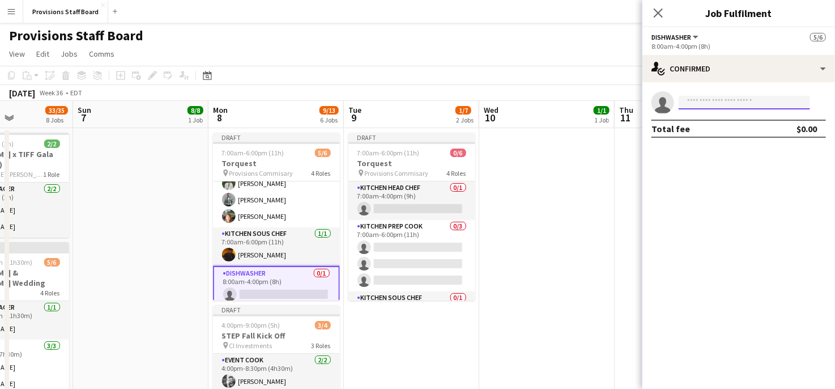
click at [729, 101] on input at bounding box center [744, 103] width 131 height 14
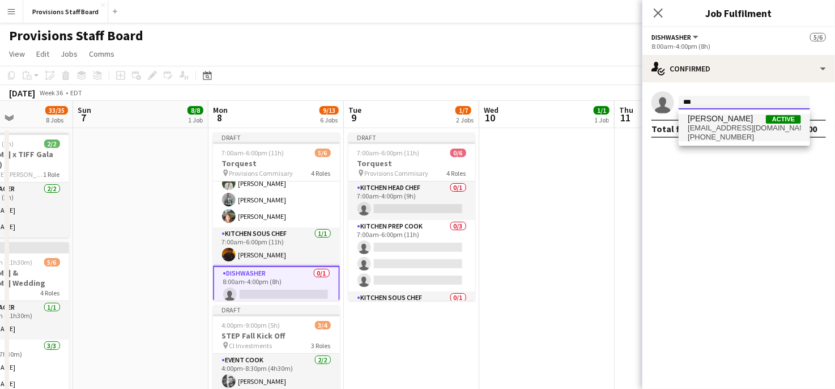
type input "***"
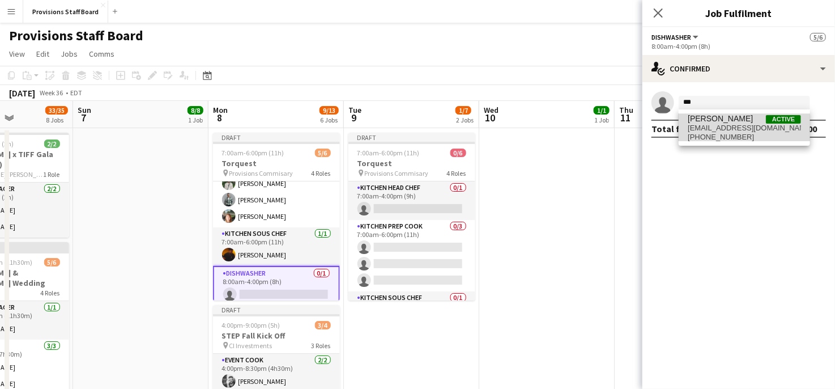
click at [719, 118] on span "[PERSON_NAME]" at bounding box center [720, 119] width 65 height 10
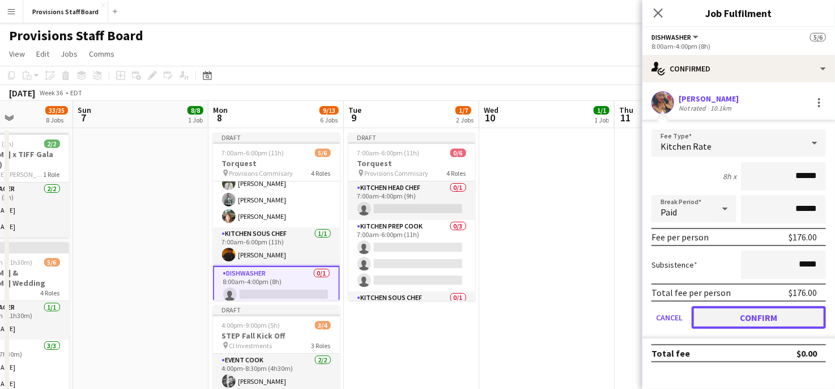
click at [730, 309] on button "Confirm" at bounding box center [759, 317] width 134 height 23
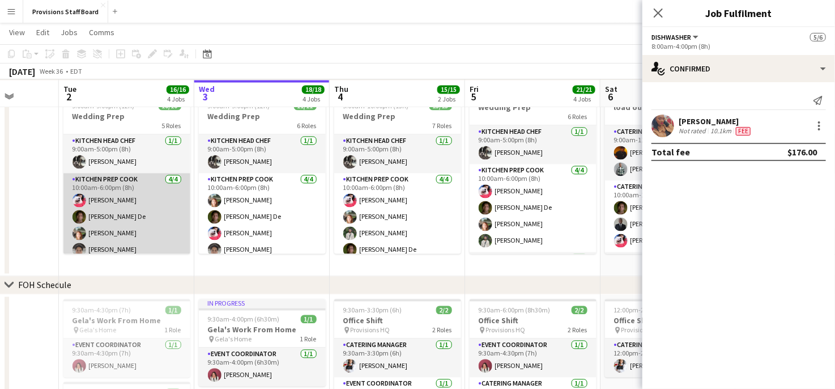
scroll to position [993, 0]
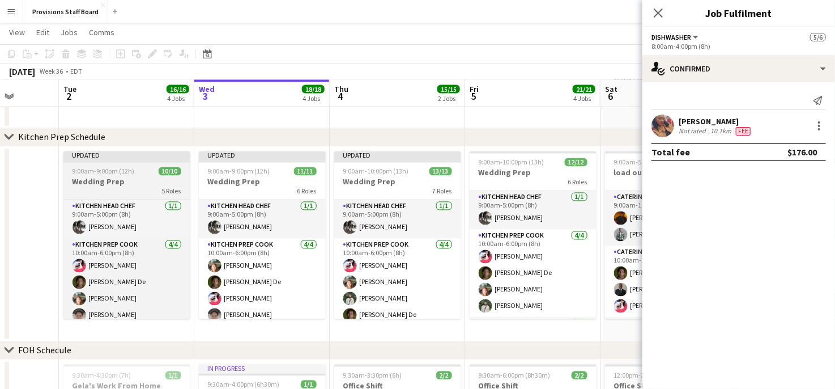
click at [108, 180] on h3 "Wedding Prep" at bounding box center [126, 182] width 127 height 10
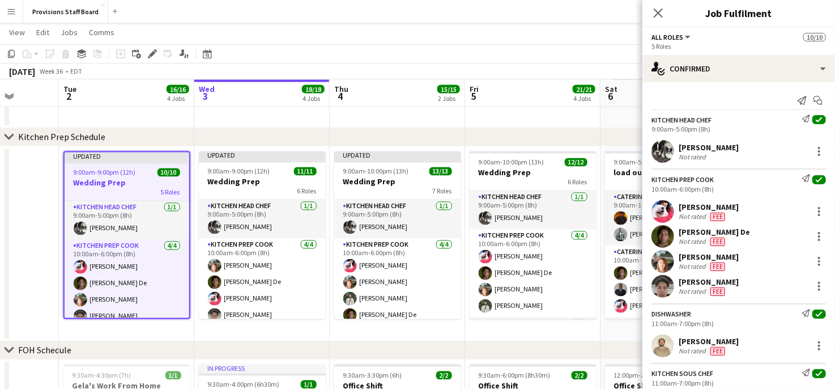
click at [449, 33] on app-page-menu "View Day view expanded Day view collapsed Month view Date picker Jump to [DATE]…" at bounding box center [417, 34] width 835 height 22
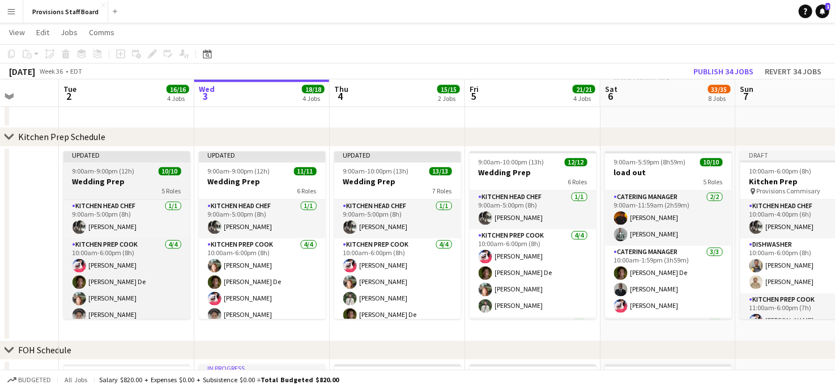
click at [148, 171] on div "9:00am-9:00pm (12h) 10/10" at bounding box center [126, 171] width 127 height 9
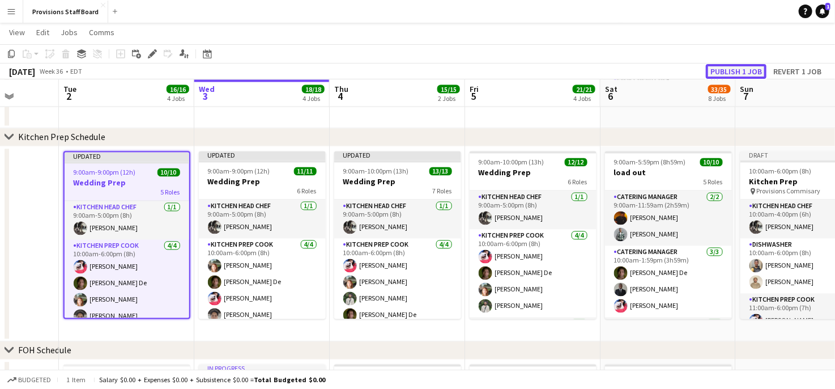
click at [738, 71] on button "Publish 1 job" at bounding box center [736, 71] width 61 height 15
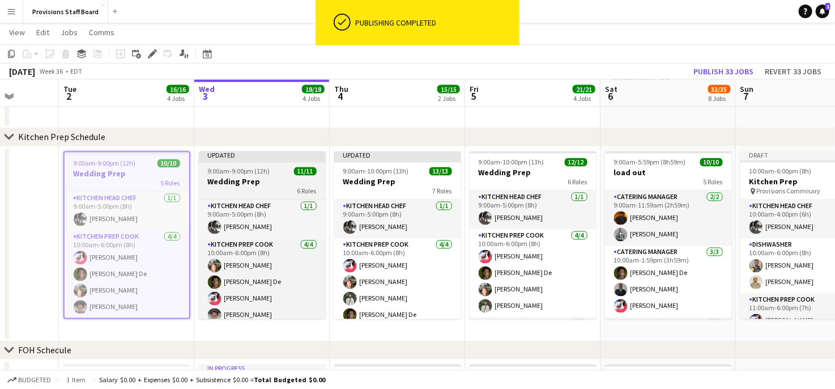
click at [249, 181] on h3 "Wedding Prep" at bounding box center [262, 182] width 127 height 10
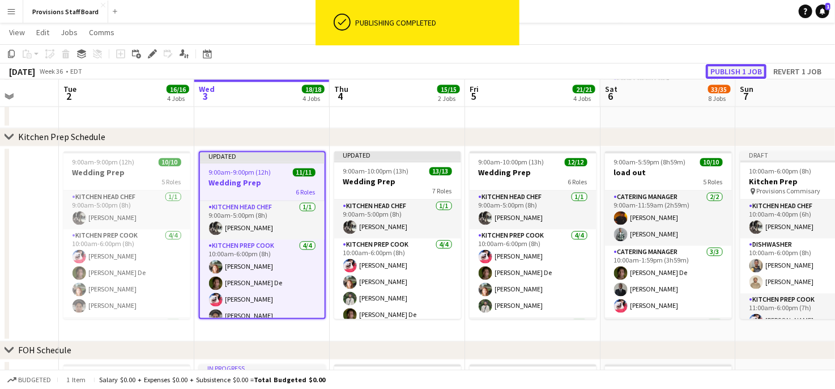
click at [724, 65] on button "Publish 1 job" at bounding box center [736, 71] width 61 height 15
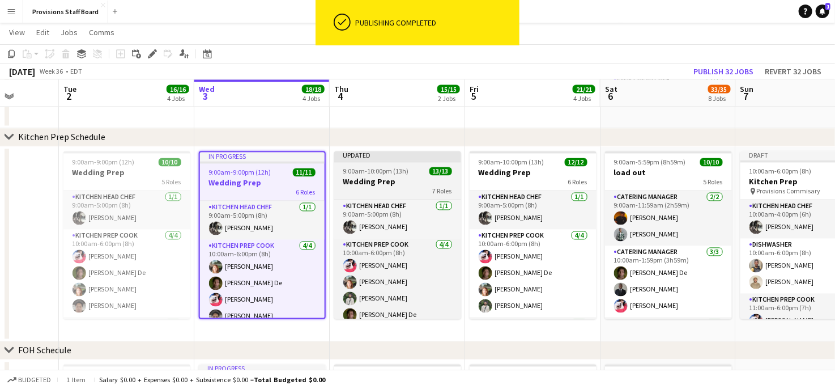
click at [366, 172] on span "9:00am-10:00pm (13h)" at bounding box center [376, 171] width 66 height 9
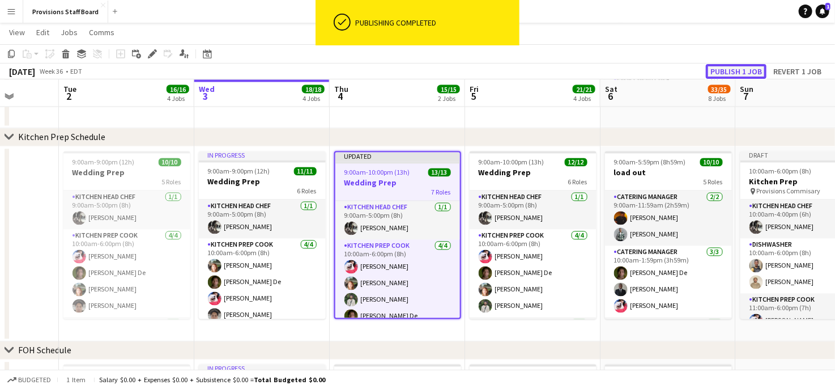
click at [728, 67] on button "Publish 1 job" at bounding box center [736, 71] width 61 height 15
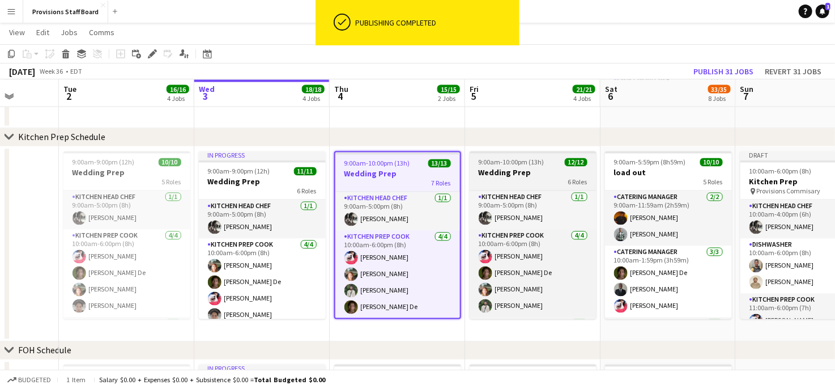
click at [534, 168] on h3 "Wedding Prep" at bounding box center [533, 173] width 127 height 10
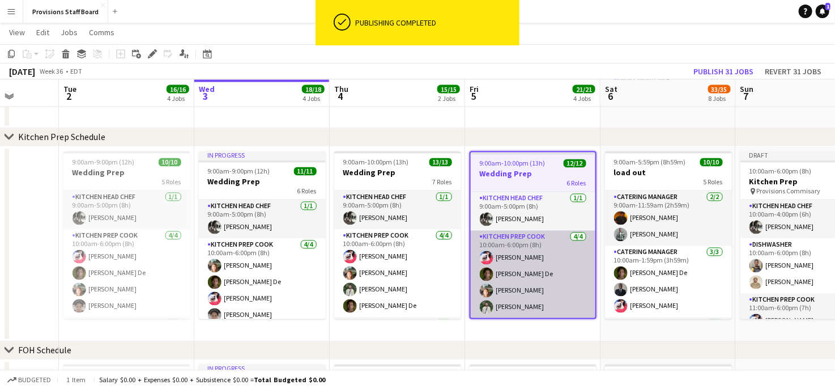
click at [522, 282] on app-card-role "Kitchen Prep Cook [DATE] 10:00am-6:00pm (8h) [PERSON_NAME] De [PERSON_NAME] [PE…" at bounding box center [533, 275] width 125 height 88
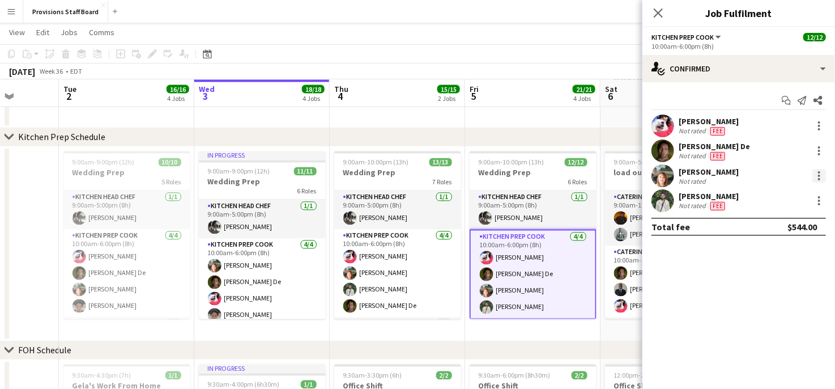
click at [821, 171] on div at bounding box center [820, 176] width 14 height 14
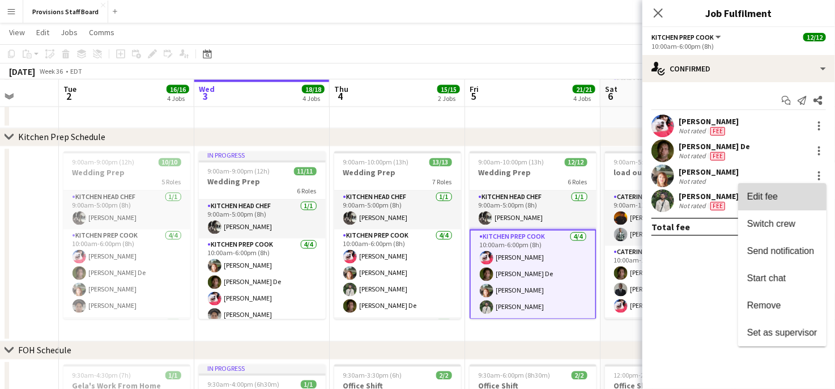
click at [770, 192] on span "Edit fee" at bounding box center [762, 197] width 31 height 10
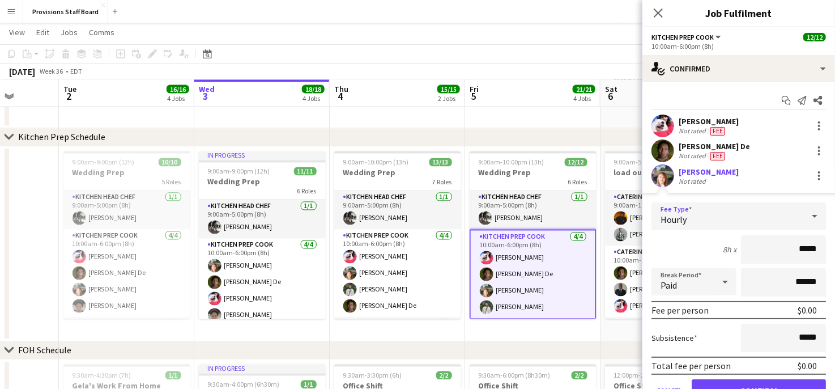
click at [717, 218] on div "Hourly" at bounding box center [728, 215] width 152 height 27
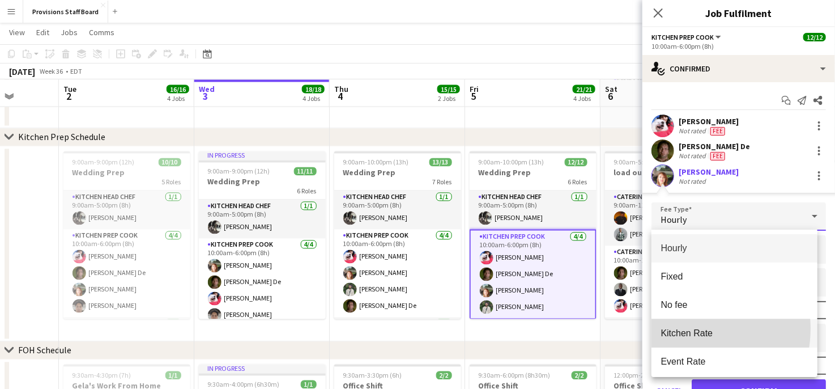
click at [687, 328] on span "Kitchen Rate" at bounding box center [735, 333] width 148 height 11
type input "******"
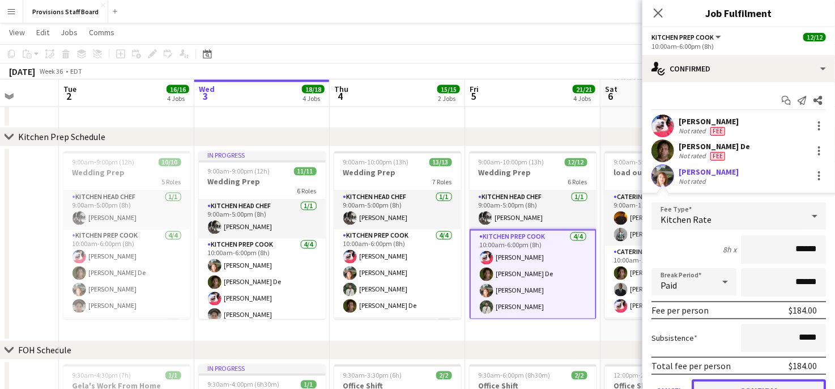
click at [730, 382] on button "Confirm" at bounding box center [759, 390] width 134 height 23
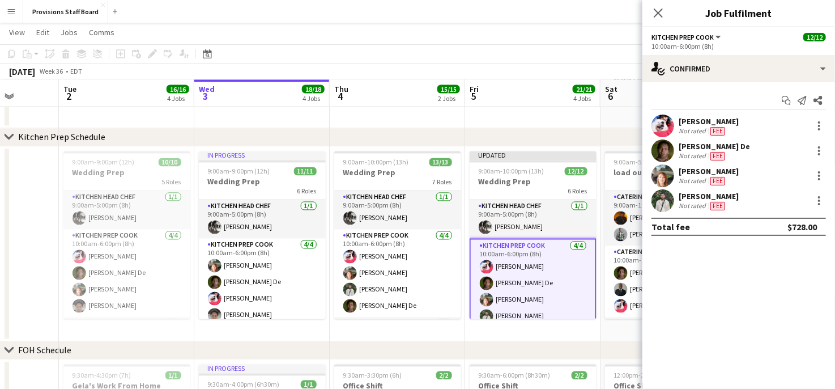
click at [547, 332] on app-date-cell "Updated 9:00am-10:00pm (13h) 12/12 Wedding Prep 6 Roles Kitchen Head Chef [DATE…" at bounding box center [532, 244] width 135 height 195
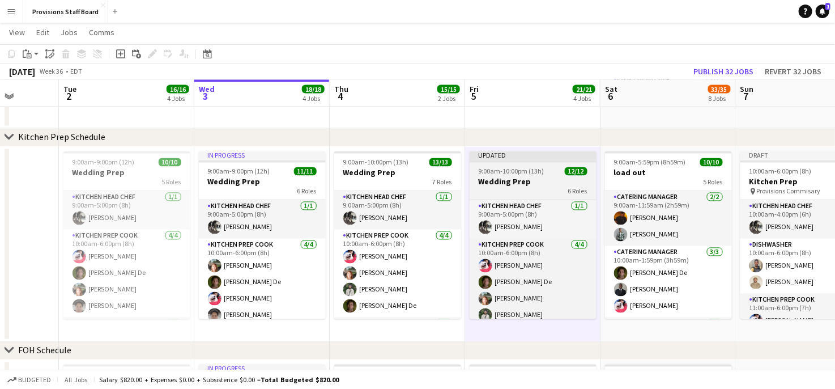
click at [493, 173] on span "9:00am-10:00pm (13h)" at bounding box center [512, 171] width 66 height 9
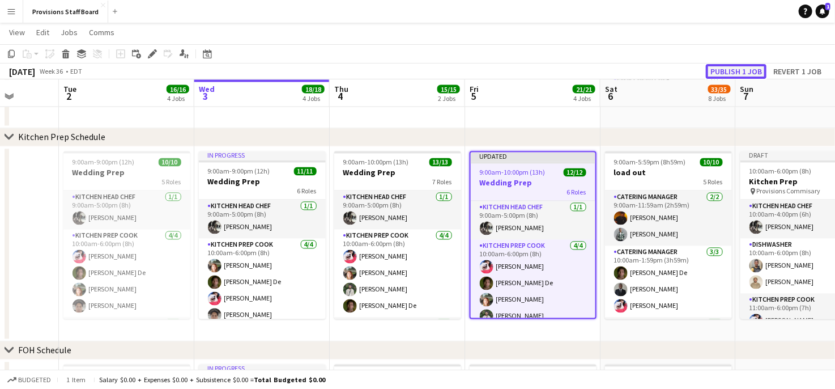
click at [740, 71] on button "Publish 1 job" at bounding box center [736, 71] width 61 height 15
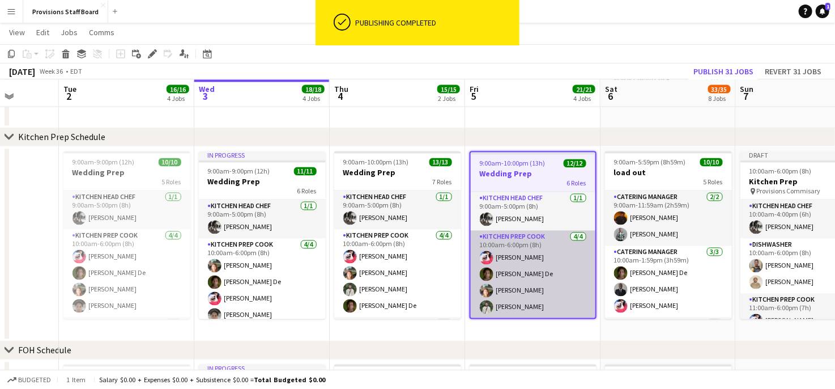
click at [519, 256] on app-card-role "Kitchen Prep Cook [DATE] 10:00am-6:00pm (8h) [PERSON_NAME] De [PERSON_NAME] [PE…" at bounding box center [533, 275] width 125 height 88
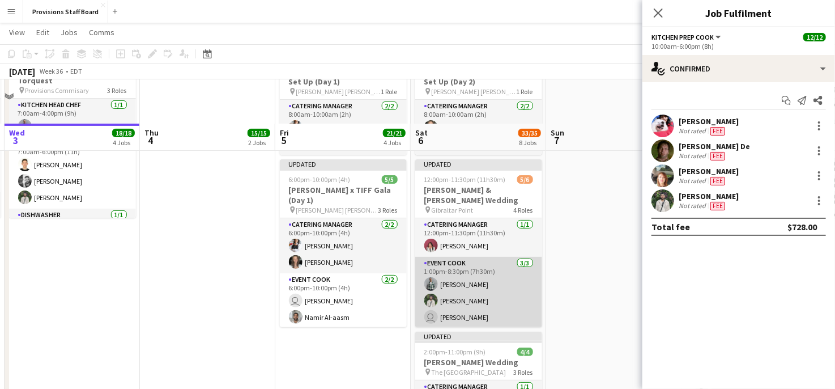
scroll to position [0, 0]
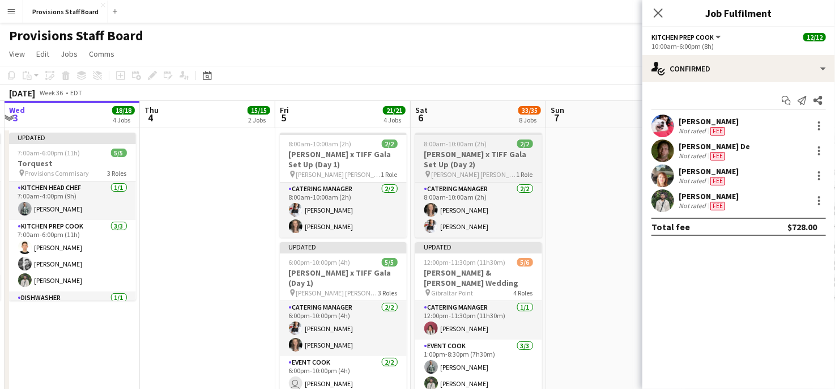
click at [464, 152] on h3 "[PERSON_NAME] x TIFF Gala Set Up (Day 2)" at bounding box center [478, 159] width 127 height 20
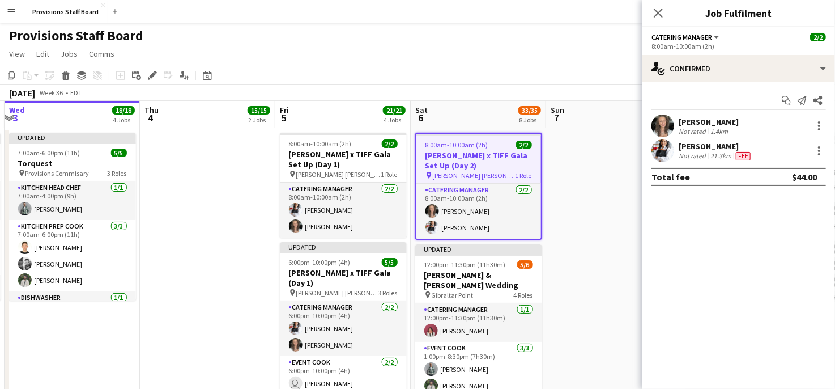
click at [464, 152] on h3 "[PERSON_NAME] x TIFF Gala Set Up (Day 2)" at bounding box center [479, 160] width 125 height 20
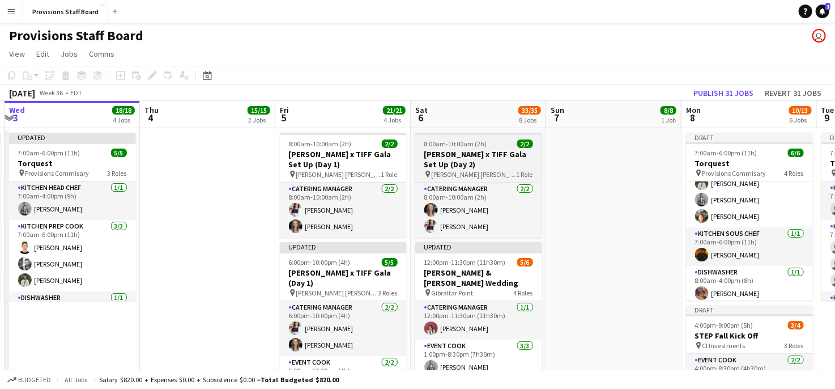
click at [487, 151] on h3 "[PERSON_NAME] x TIFF Gala Set Up (Day 2)" at bounding box center [478, 159] width 127 height 20
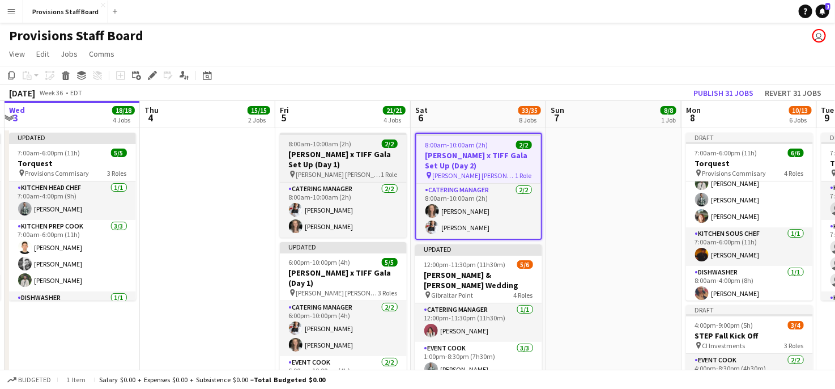
click at [392, 164] on h3 "[PERSON_NAME] x TIFF Gala Set Up (Day 1)" at bounding box center [343, 159] width 127 height 20
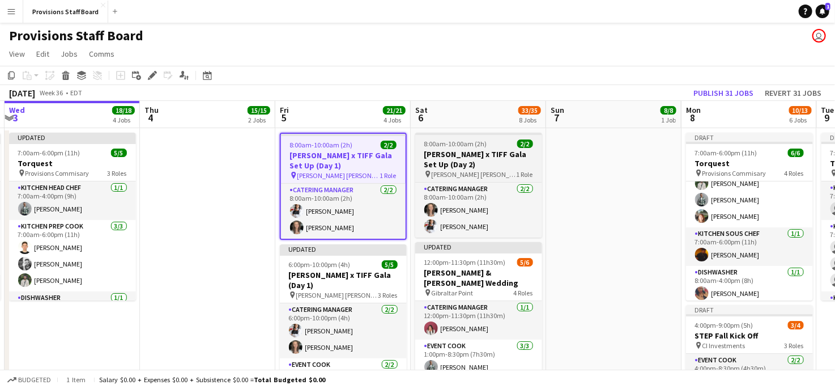
click at [481, 178] on span "[PERSON_NAME] [PERSON_NAME]" at bounding box center [474, 174] width 85 height 9
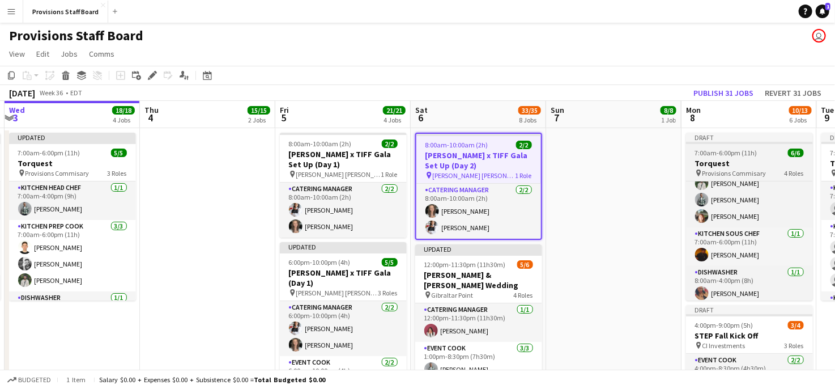
click at [734, 164] on h3 "Torquest" at bounding box center [749, 163] width 127 height 10
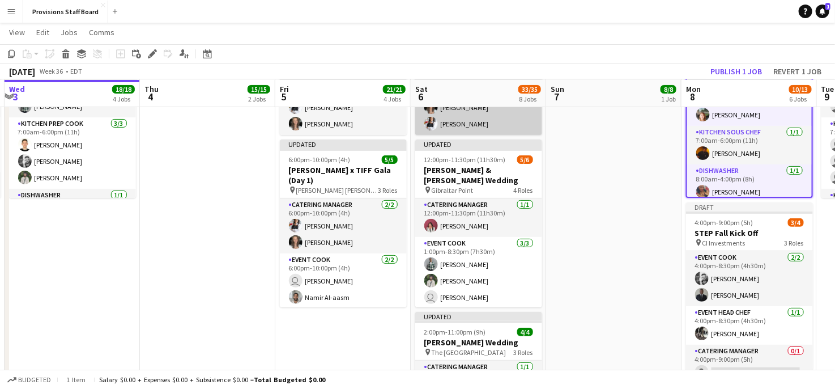
scroll to position [102, 0]
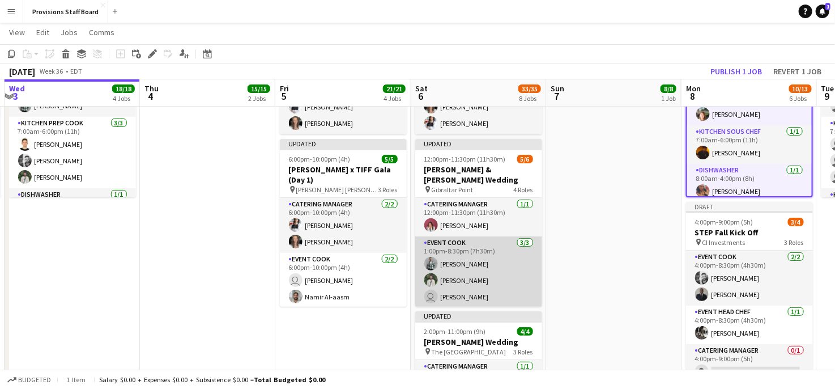
click at [460, 266] on app-card-role "Event Cook [DATE] 1:00pm-8:30pm (7h30m) [PERSON_NAME] [PERSON_NAME] user [PERSO…" at bounding box center [478, 271] width 127 height 71
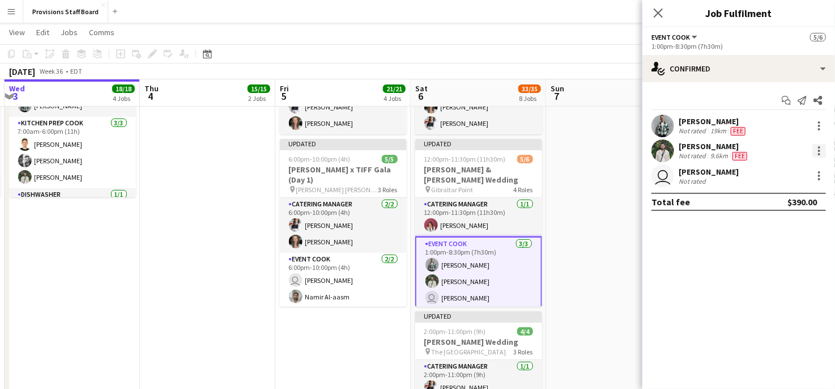
click at [814, 147] on div at bounding box center [820, 151] width 14 height 14
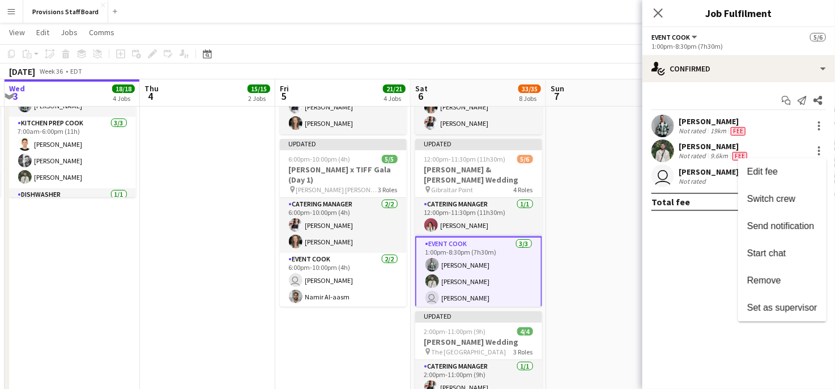
click at [490, 162] on div at bounding box center [417, 194] width 835 height 389
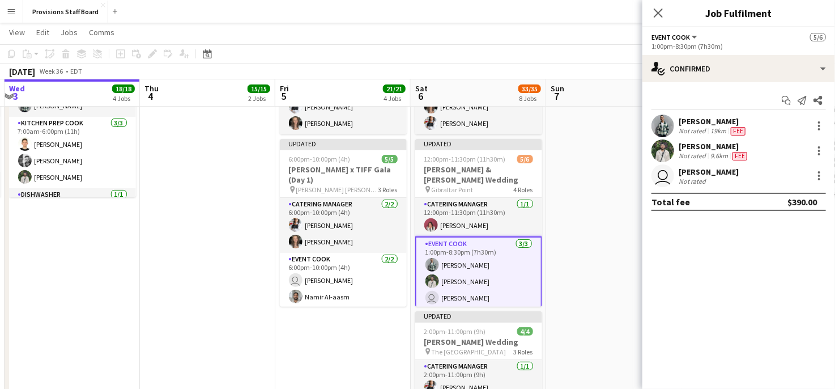
click at [490, 162] on span "12:00pm-11:30pm (11h30m)" at bounding box center [465, 159] width 82 height 9
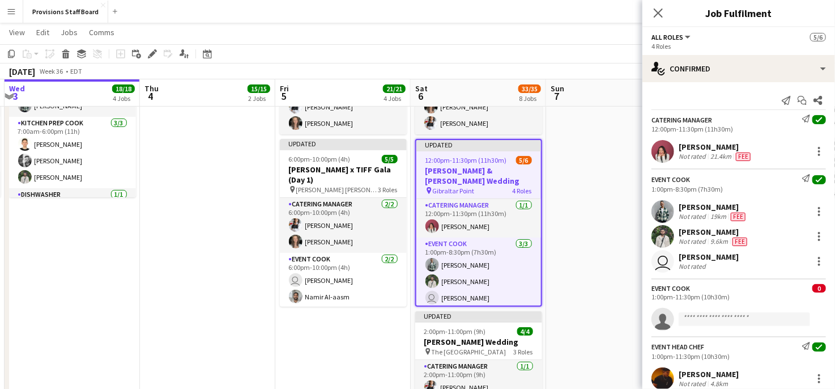
scroll to position [0, 0]
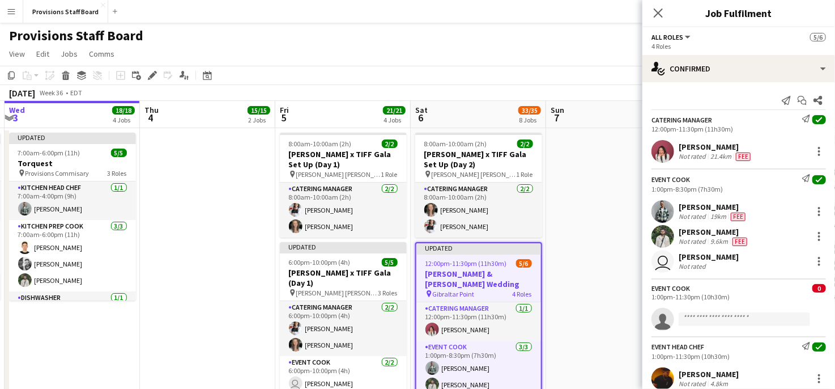
click at [490, 162] on h3 "[PERSON_NAME] x TIFF Gala Set Up (Day 2)" at bounding box center [478, 159] width 127 height 20
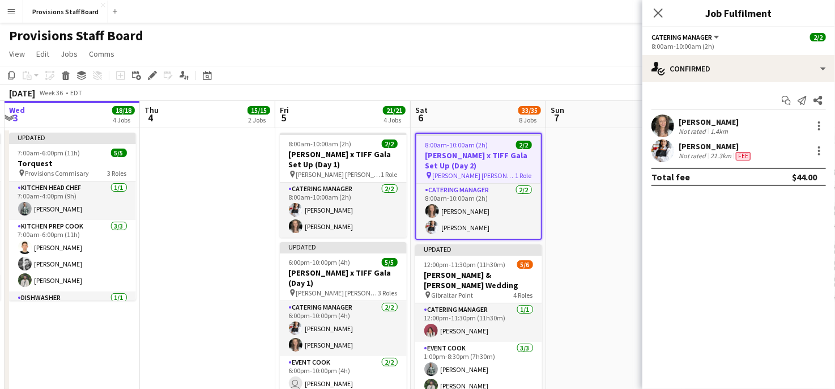
click at [469, 163] on h3 "[PERSON_NAME] x TIFF Gala Set Up (Day 2)" at bounding box center [479, 160] width 125 height 20
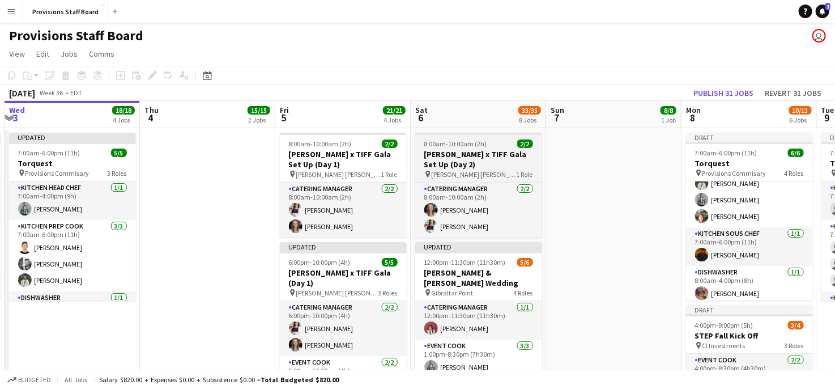
click at [469, 163] on h3 "[PERSON_NAME] x TIFF Gala Set Up (Day 2)" at bounding box center [478, 159] width 127 height 20
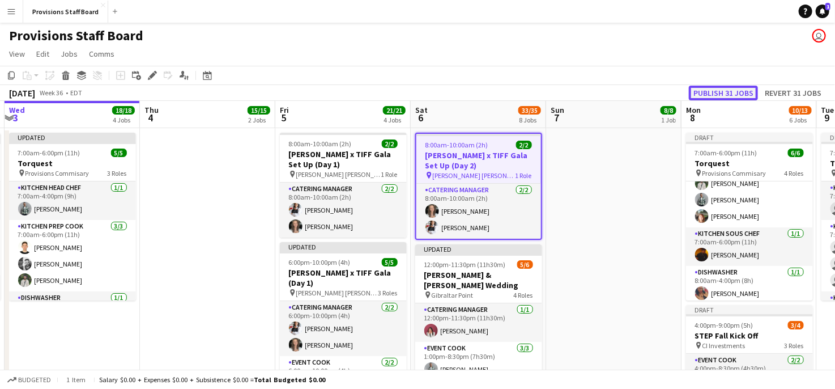
click at [705, 91] on button "Publish 31 jobs" at bounding box center [723, 93] width 69 height 15
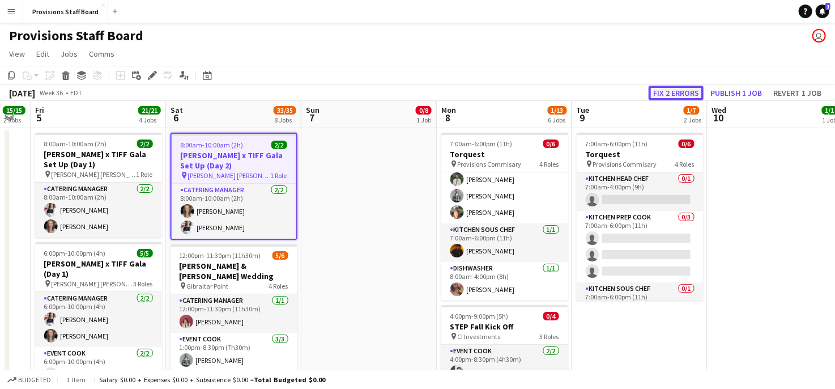
click at [671, 96] on button "Fix 2 errors" at bounding box center [676, 93] width 55 height 15
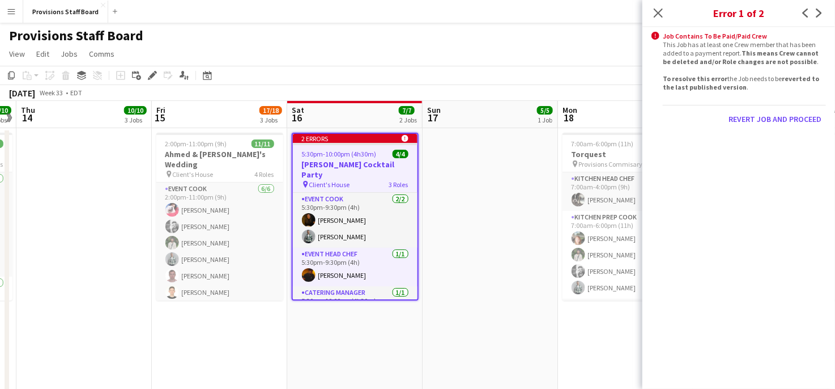
click at [355, 163] on h3 "[PERSON_NAME] Cocktail Party" at bounding box center [355, 169] width 125 height 20
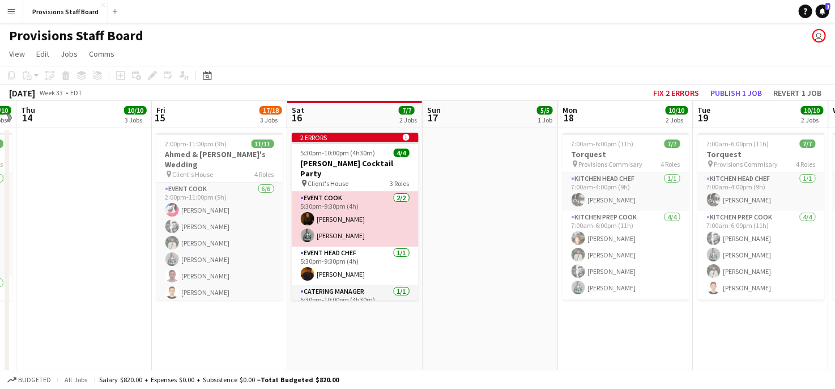
scroll to position [12, 0]
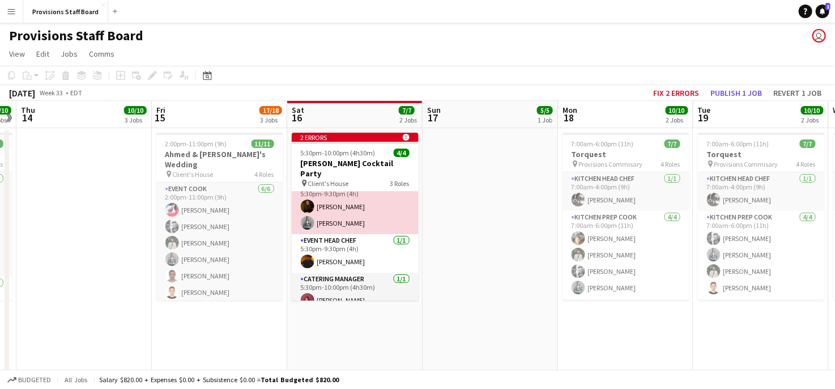
click at [347, 203] on app-card-role "Event Cook [DATE] 5:30pm-9:30pm (4h) [PERSON_NAME] [PERSON_NAME]" at bounding box center [355, 206] width 127 height 55
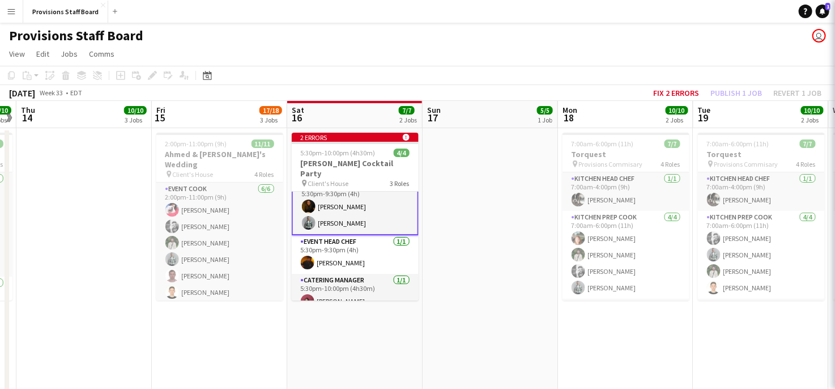
click at [347, 203] on app-card-role "Event Cook [DATE] 5:30pm-9:30pm (4h) [PERSON_NAME] [PERSON_NAME]" at bounding box center [355, 206] width 127 height 57
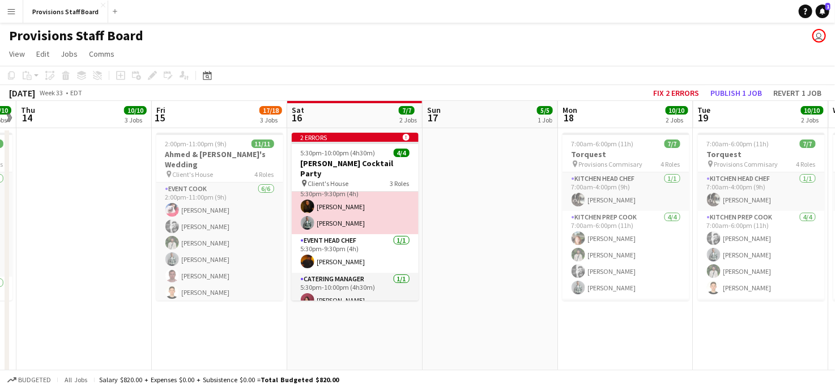
click at [347, 203] on app-card-role "Event Cook [DATE] 5:30pm-9:30pm (4h) [PERSON_NAME] [PERSON_NAME]" at bounding box center [355, 206] width 127 height 55
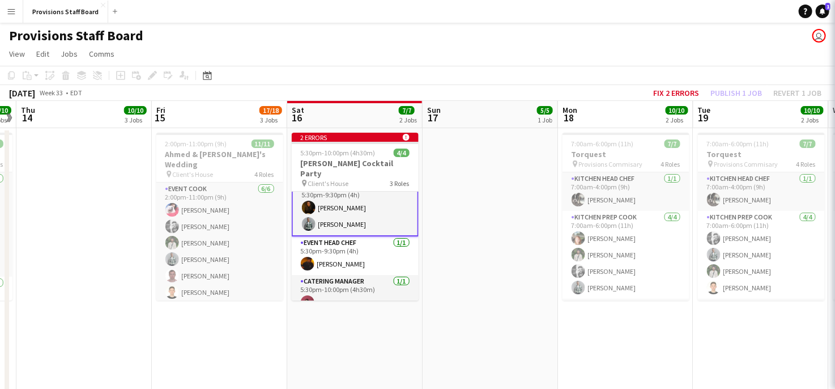
scroll to position [14, 0]
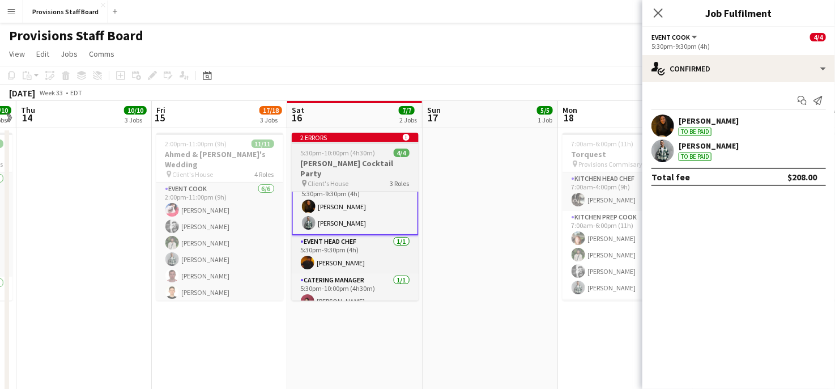
click at [310, 137] on div "2 errors alert-circle" at bounding box center [355, 137] width 127 height 9
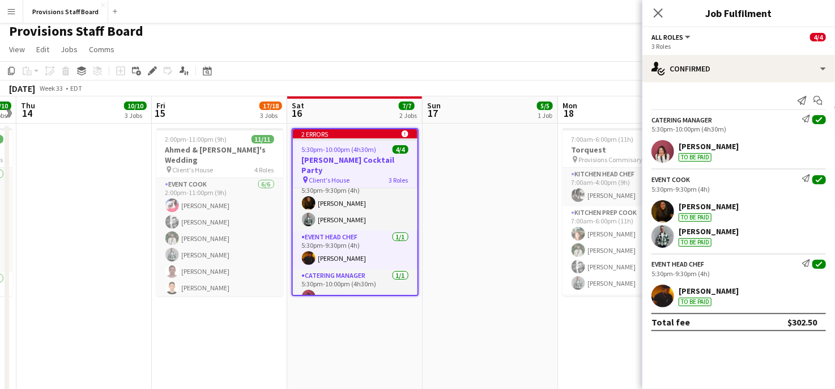
scroll to position [0, 0]
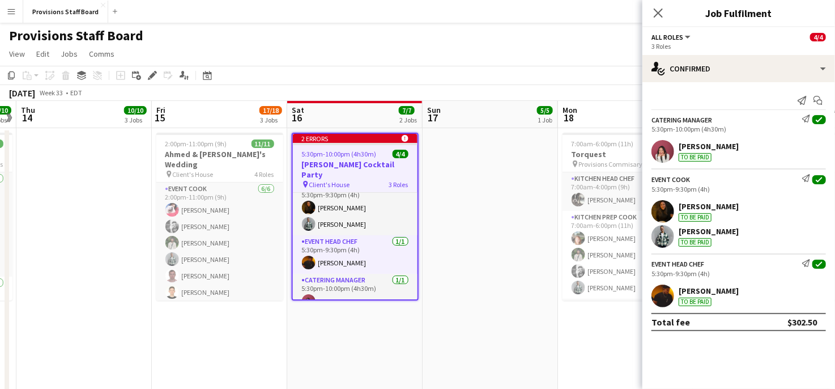
click at [342, 160] on h3 "[PERSON_NAME] Cocktail Party" at bounding box center [355, 169] width 125 height 20
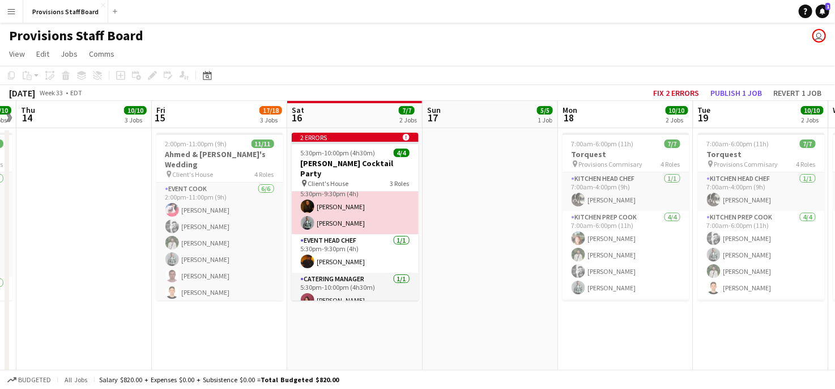
click at [341, 201] on app-card-role "Event Cook [DATE] 5:30pm-9:30pm (4h) [PERSON_NAME] [PERSON_NAME]" at bounding box center [355, 206] width 127 height 55
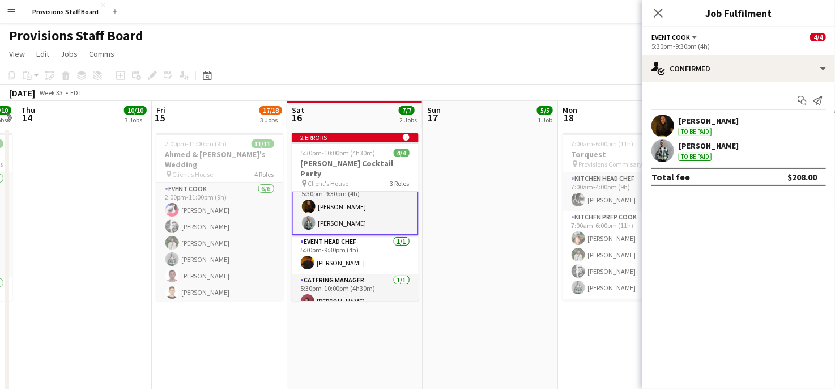
click at [686, 147] on div "[PERSON_NAME]" at bounding box center [709, 146] width 60 height 10
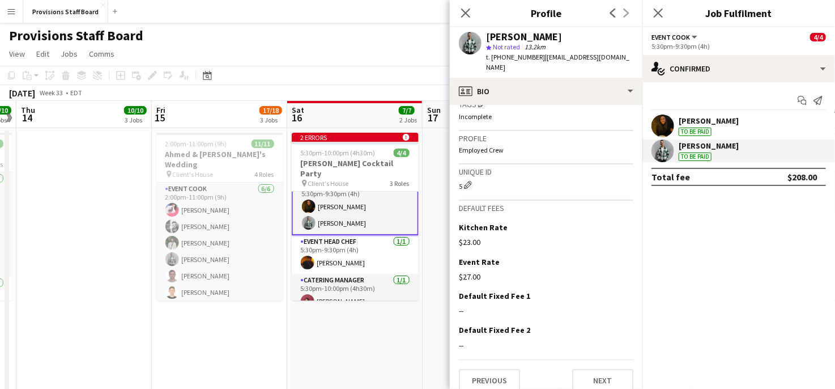
scroll to position [0, 0]
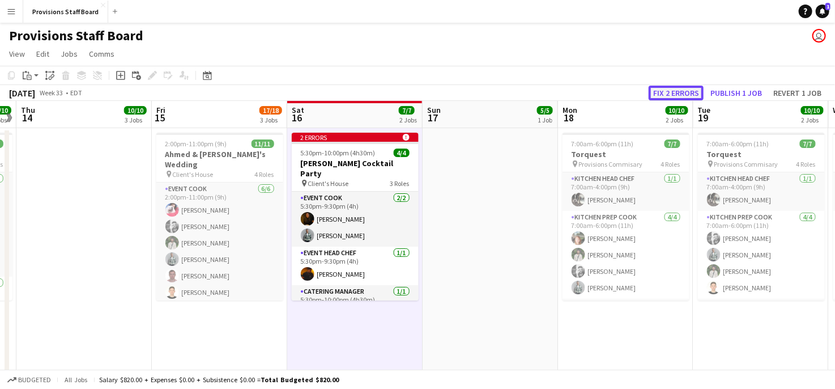
click at [679, 91] on button "Fix 2 errors" at bounding box center [676, 93] width 55 height 15
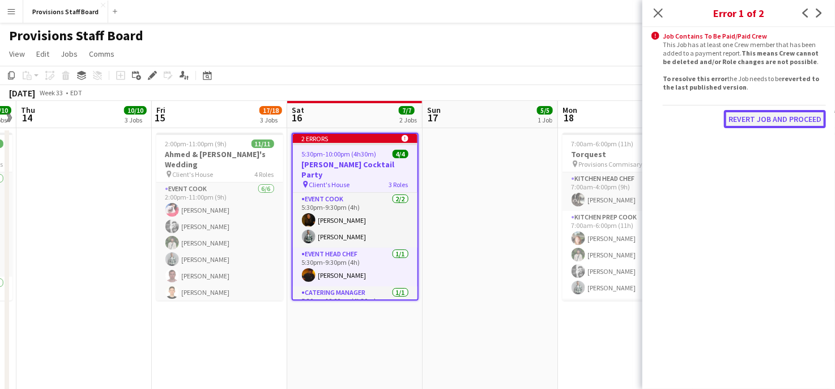
click at [782, 115] on button "Revert Job and proceed" at bounding box center [775, 119] width 102 height 18
click at [783, 116] on button "Revert Job and proceed" at bounding box center [775, 119] width 102 height 18
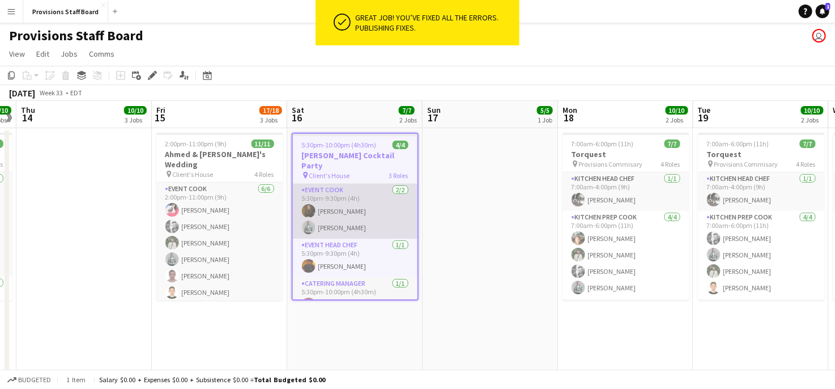
click at [341, 205] on app-card-role "Event Cook [DATE] 5:30pm-9:30pm (4h) [PERSON_NAME] [PERSON_NAME]" at bounding box center [355, 211] width 125 height 55
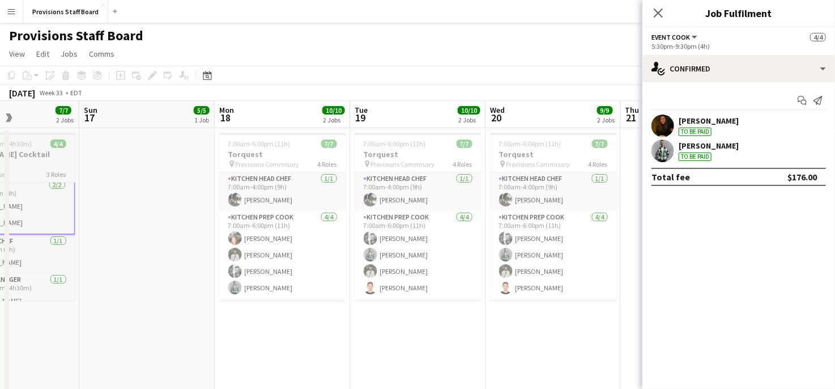
scroll to position [0, 481]
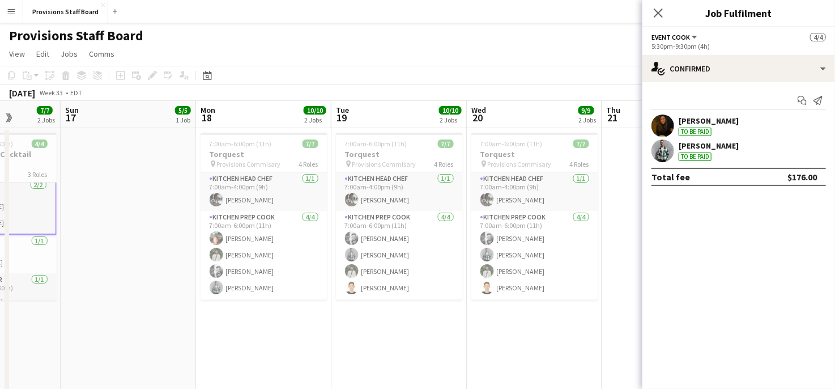
click at [396, 63] on app-page-menu "View Day view expanded Day view collapsed Month view Date picker Jump to [DATE]…" at bounding box center [417, 55] width 835 height 22
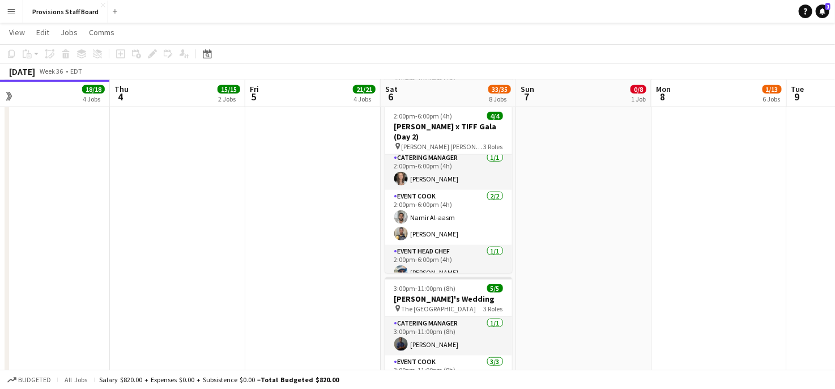
scroll to position [814, 0]
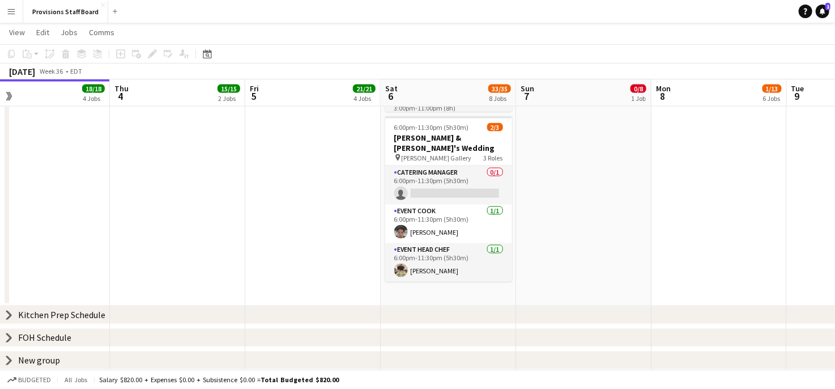
click at [9, 313] on div "chevron-right Kitchen Prep Schedule" at bounding box center [417, 315] width 835 height 18
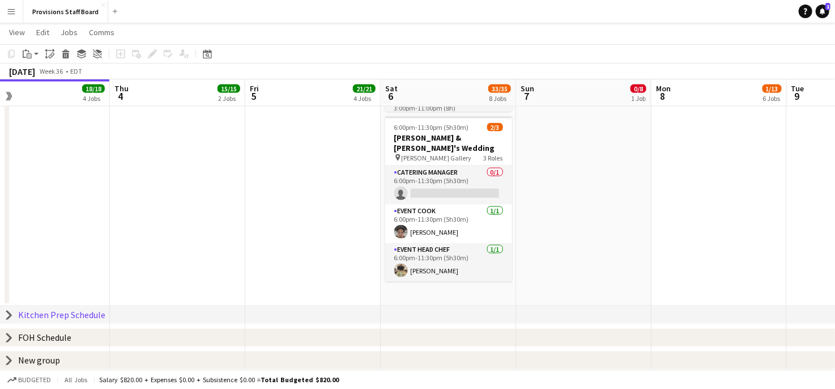
click at [9, 313] on icon at bounding box center [9, 315] width 5 height 9
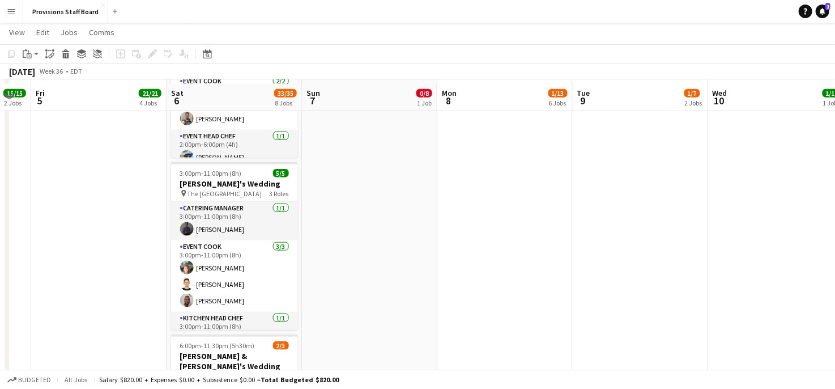
scroll to position [605, 0]
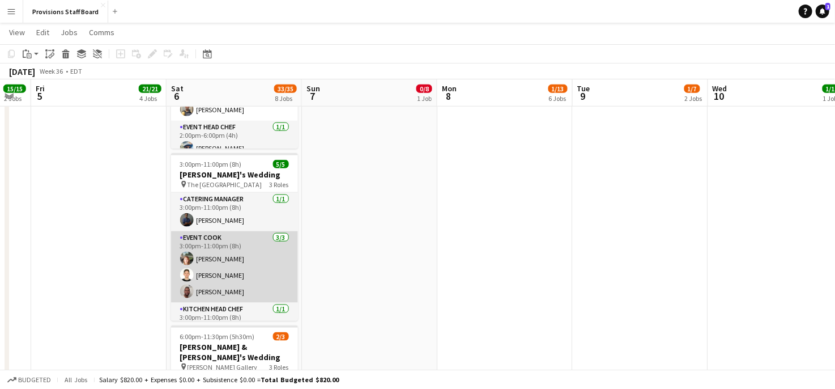
click at [215, 236] on app-card-role "Event Cook [DATE] 3:00pm-11:00pm (8h) [PERSON_NAME] [PERSON_NAME] [PERSON_NAME]" at bounding box center [234, 266] width 127 height 71
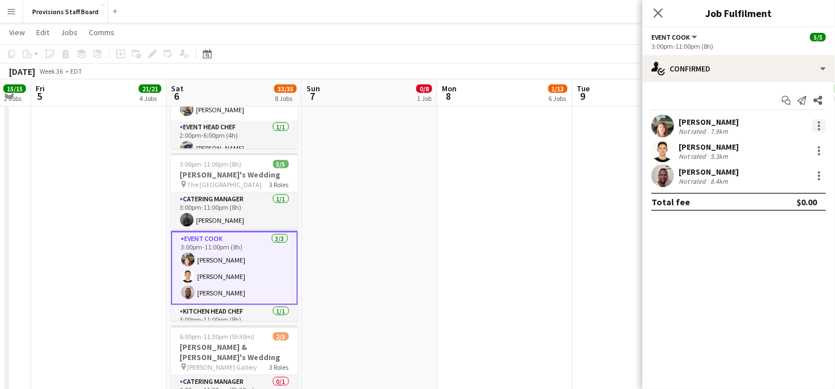
click at [821, 121] on div at bounding box center [820, 126] width 14 height 14
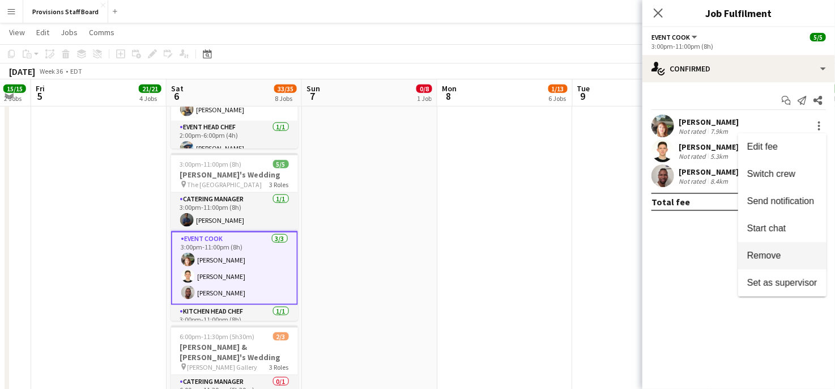
click at [781, 257] on span "Remove" at bounding box center [782, 255] width 70 height 10
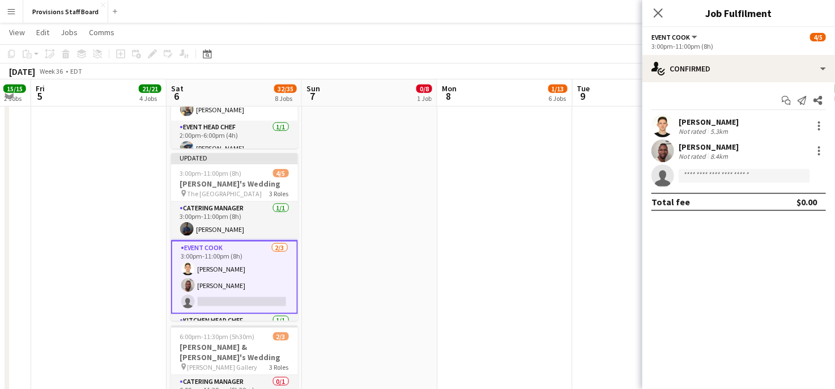
click at [198, 257] on app-card-role "Event Cook [DATE] 3:00pm-11:00pm (8h) [PERSON_NAME] [PERSON_NAME] single-neutra…" at bounding box center [234, 277] width 127 height 74
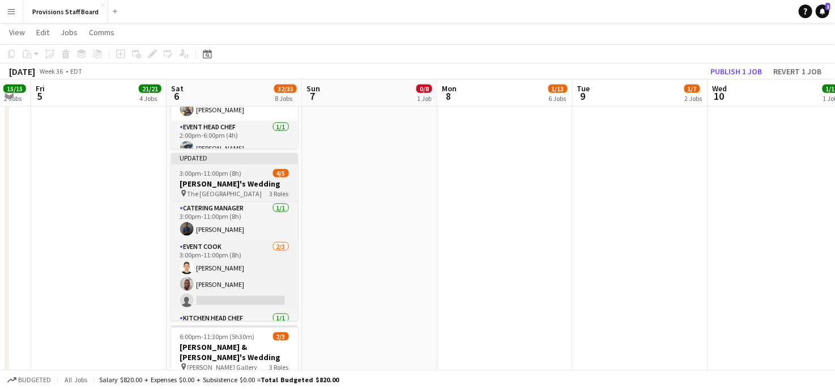
click at [200, 184] on h3 "[PERSON_NAME]'s Wedding" at bounding box center [234, 184] width 127 height 10
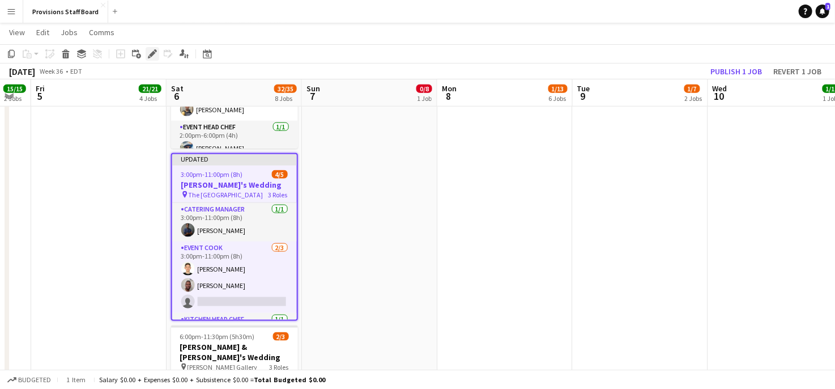
click at [150, 54] on icon at bounding box center [152, 54] width 6 height 6
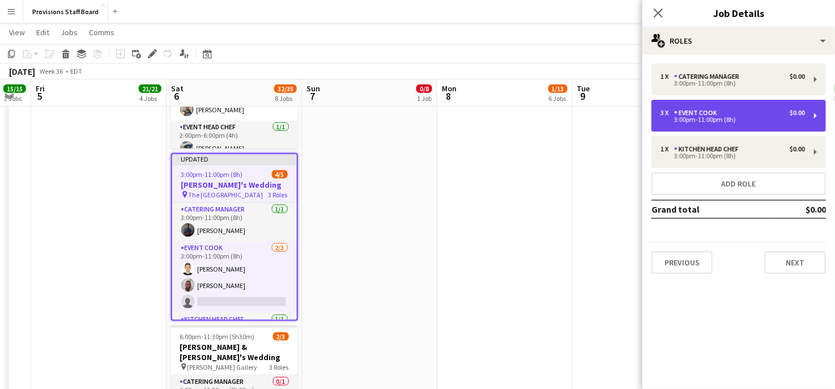
click at [740, 112] on div "3 x Event Cook $0.00" at bounding box center [733, 113] width 145 height 8
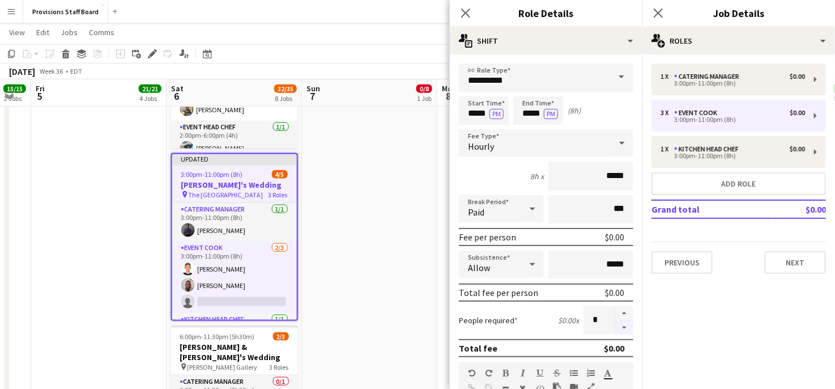
click at [615, 325] on button "button" at bounding box center [624, 328] width 18 height 14
type input "*"
click at [379, 237] on app-date-cell at bounding box center [369, 18] width 135 height 993
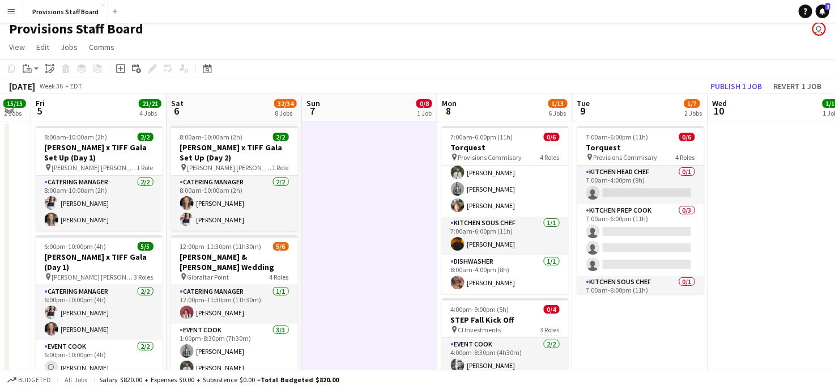
scroll to position [0, 0]
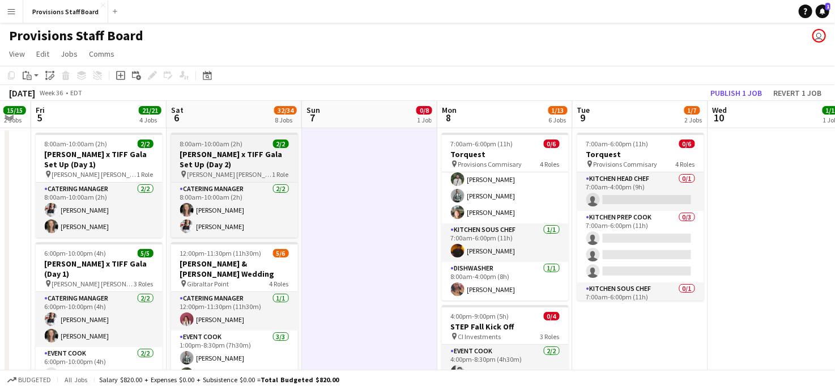
click at [231, 158] on h3 "[PERSON_NAME] x TIFF Gala Set Up (Day 2)" at bounding box center [234, 159] width 127 height 20
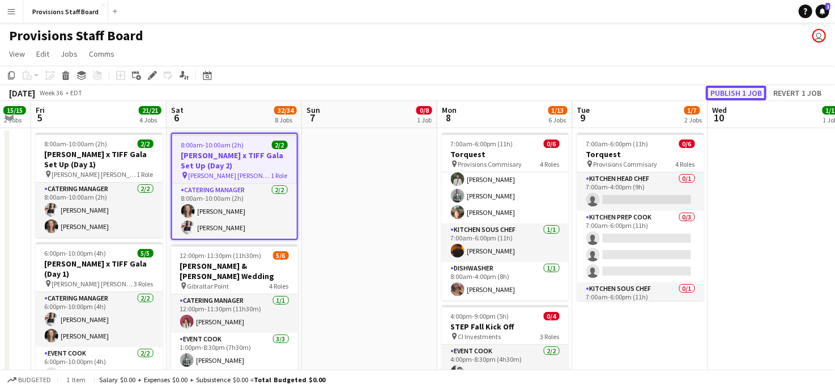
click at [737, 87] on button "Publish 1 job" at bounding box center [736, 93] width 61 height 15
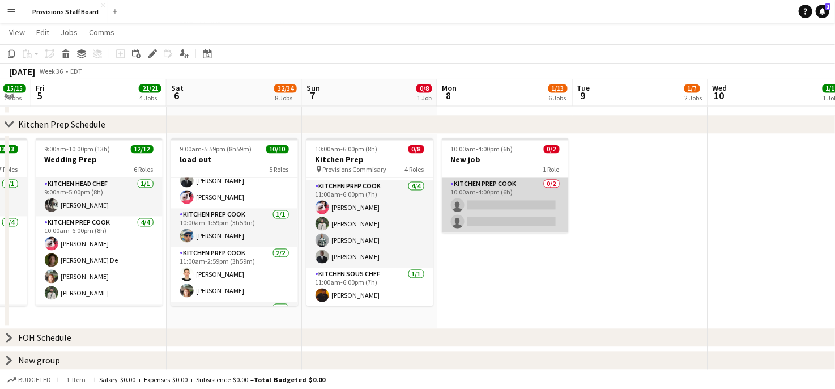
scroll to position [1004, 0]
click at [513, 205] on app-card-role "Kitchen Prep Cook 0/2 10:00am-4:00pm (6h) single-neutral-actions single-neutral…" at bounding box center [505, 206] width 127 height 55
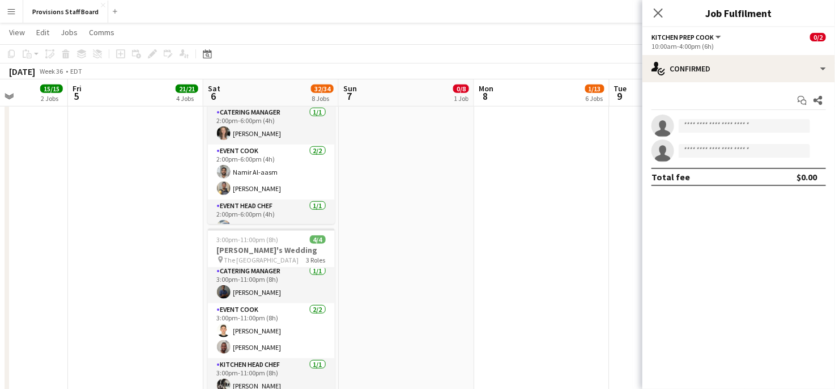
scroll to position [0, 465]
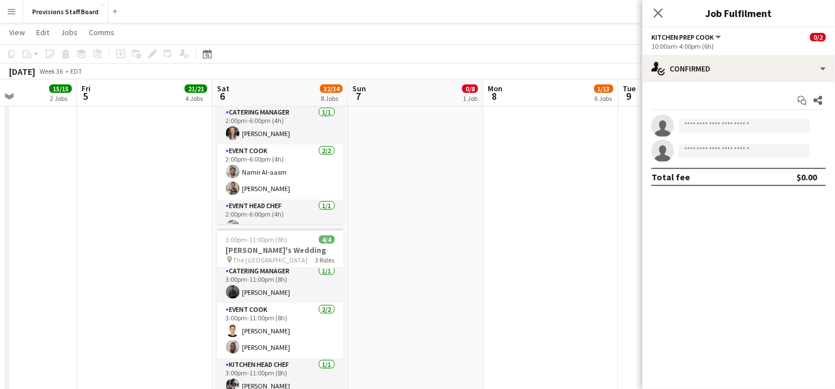
click at [376, 211] on app-date-cell at bounding box center [415, 94] width 135 height 993
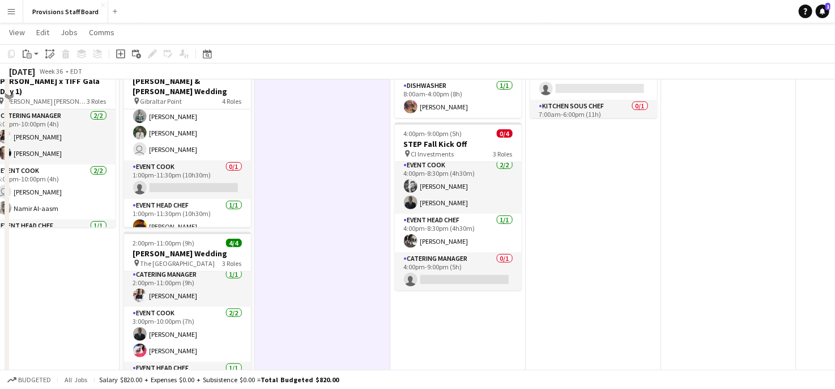
scroll to position [0, 0]
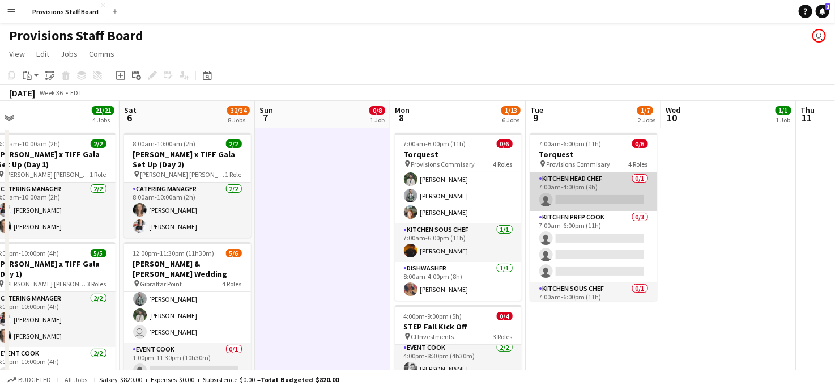
click at [592, 197] on app-card-role "Kitchen Head Chef 0/1 7:00am-4:00pm (9h) single-neutral-actions" at bounding box center [593, 191] width 127 height 39
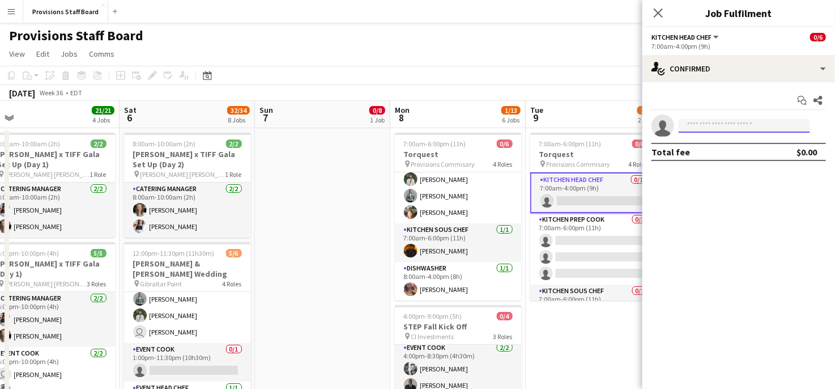
click at [712, 124] on input at bounding box center [744, 126] width 131 height 14
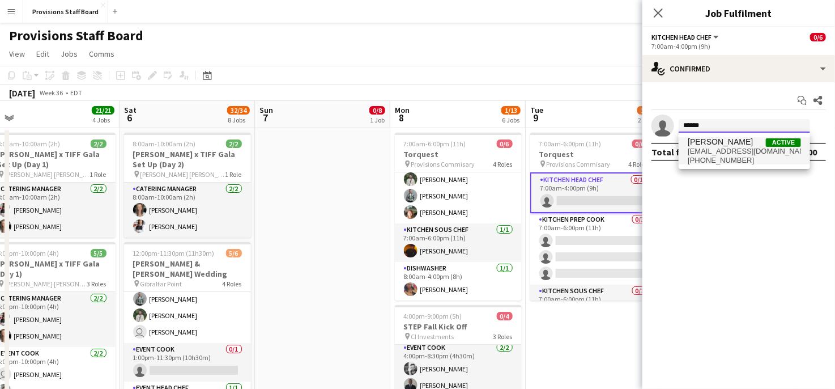
type input "******"
click at [716, 146] on span "[PERSON_NAME]" at bounding box center [720, 142] width 65 height 10
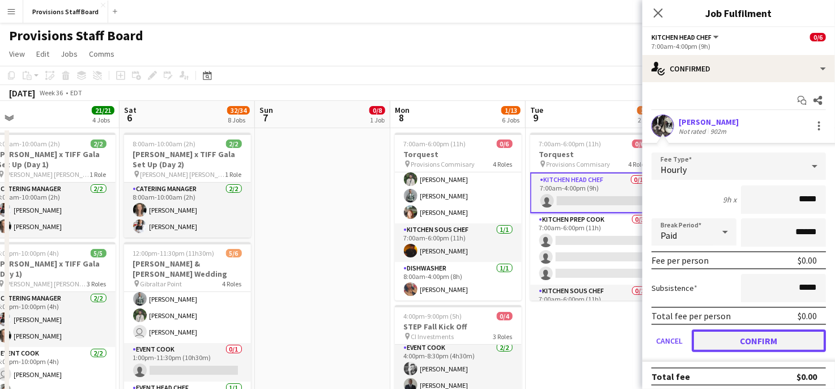
click at [746, 341] on button "Confirm" at bounding box center [759, 340] width 134 height 23
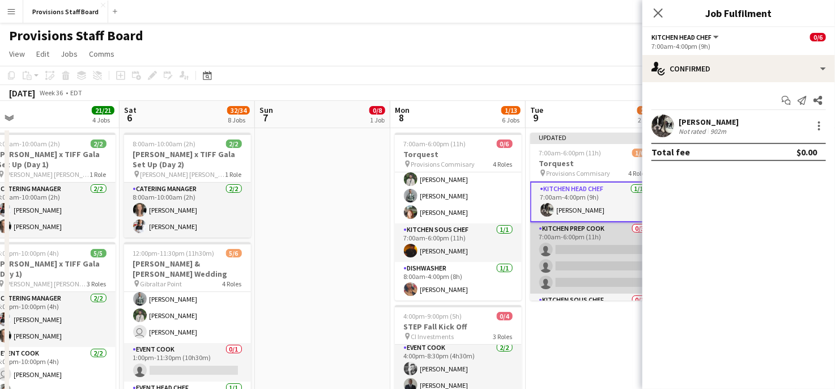
click at [601, 248] on app-card-role "Kitchen Prep Cook 0/3 7:00am-6:00pm (11h) single-neutral-actions single-neutral…" at bounding box center [593, 257] width 127 height 71
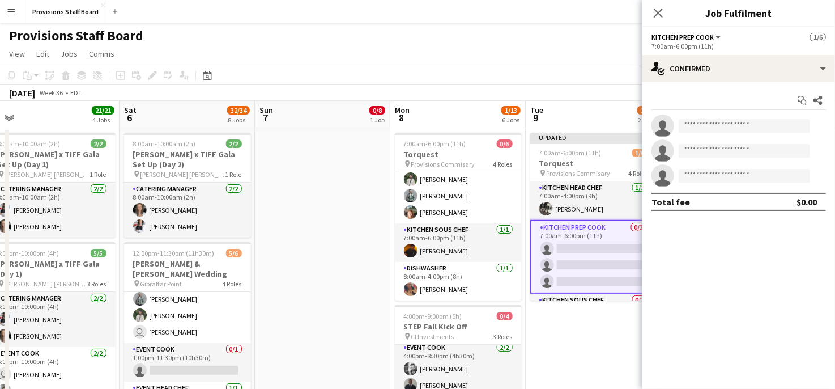
click at [574, 245] on app-card-role "Kitchen Prep Cook 0/3 7:00am-6:00pm (11h) single-neutral-actions single-neutral…" at bounding box center [593, 257] width 127 height 74
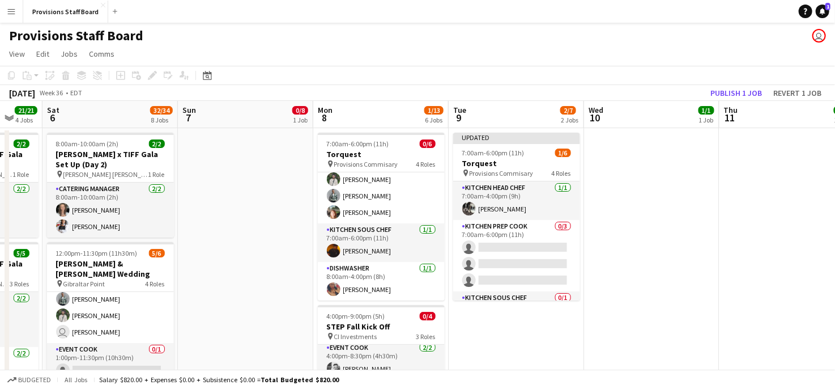
scroll to position [0, 363]
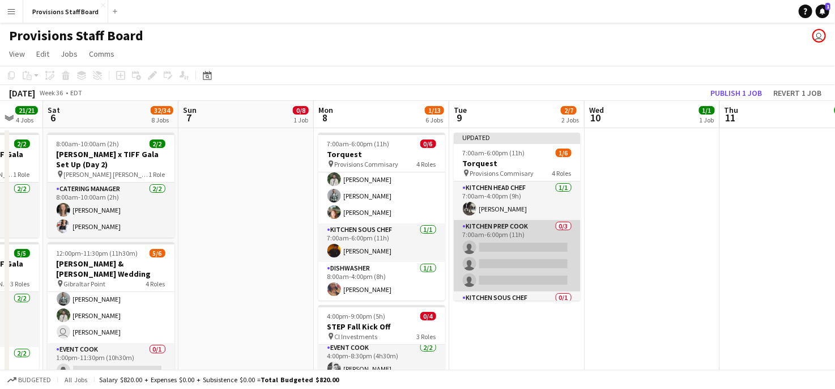
click at [492, 241] on app-card-role "Kitchen Prep Cook 0/3 7:00am-6:00pm (11h) single-neutral-actions single-neutral…" at bounding box center [517, 255] width 127 height 71
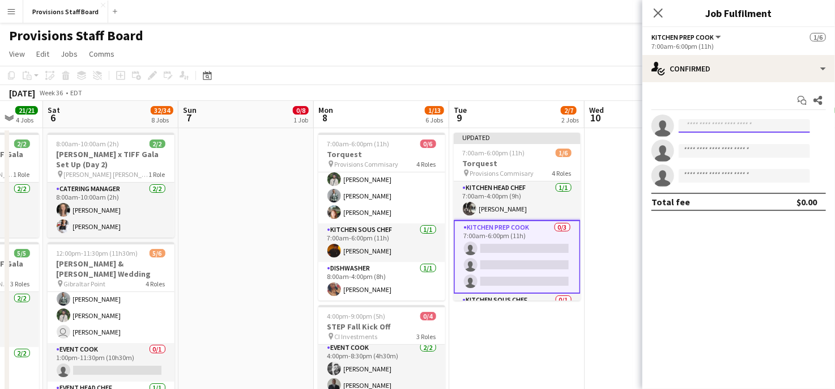
click at [710, 125] on input at bounding box center [744, 126] width 131 height 14
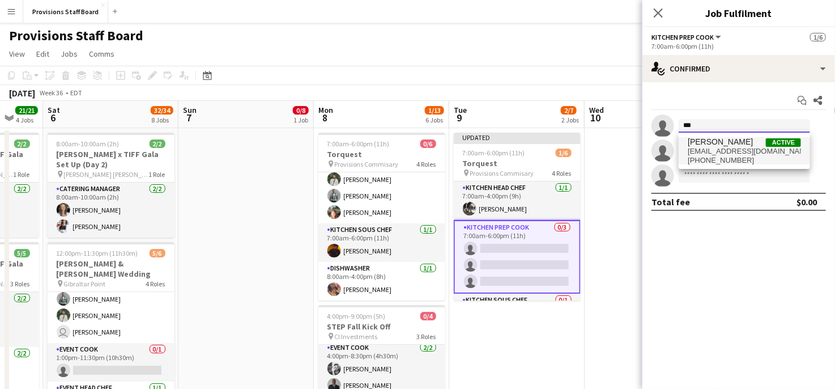
type input "***"
click at [723, 151] on span "[EMAIL_ADDRESS][DOMAIN_NAME]" at bounding box center [744, 151] width 113 height 9
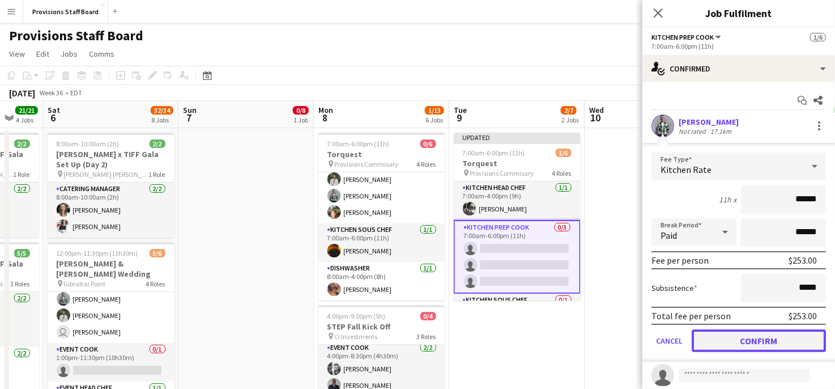
click at [730, 335] on button "Confirm" at bounding box center [759, 340] width 134 height 23
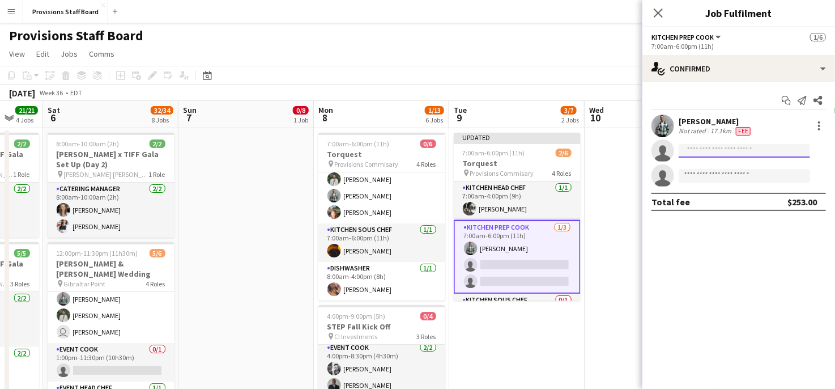
click at [705, 146] on input at bounding box center [744, 151] width 131 height 14
click at [817, 127] on div at bounding box center [820, 126] width 14 height 14
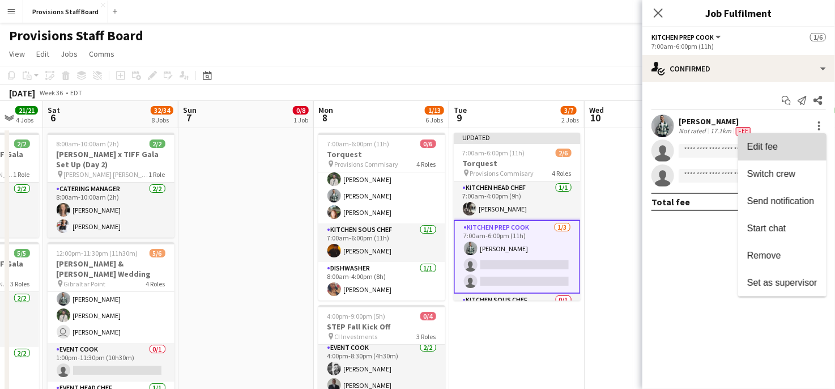
click at [787, 148] on span "Edit fee" at bounding box center [782, 147] width 70 height 10
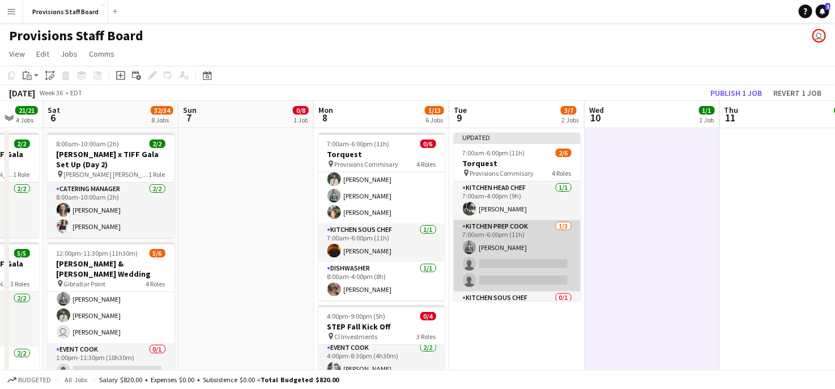
click at [505, 266] on app-card-role "Kitchen Prep Cook [DATE] 7:00am-6:00pm (11h) [PERSON_NAME] single-neutral-actio…" at bounding box center [517, 255] width 127 height 71
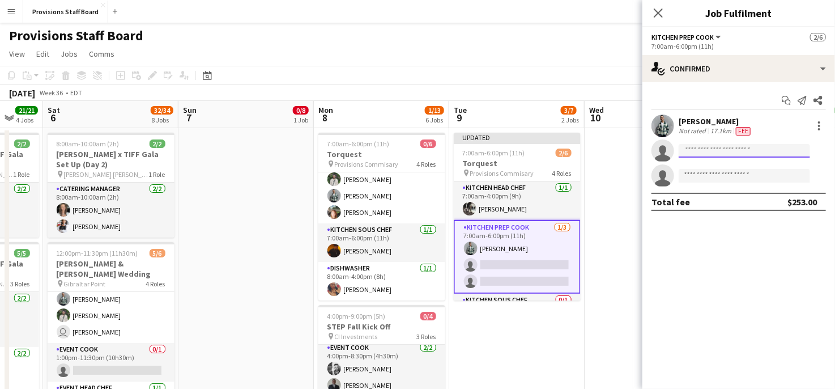
click at [725, 151] on input at bounding box center [744, 151] width 131 height 14
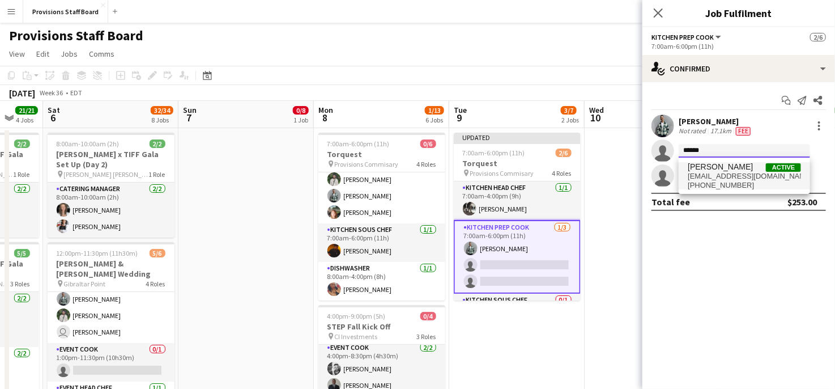
type input "******"
click at [723, 165] on span "[PERSON_NAME]" at bounding box center [720, 167] width 65 height 10
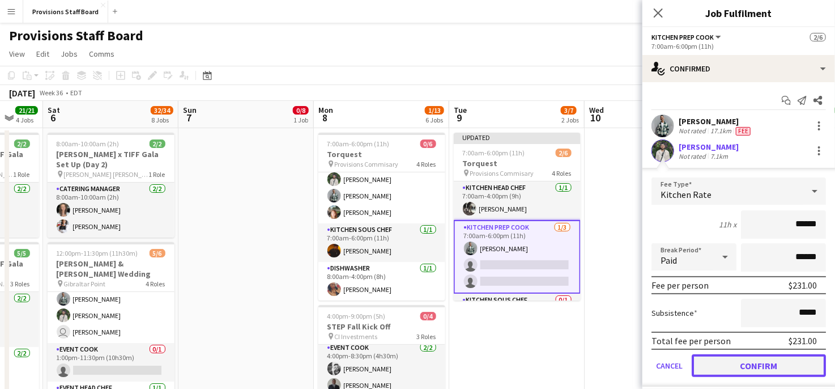
click at [744, 361] on button "Confirm" at bounding box center [759, 365] width 134 height 23
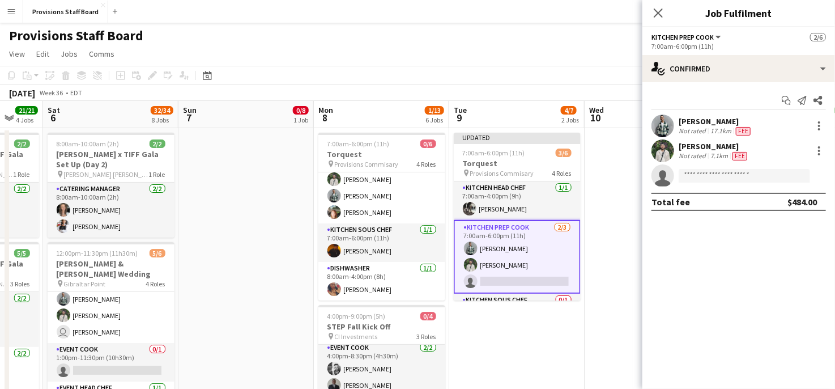
click at [491, 279] on app-card-role "Kitchen Prep Cook [DATE] 7:00am-6:00pm (11h) [PERSON_NAME] [PERSON_NAME] single…" at bounding box center [517, 257] width 127 height 74
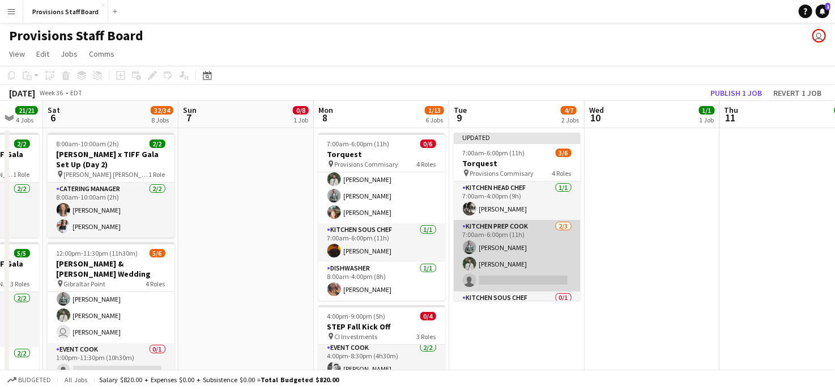
click at [491, 279] on app-card-role "Kitchen Prep Cook [DATE] 7:00am-6:00pm (11h) [PERSON_NAME] [PERSON_NAME] single…" at bounding box center [517, 255] width 127 height 71
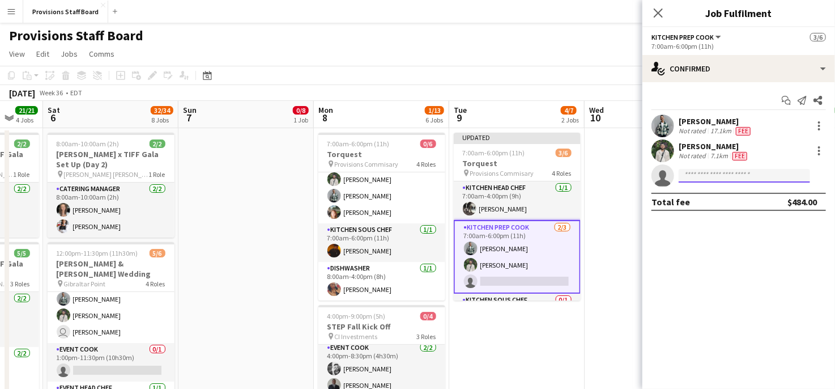
click at [736, 175] on input at bounding box center [744, 176] width 131 height 14
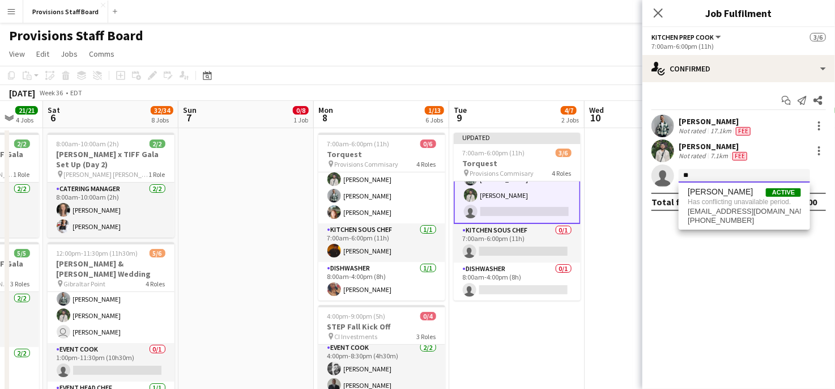
type input "*"
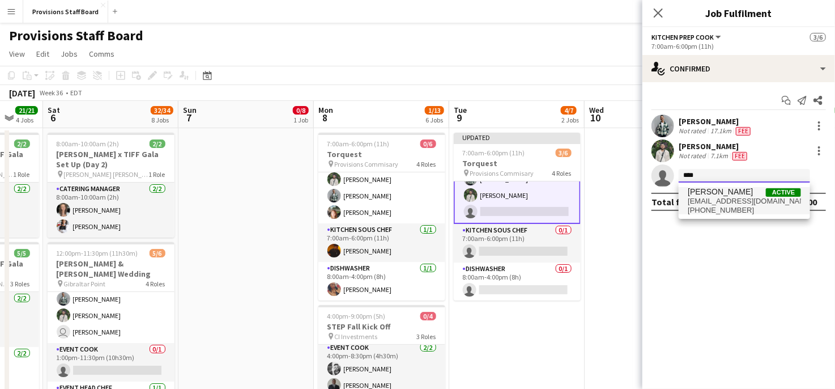
type input "****"
click at [708, 193] on span "[PERSON_NAME]" at bounding box center [720, 192] width 65 height 10
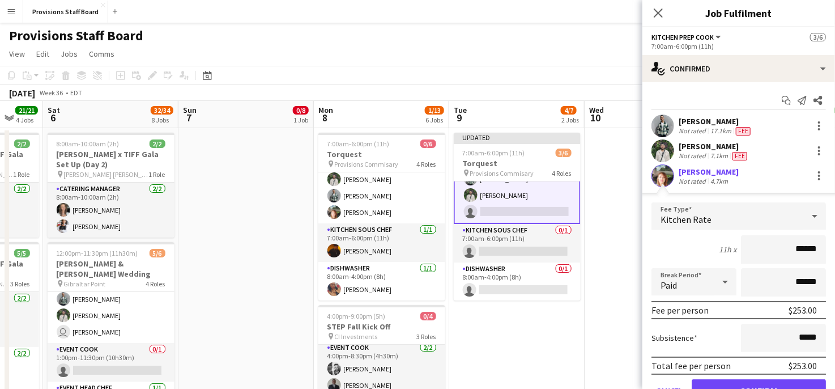
scroll to position [54, 0]
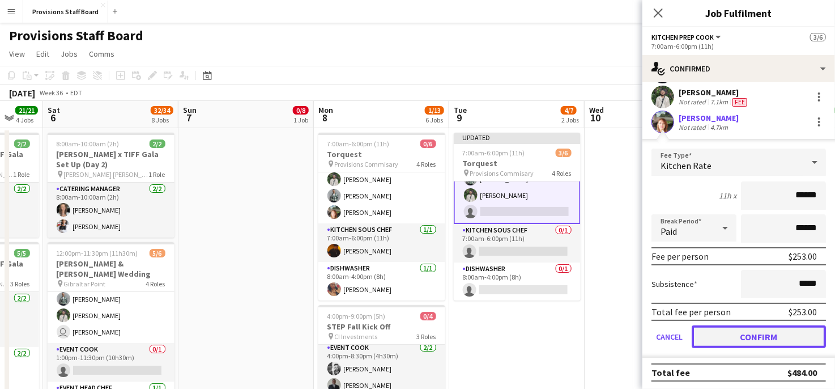
click at [734, 334] on button "Confirm" at bounding box center [759, 336] width 134 height 23
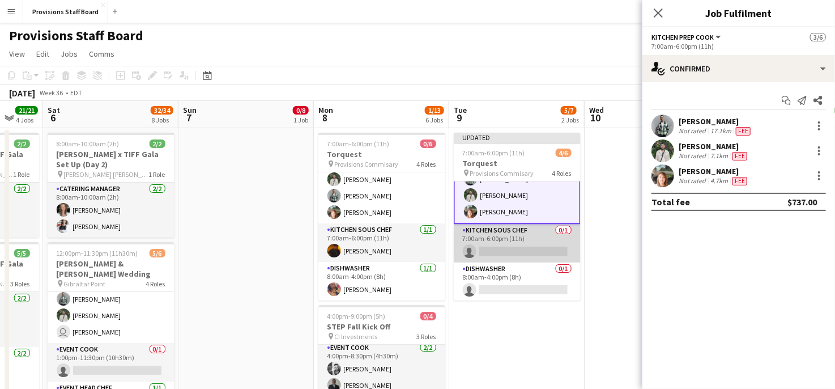
click at [517, 247] on app-card-role "Kitchen Sous Chef 0/1 7:00am-6:00pm (11h) single-neutral-actions" at bounding box center [517, 243] width 127 height 39
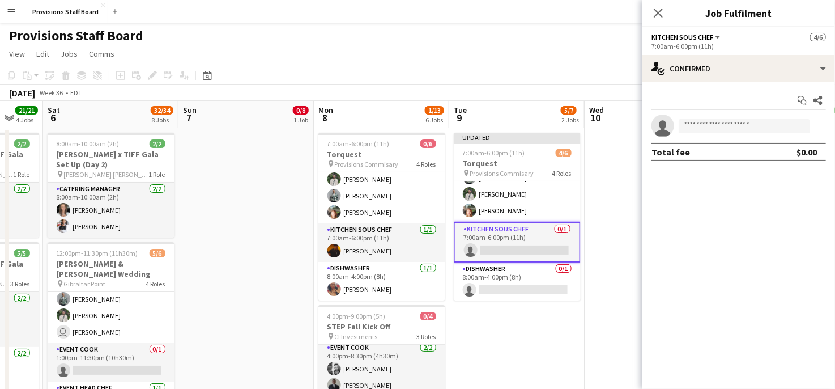
scroll to position [69, 0]
click at [717, 126] on input at bounding box center [744, 126] width 131 height 14
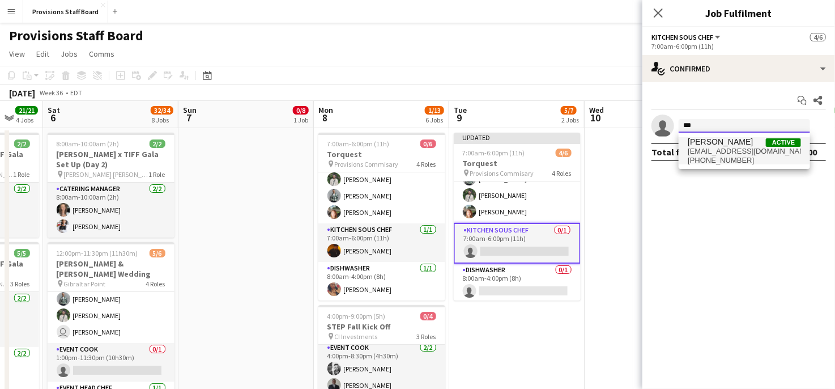
type input "***"
click at [715, 147] on span "[EMAIL_ADDRESS][DOMAIN_NAME]" at bounding box center [744, 151] width 113 height 9
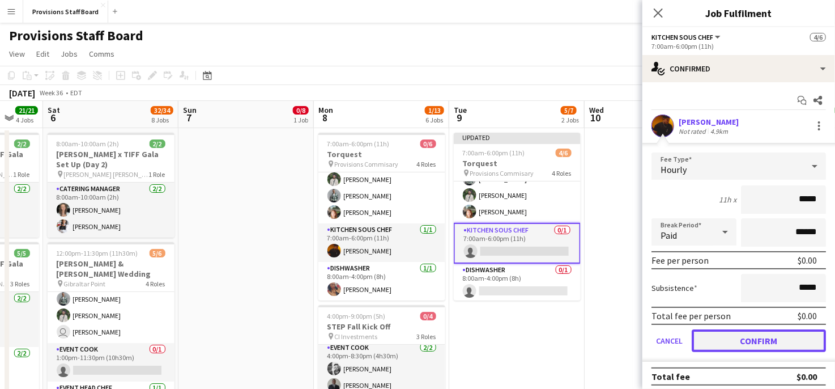
click at [753, 341] on button "Confirm" at bounding box center [759, 340] width 134 height 23
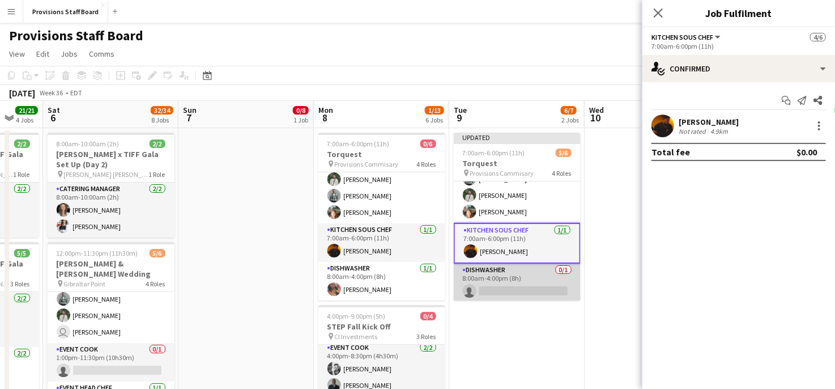
click at [533, 290] on app-card-role "Dishwasher 0/1 8:00am-4:00pm (8h) single-neutral-actions" at bounding box center [517, 283] width 127 height 39
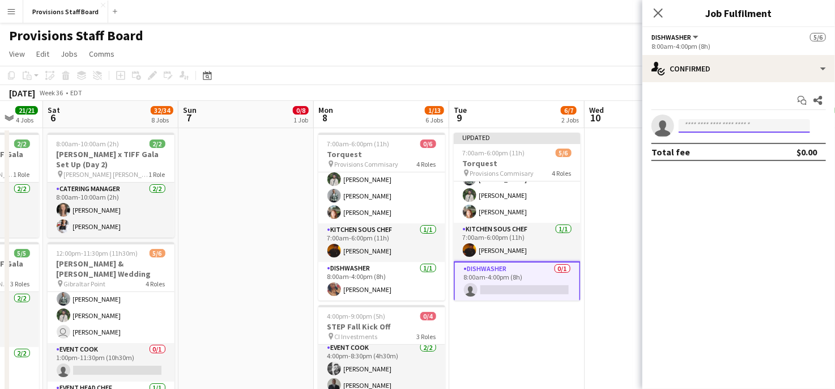
click at [719, 122] on input at bounding box center [744, 126] width 131 height 14
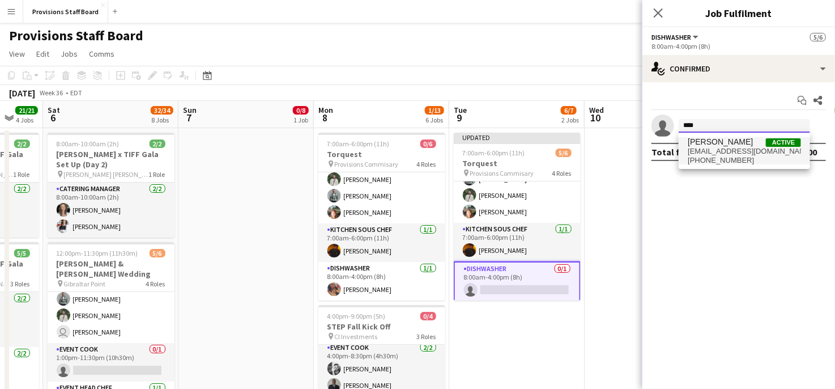
type input "****"
click at [719, 143] on span "[PERSON_NAME]" at bounding box center [720, 142] width 65 height 10
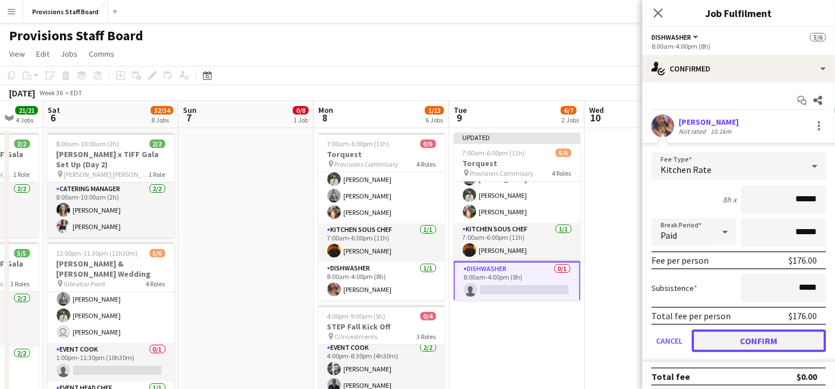
click at [744, 343] on button "Confirm" at bounding box center [759, 340] width 134 height 23
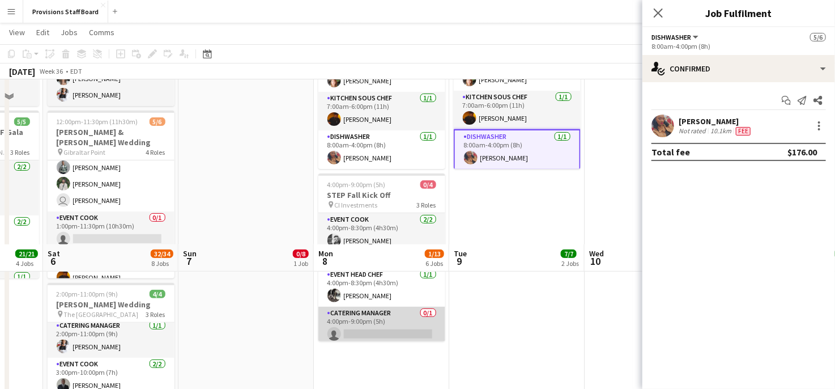
scroll to position [96, 0]
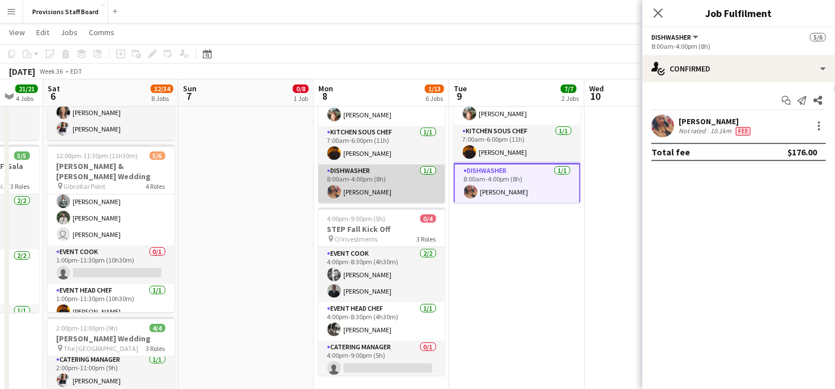
click at [366, 173] on app-card-role "Dishwasher [DATE] 8:00am-4:00pm (8h) [PERSON_NAME]" at bounding box center [381, 183] width 127 height 39
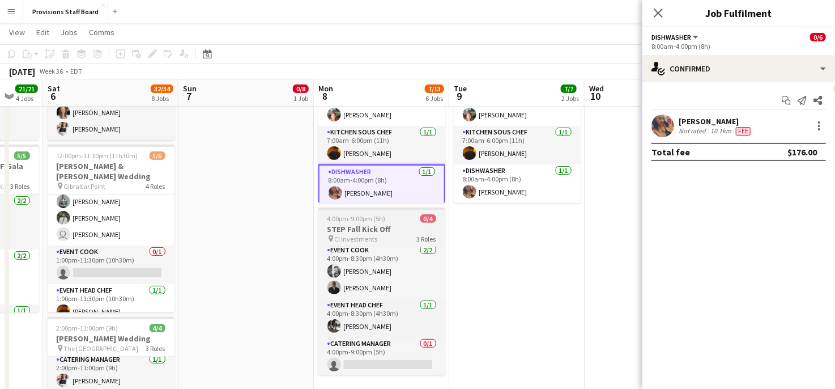
scroll to position [0, 0]
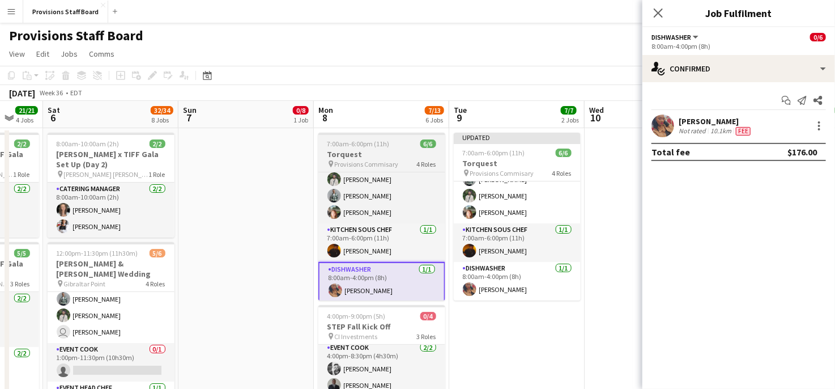
click at [376, 152] on h3 "Torquest" at bounding box center [381, 154] width 127 height 10
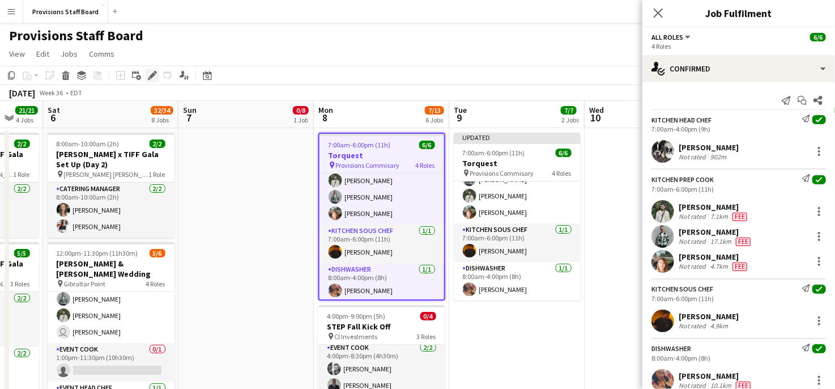
click at [149, 73] on icon "Edit" at bounding box center [152, 75] width 9 height 9
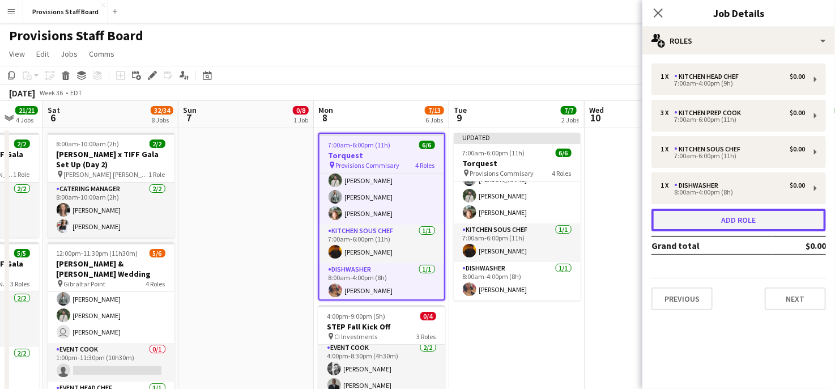
click at [712, 219] on button "Add role" at bounding box center [739, 220] width 175 height 23
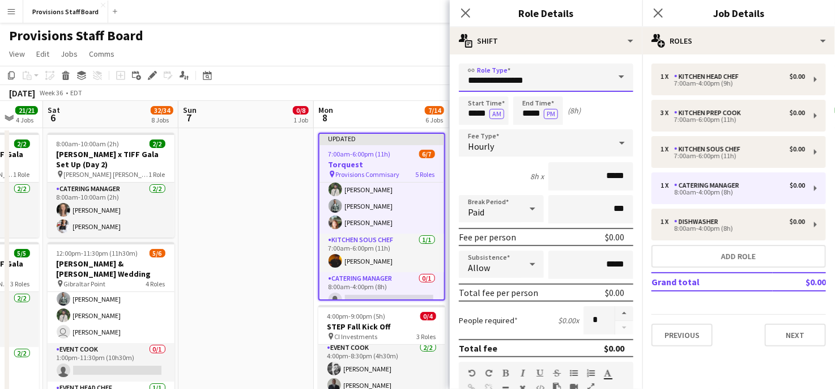
click at [554, 80] on input "**********" at bounding box center [546, 77] width 175 height 28
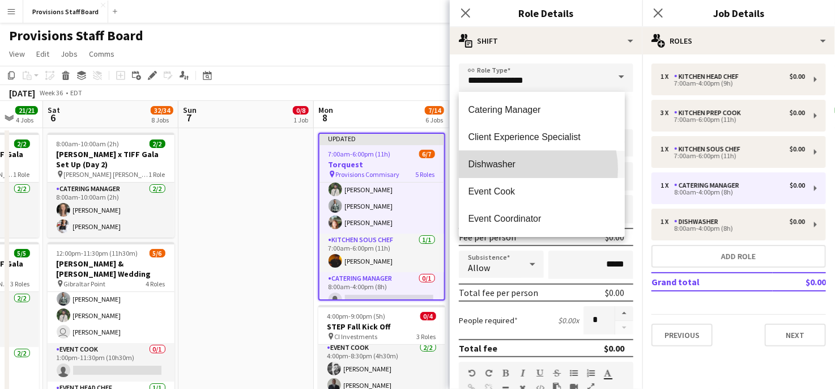
click at [525, 169] on span "Dishwasher" at bounding box center [542, 164] width 148 height 11
type input "**********"
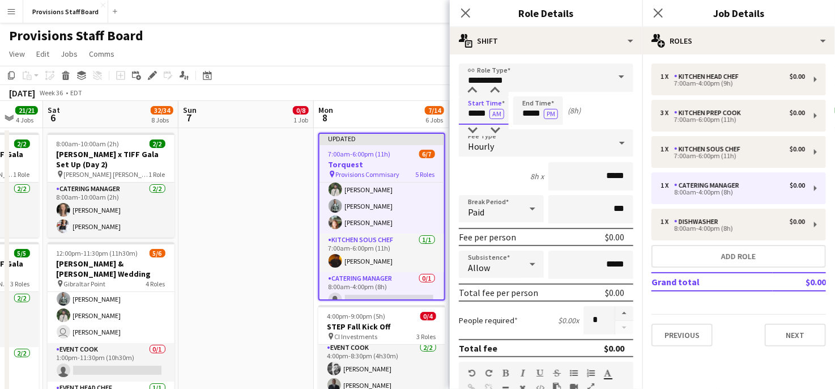
click at [476, 110] on input "*****" at bounding box center [484, 110] width 50 height 28
type input "*****"
click at [530, 112] on input "*****" at bounding box center [538, 110] width 50 height 28
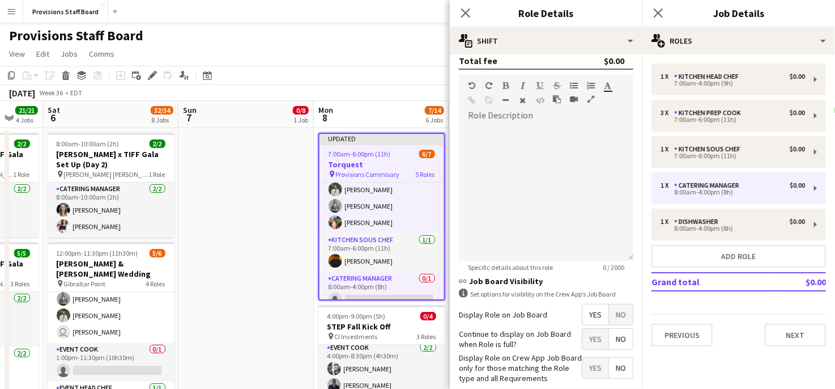
scroll to position [288, 0]
type input "*****"
